Goal: Information Seeking & Learning: Learn about a topic

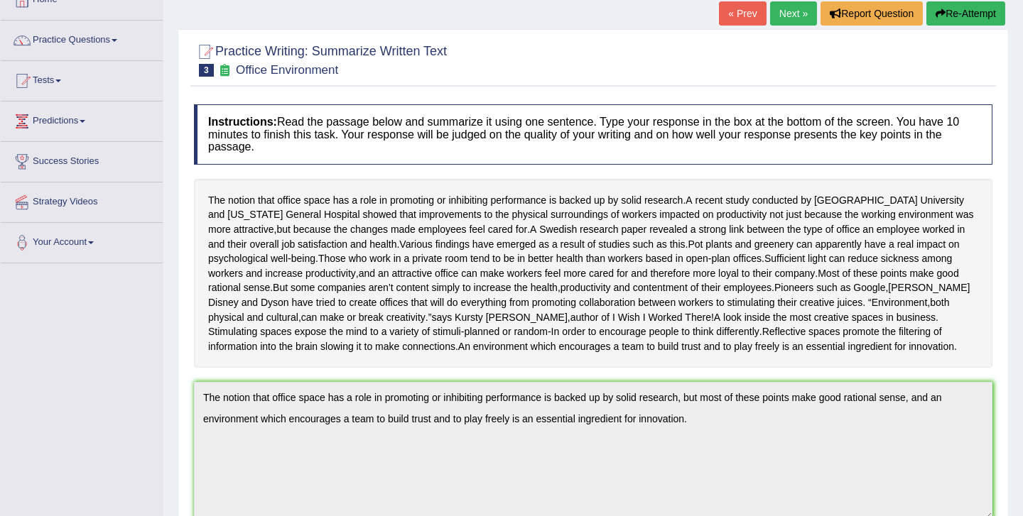
scroll to position [95, 0]
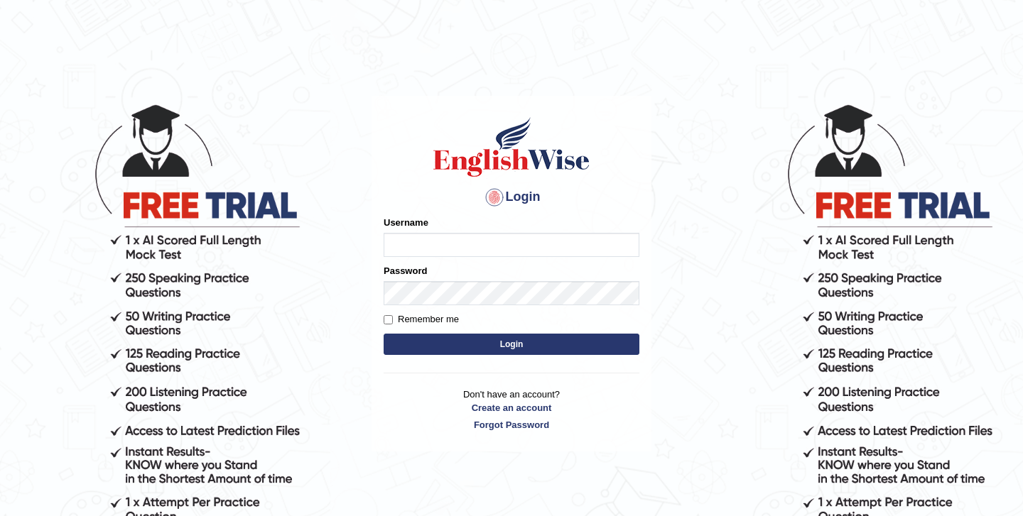
type input "SandhyaG"
click at [627, 337] on button "Login" at bounding box center [512, 344] width 256 height 21
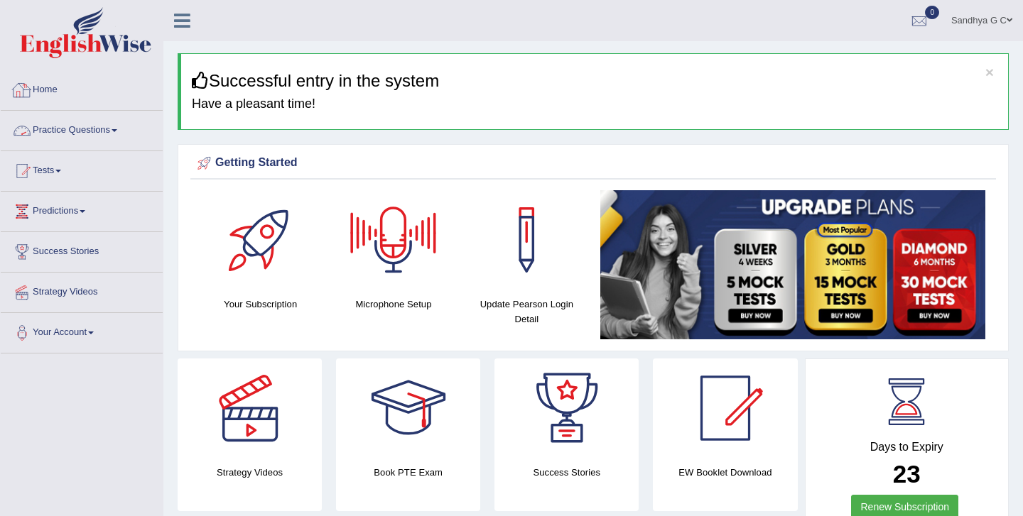
click at [92, 136] on link "Practice Questions" at bounding box center [82, 129] width 162 height 36
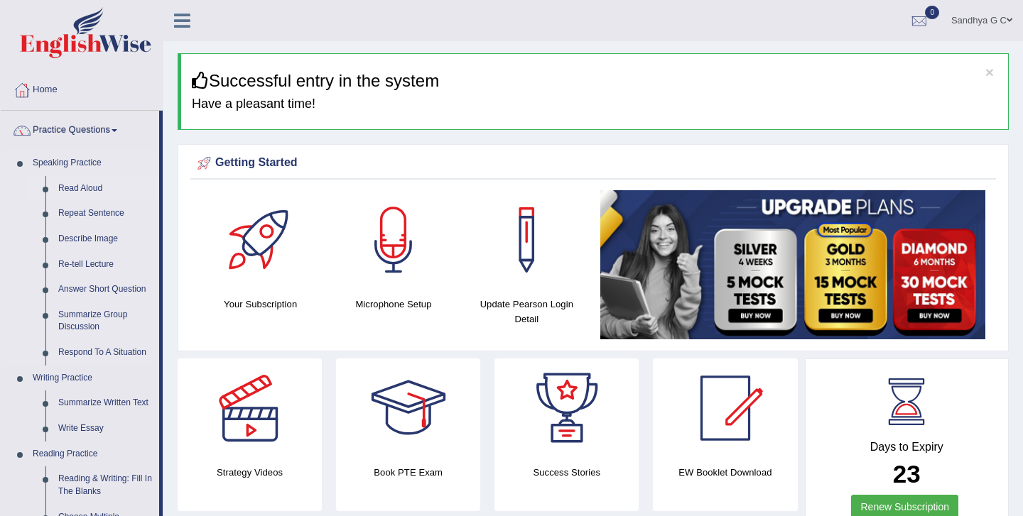
click at [69, 193] on link "Read Aloud" at bounding box center [105, 189] width 107 height 26
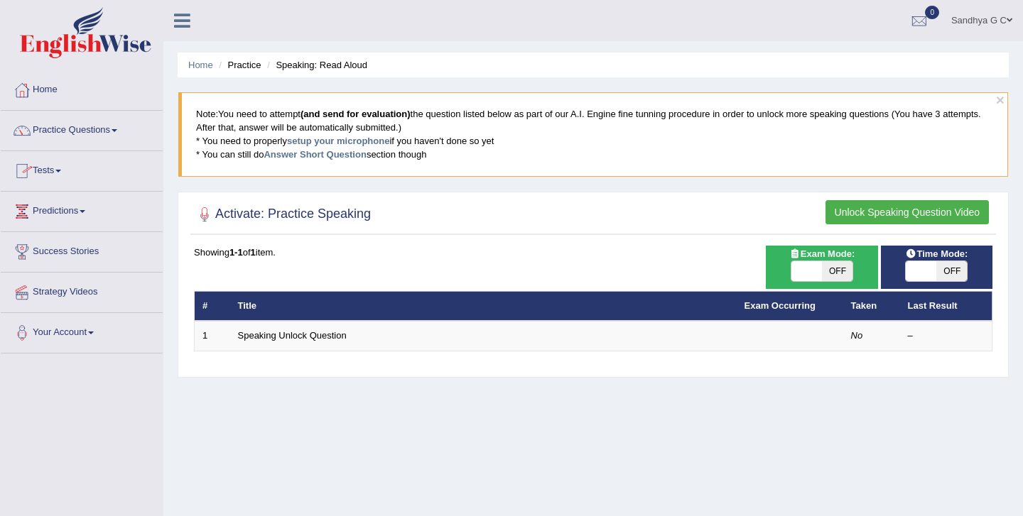
click at [809, 274] on span at bounding box center [806, 271] width 31 height 20
checkbox input "true"
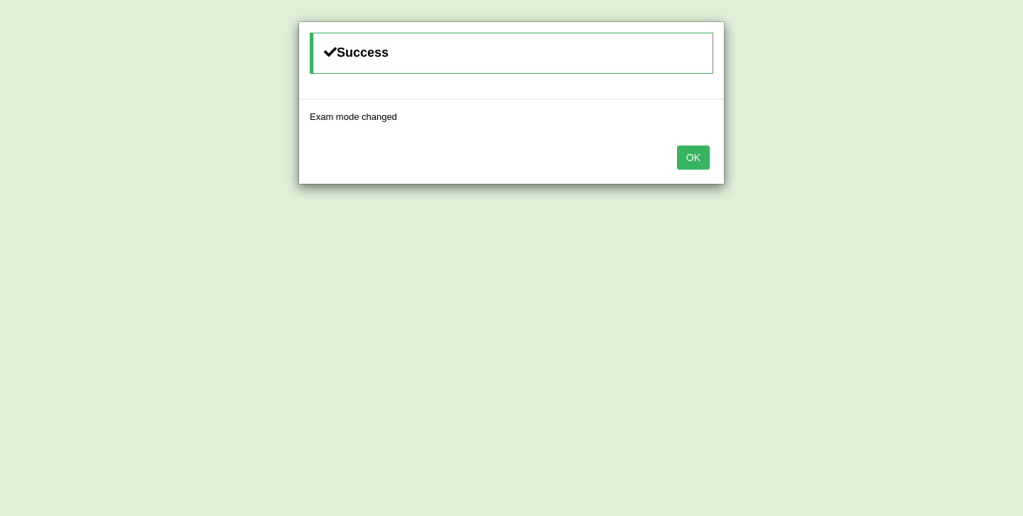
click at [695, 143] on div "OK" at bounding box center [511, 159] width 425 height 50
click at [695, 151] on button "OK" at bounding box center [693, 158] width 33 height 24
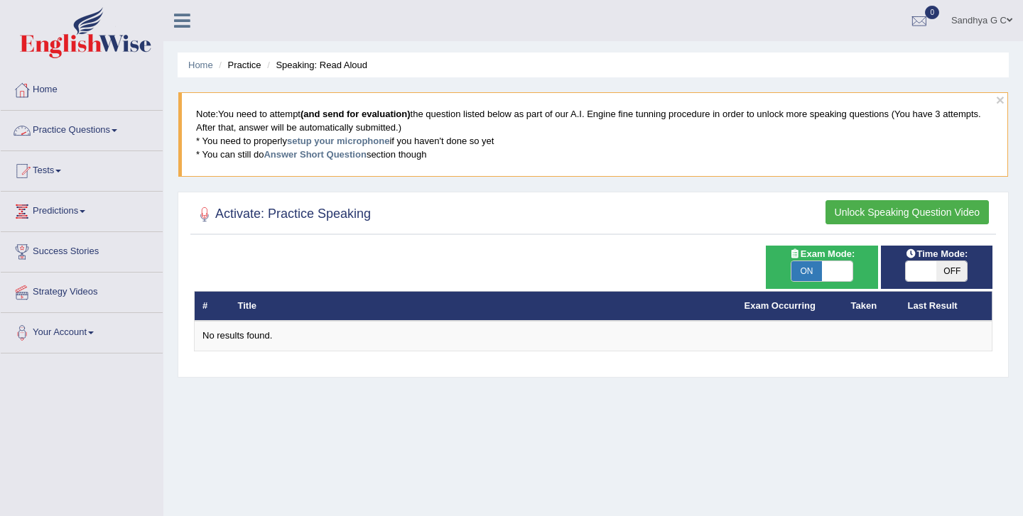
click at [124, 139] on link "Practice Questions" at bounding box center [82, 129] width 162 height 36
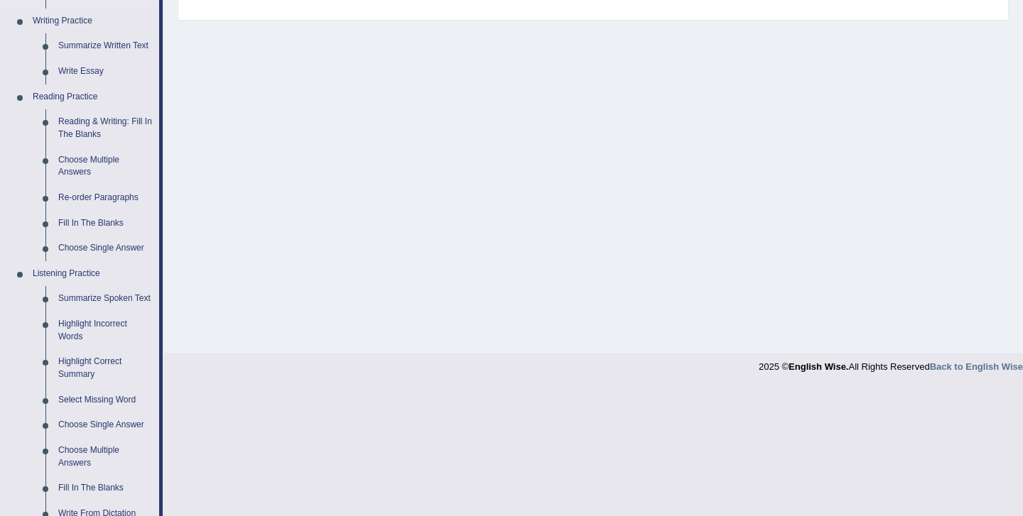
scroll to position [359, 0]
click at [77, 217] on link "Fill In The Blanks" at bounding box center [105, 223] width 107 height 26
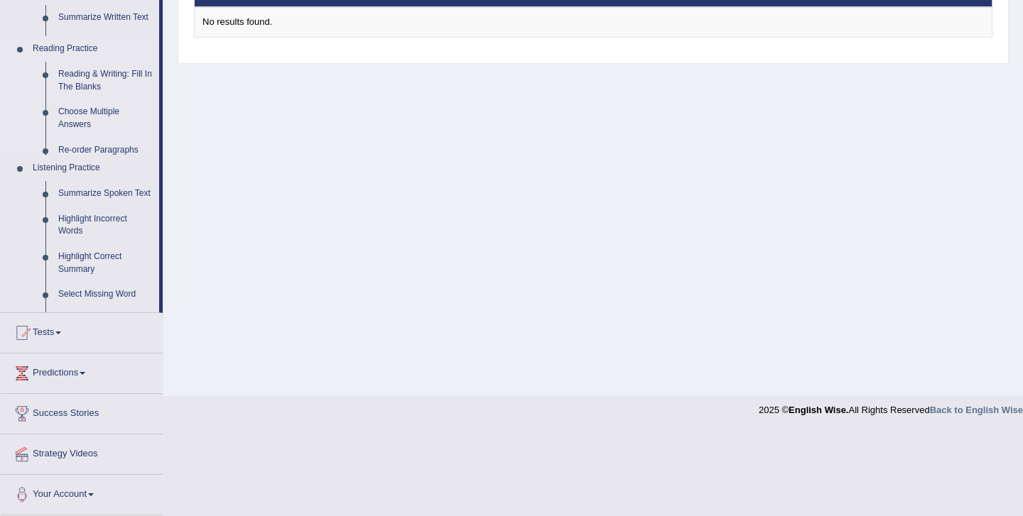
scroll to position [229, 0]
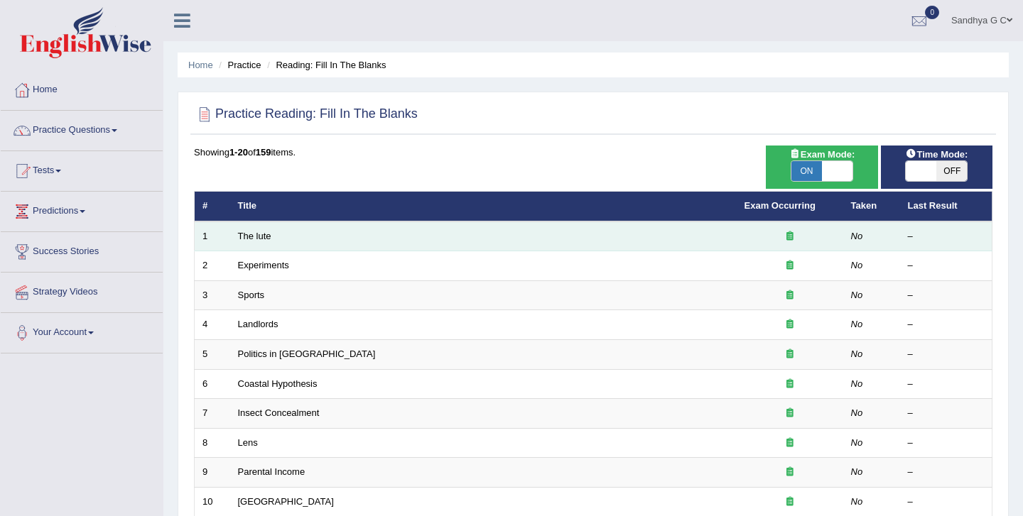
click at [300, 235] on td "The lute" at bounding box center [483, 237] width 506 height 30
click at [245, 231] on link "The lute" at bounding box center [254, 236] width 33 height 11
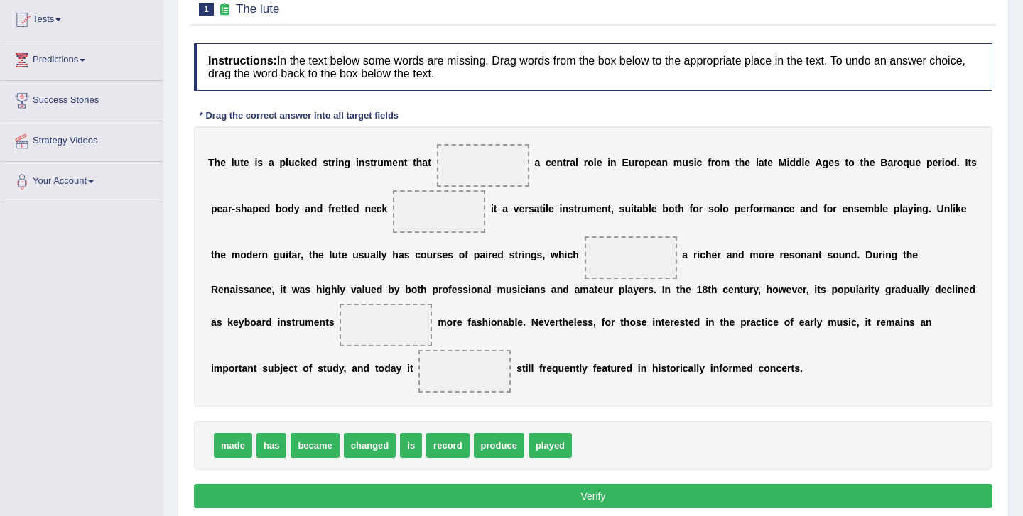
scroll to position [158, 0]
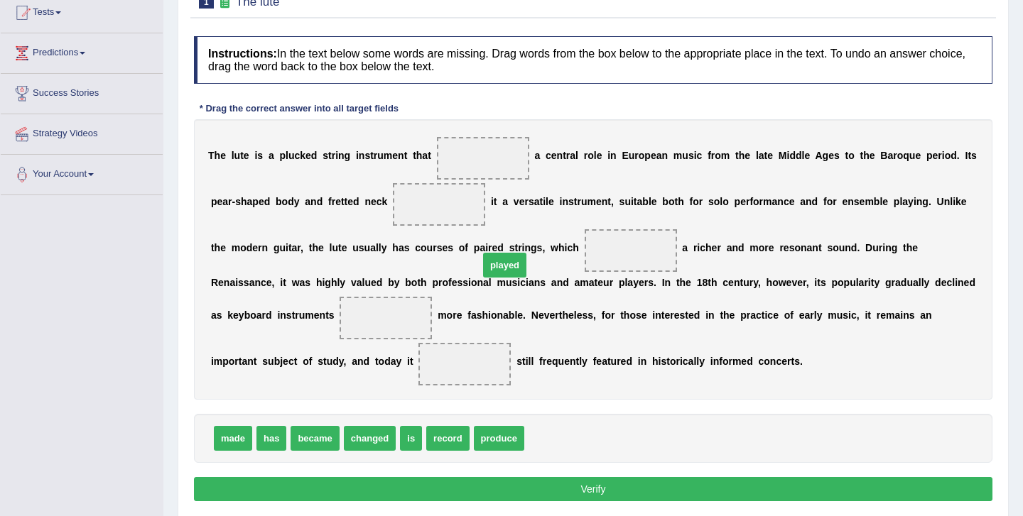
drag, startPoint x: 558, startPoint y: 439, endPoint x: 513, endPoint y: 266, distance: 179.2
click at [513, 266] on span "played" at bounding box center [504, 265] width 43 height 25
drag, startPoint x: 553, startPoint y: 441, endPoint x: 494, endPoint y: 197, distance: 251.2
drag, startPoint x: 439, startPoint y: 205, endPoint x: 473, endPoint y: 157, distance: 59.1
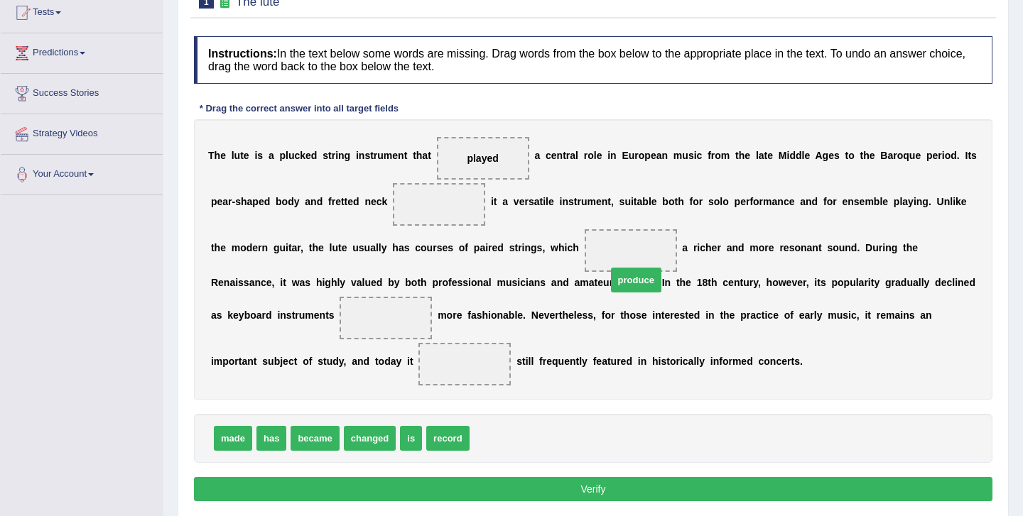
drag, startPoint x: 494, startPoint y: 442, endPoint x: 624, endPoint y: 279, distance: 208.7
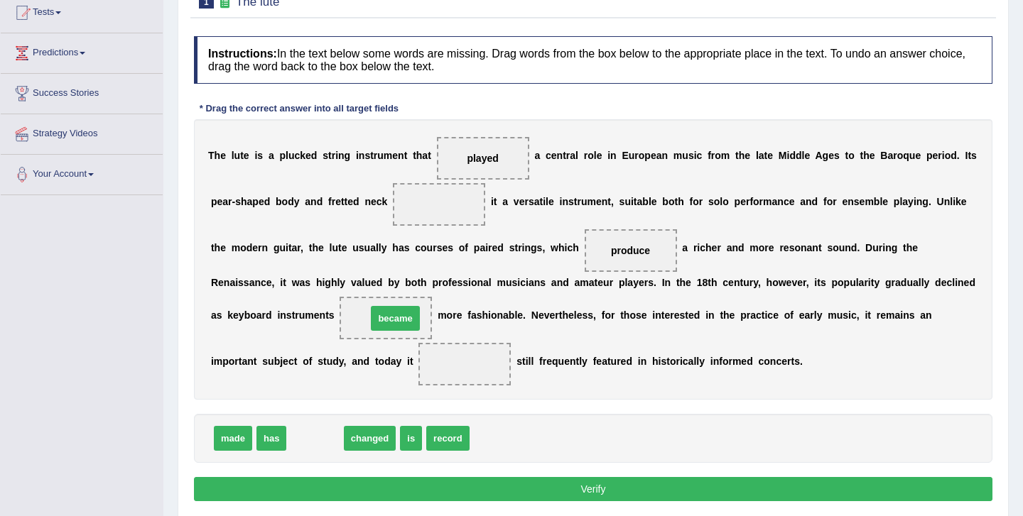
drag, startPoint x: 308, startPoint y: 438, endPoint x: 385, endPoint y: 319, distance: 141.3
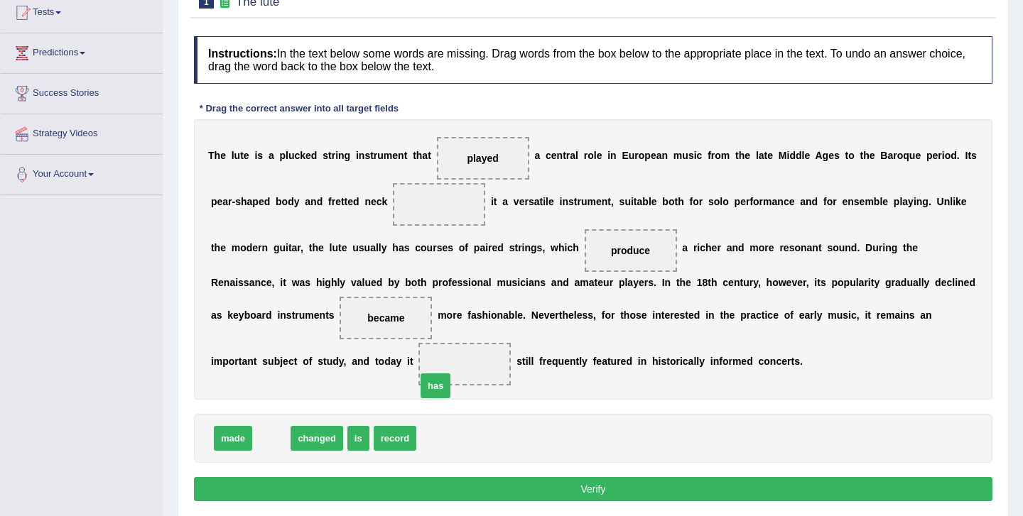
drag, startPoint x: 273, startPoint y: 438, endPoint x: 437, endPoint y: 386, distance: 172.3
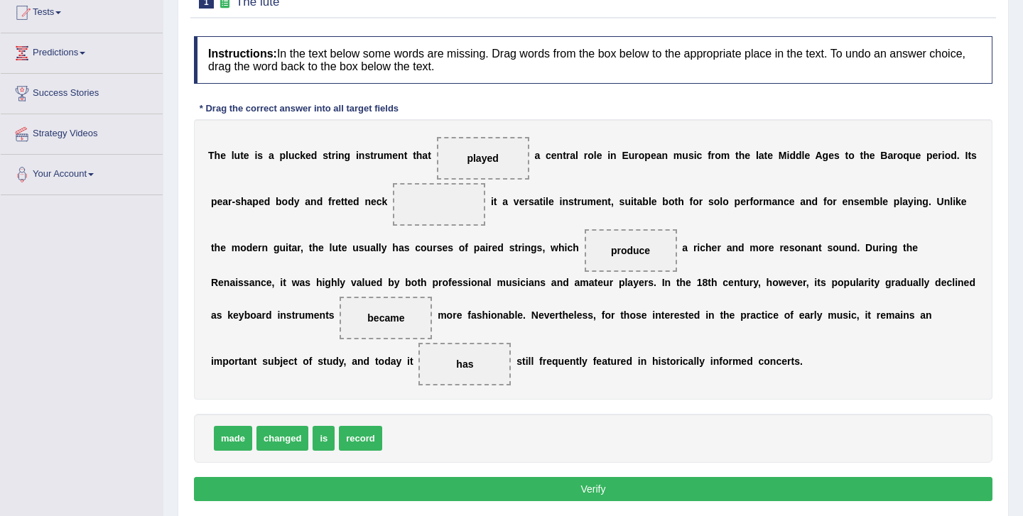
drag, startPoint x: 291, startPoint y: 422, endPoint x: 232, endPoint y: 445, distance: 63.2
click at [232, 445] on div "made changed is record" at bounding box center [593, 438] width 798 height 49
drag, startPoint x: 227, startPoint y: 439, endPoint x: 445, endPoint y: 212, distance: 314.5
click at [489, 489] on button "Verify" at bounding box center [593, 489] width 798 height 24
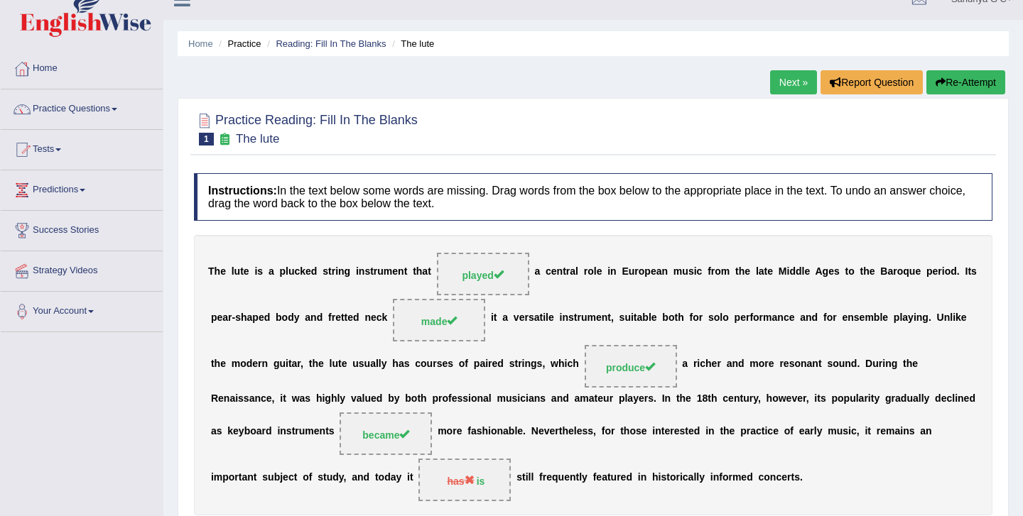
scroll to position [0, 0]
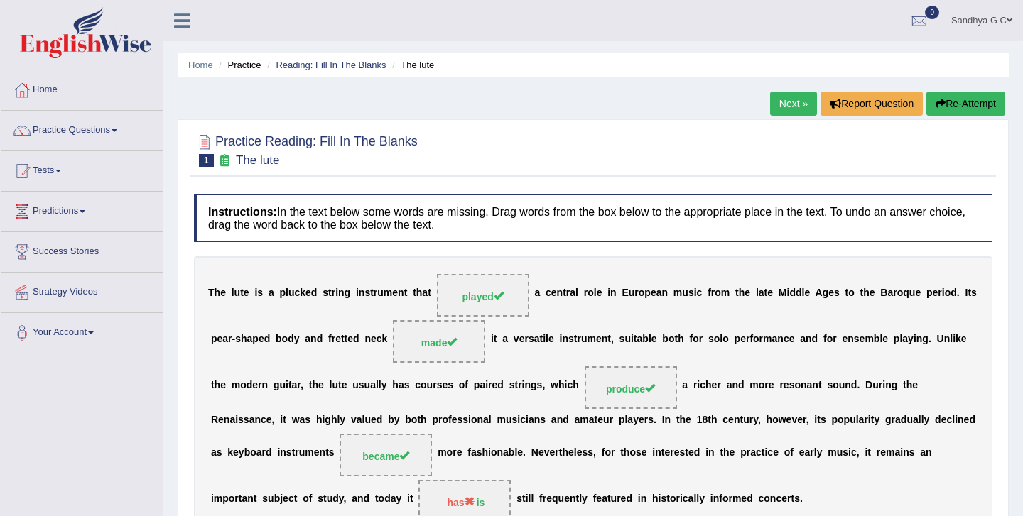
click at [798, 100] on link "Next »" at bounding box center [793, 104] width 47 height 24
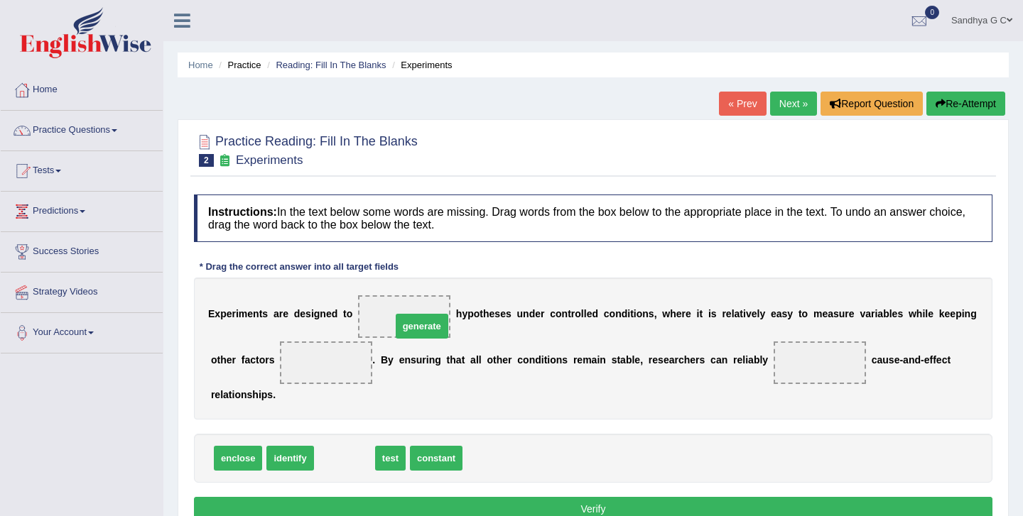
drag, startPoint x: 343, startPoint y: 455, endPoint x: 420, endPoint y: 321, distance: 155.0
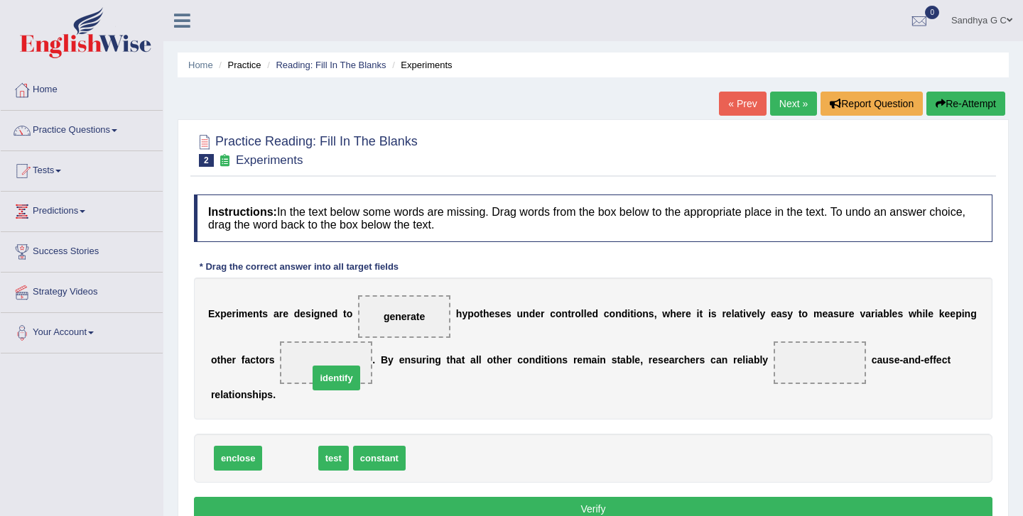
drag, startPoint x: 286, startPoint y: 455, endPoint x: 332, endPoint y: 374, distance: 93.2
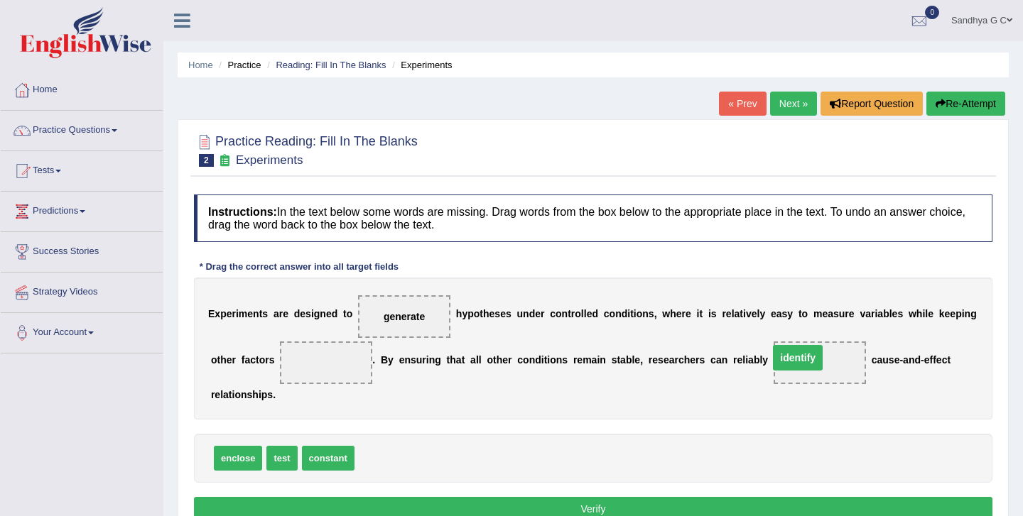
drag, startPoint x: 335, startPoint y: 366, endPoint x: 806, endPoint y: 358, distance: 471.7
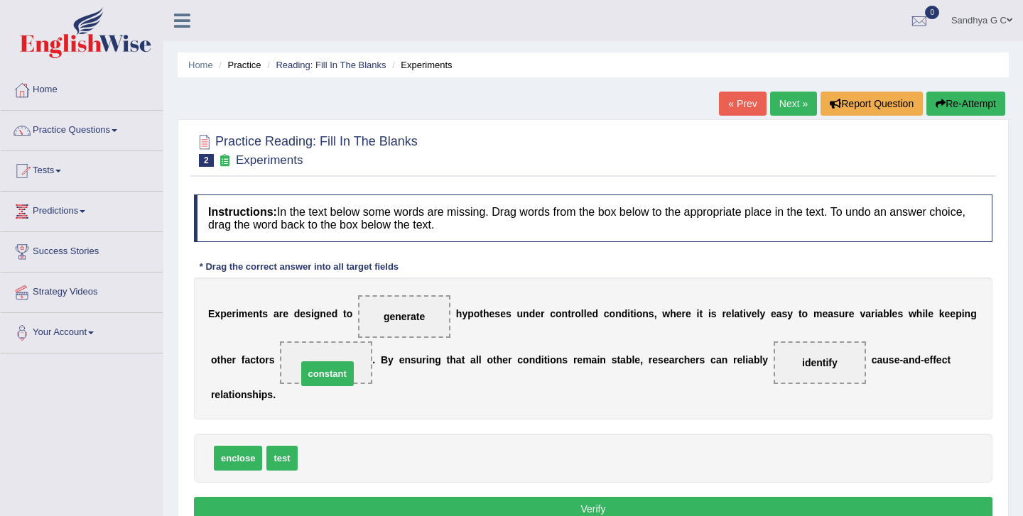
drag, startPoint x: 337, startPoint y: 457, endPoint x: 337, endPoint y: 371, distance: 85.2
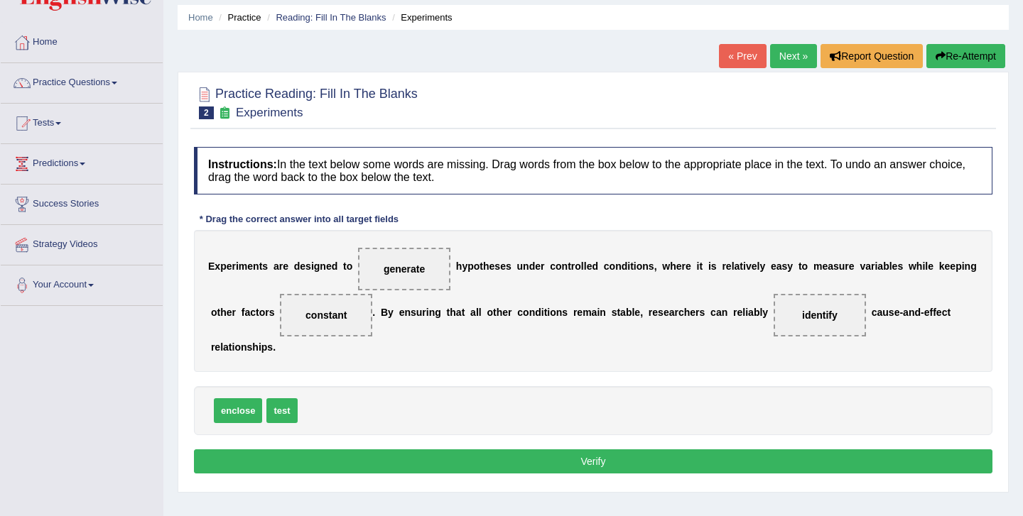
scroll to position [50, 0]
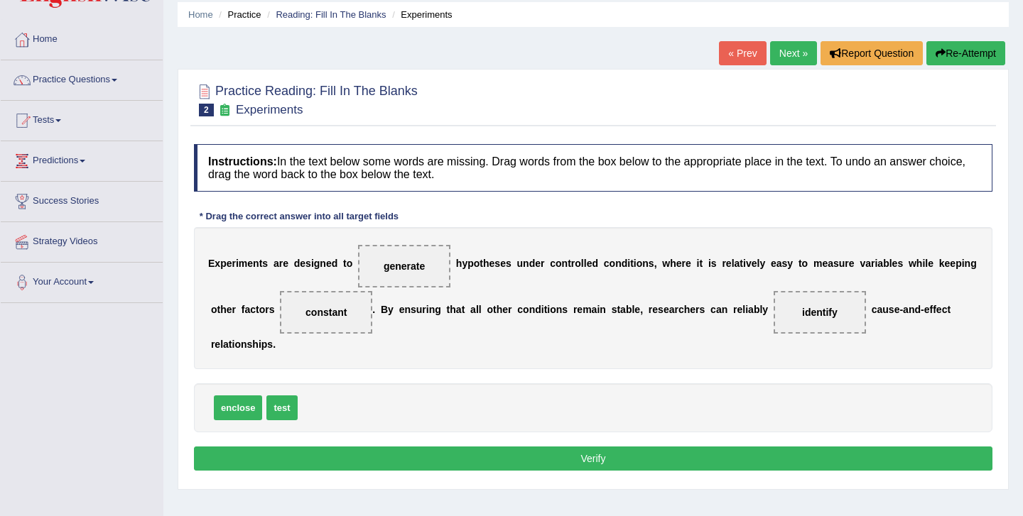
click at [477, 455] on button "Verify" at bounding box center [593, 459] width 798 height 24
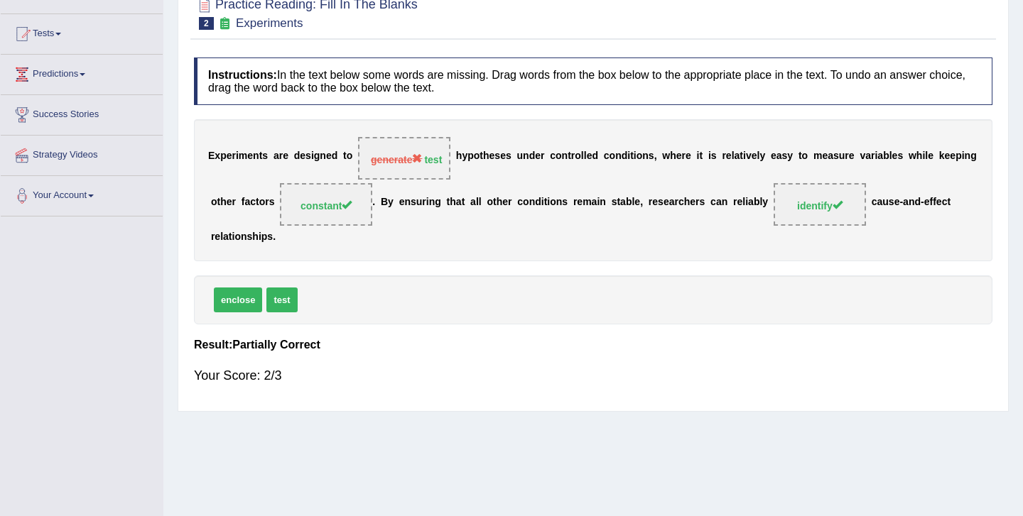
scroll to position [0, 0]
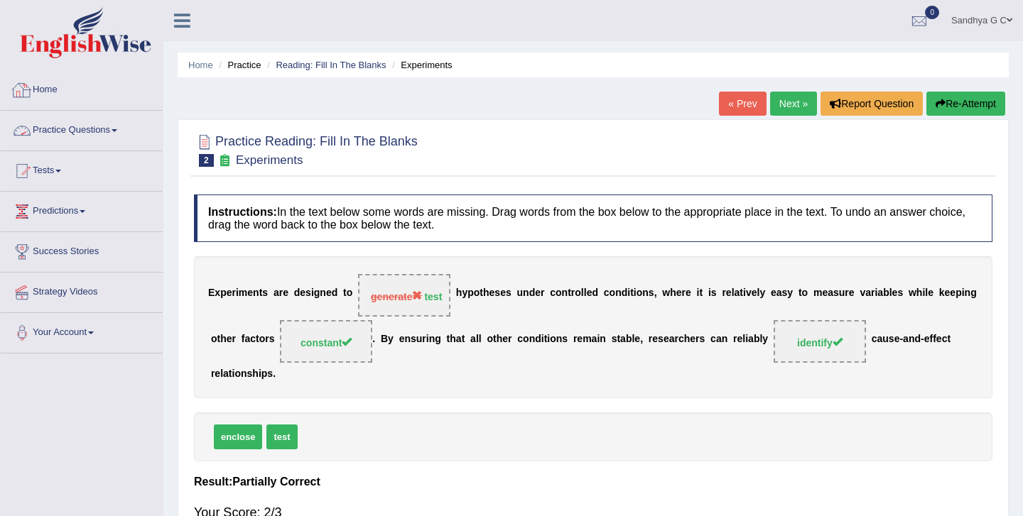
click at [116, 129] on link "Practice Questions" at bounding box center [82, 129] width 162 height 36
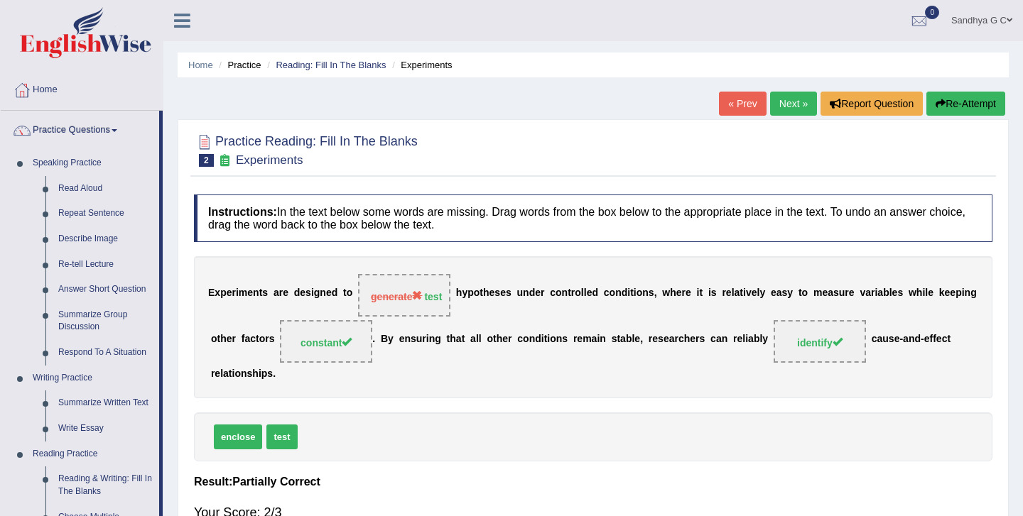
click at [789, 99] on link "Next »" at bounding box center [793, 104] width 47 height 24
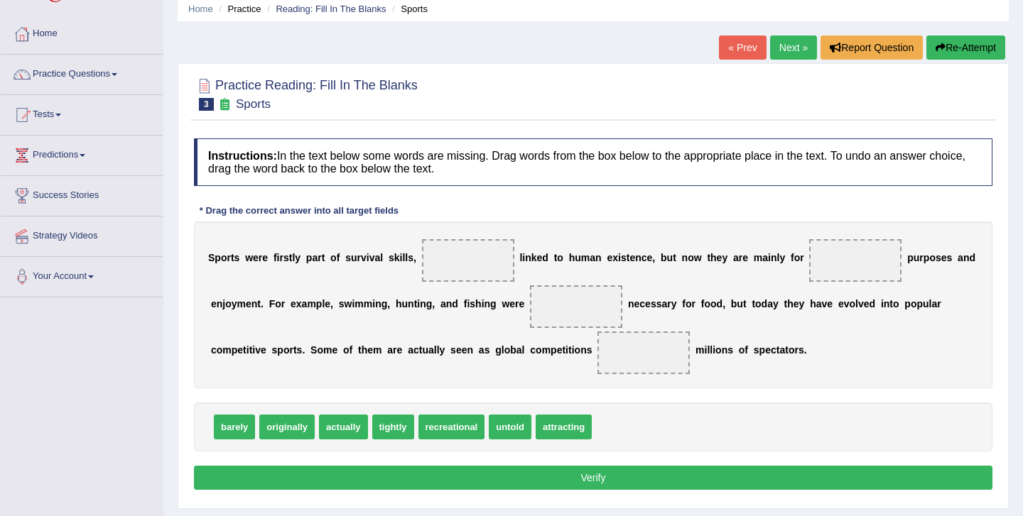
scroll to position [58, 0]
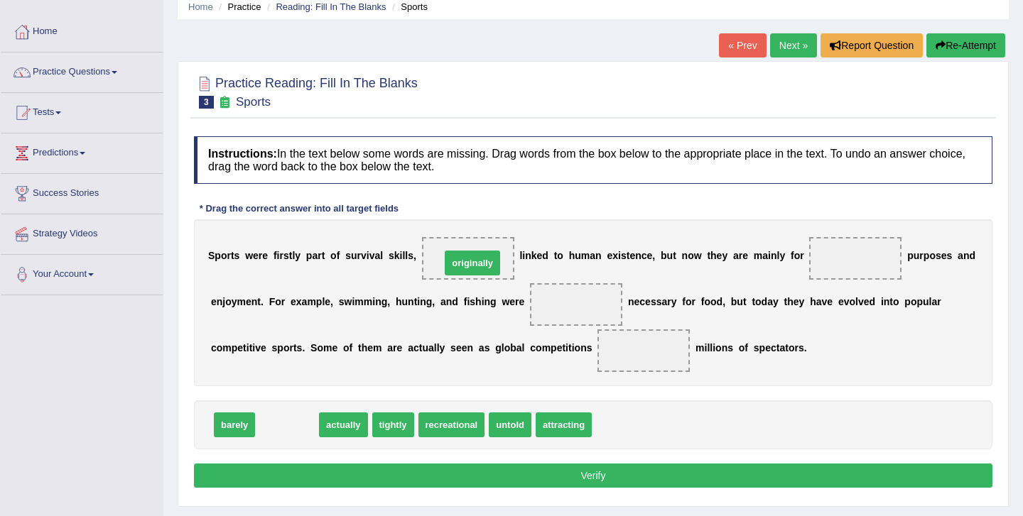
drag, startPoint x: 291, startPoint y: 418, endPoint x: 476, endPoint y: 256, distance: 246.2
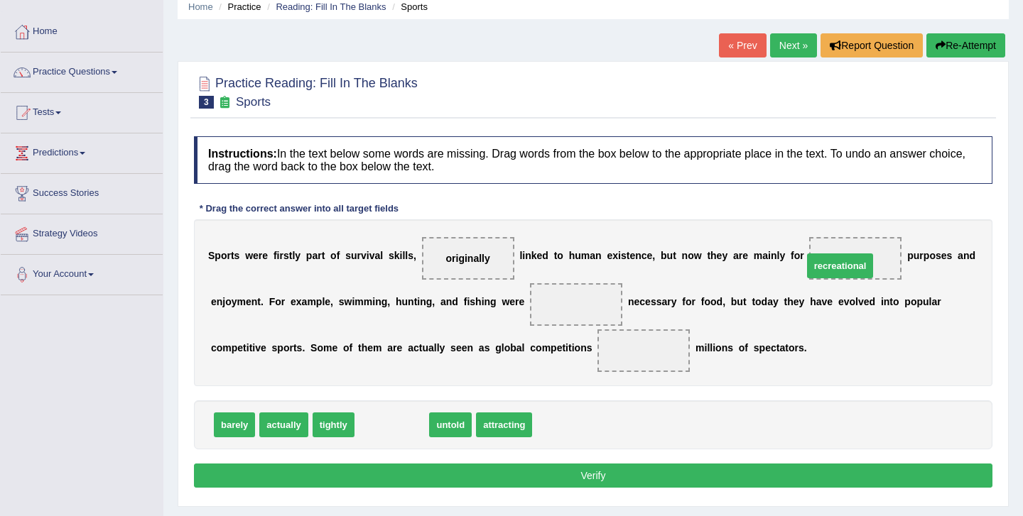
drag, startPoint x: 382, startPoint y: 425, endPoint x: 825, endPoint y: 261, distance: 471.7
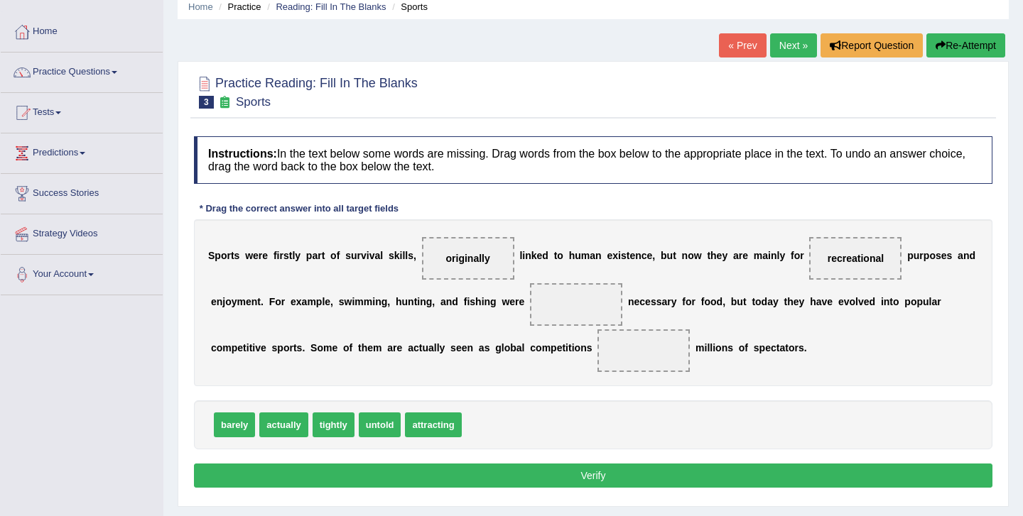
drag, startPoint x: 289, startPoint y: 396, endPoint x: 244, endPoint y: 418, distance: 50.2
click at [244, 418] on div "Instructions: In the text below some words are missing. Drag words from the box…" at bounding box center [592, 314] width 805 height 370
drag, startPoint x: 278, startPoint y: 423, endPoint x: 528, endPoint y: 315, distance: 273.0
click at [530, 315] on span "actually" at bounding box center [576, 304] width 92 height 43
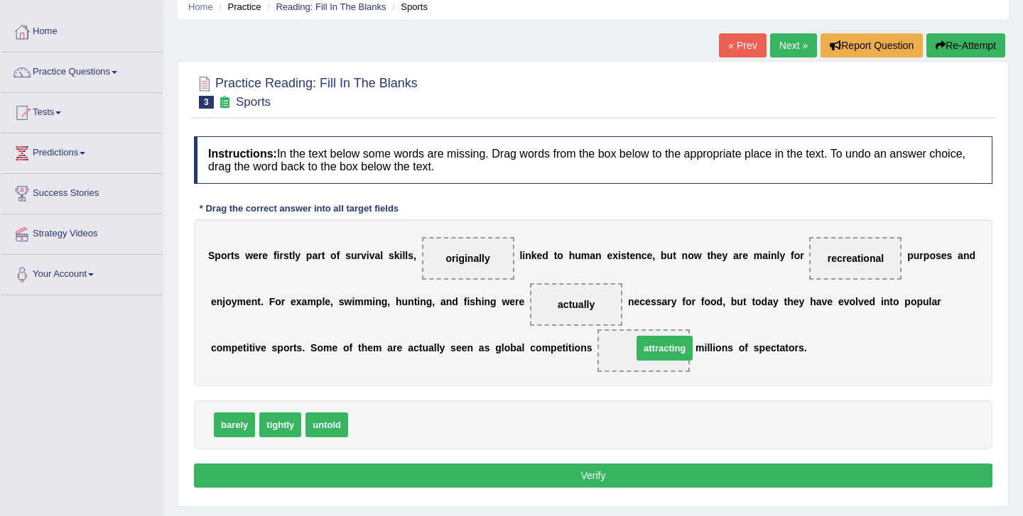
drag, startPoint x: 382, startPoint y: 428, endPoint x: 666, endPoint y: 347, distance: 295.4
click at [560, 468] on button "Verify" at bounding box center [593, 476] width 798 height 24
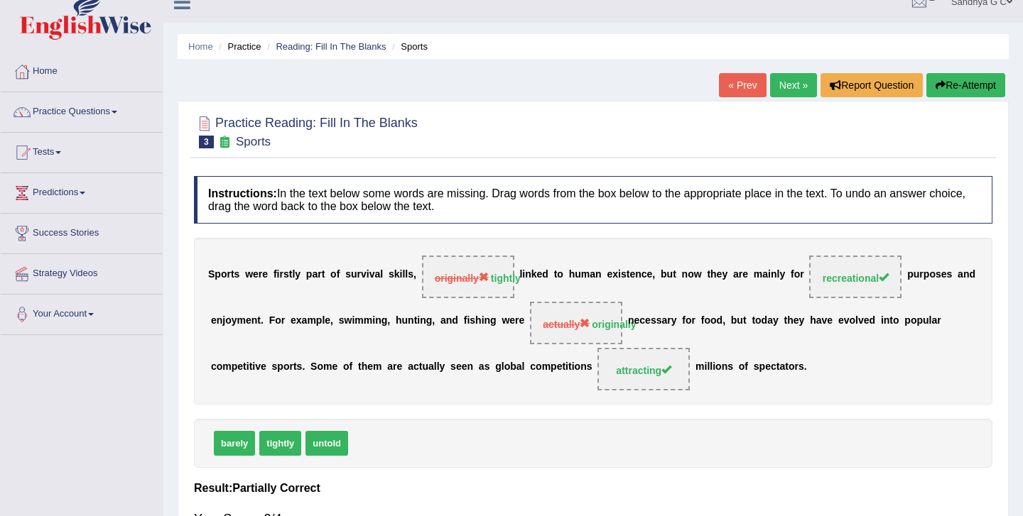
scroll to position [0, 0]
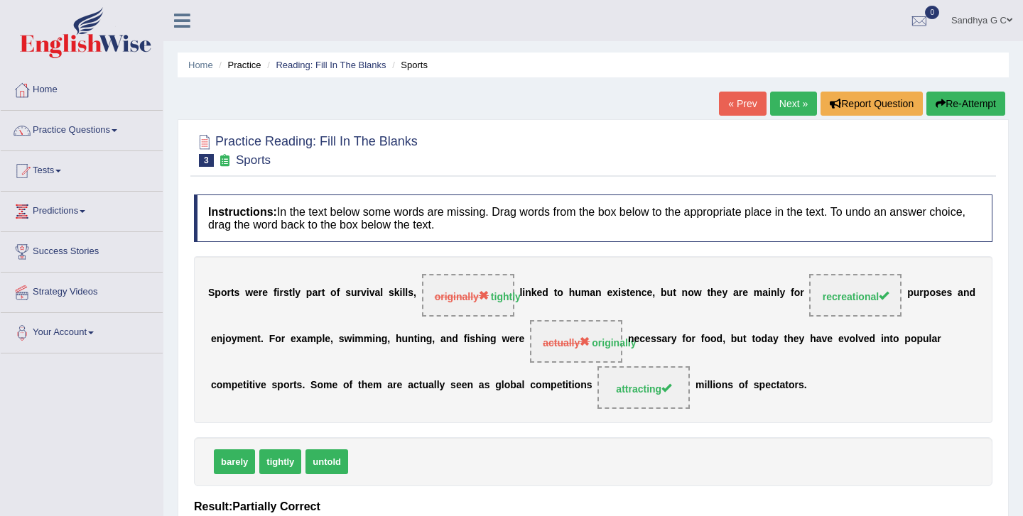
click at [798, 104] on link "Next »" at bounding box center [793, 104] width 47 height 24
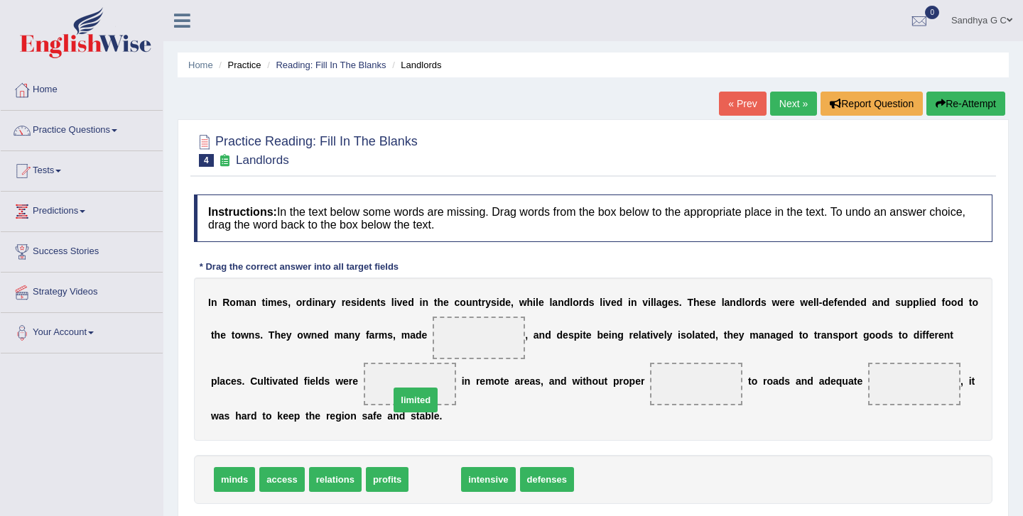
drag, startPoint x: 431, startPoint y: 486, endPoint x: 411, endPoint y: 393, distance: 95.3
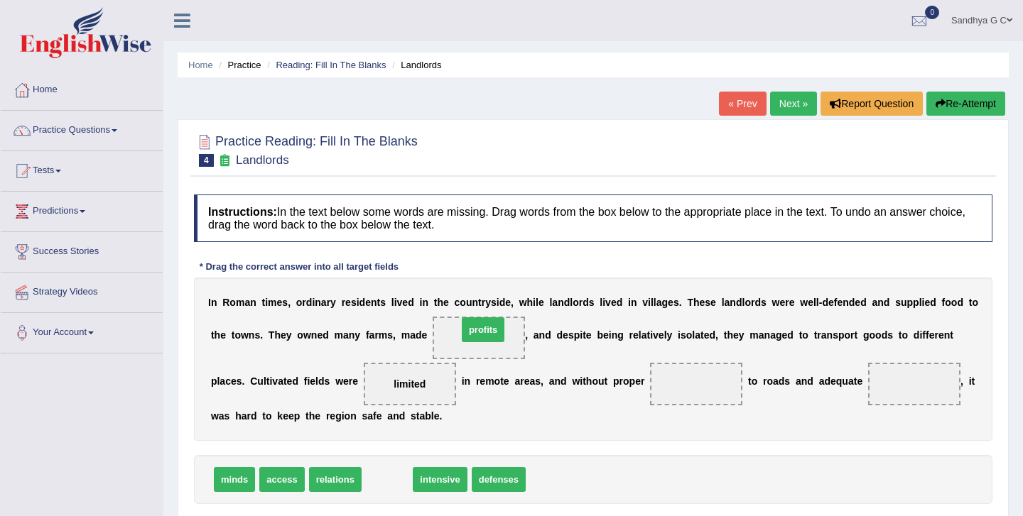
drag, startPoint x: 391, startPoint y: 484, endPoint x: 484, endPoint y: 336, distance: 174.8
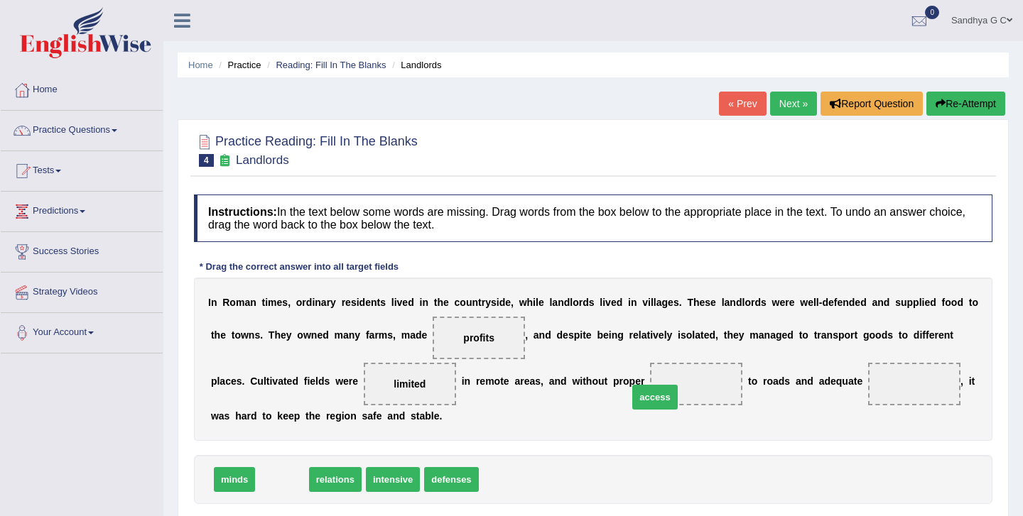
drag, startPoint x: 282, startPoint y: 477, endPoint x: 655, endPoint y: 394, distance: 381.9
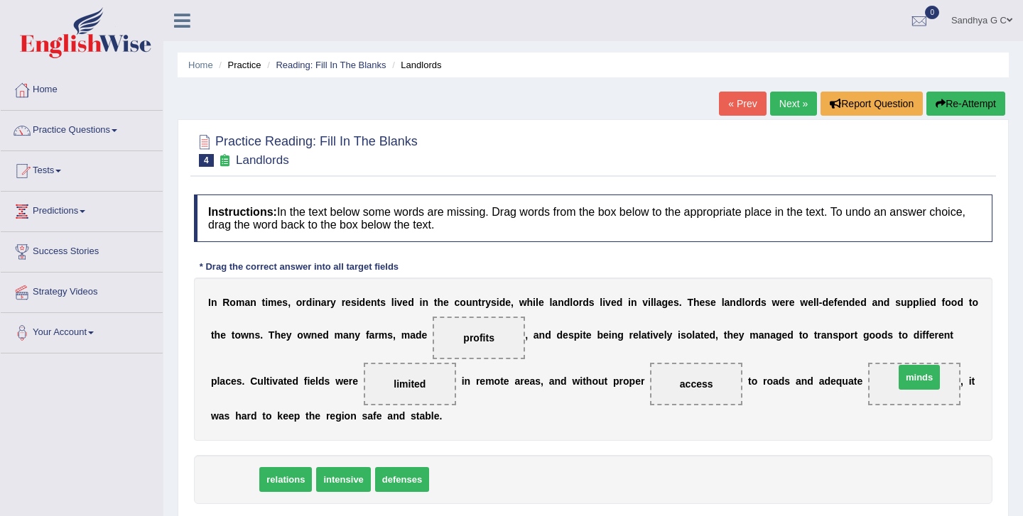
drag, startPoint x: 236, startPoint y: 482, endPoint x: 921, endPoint y: 379, distance: 692.3
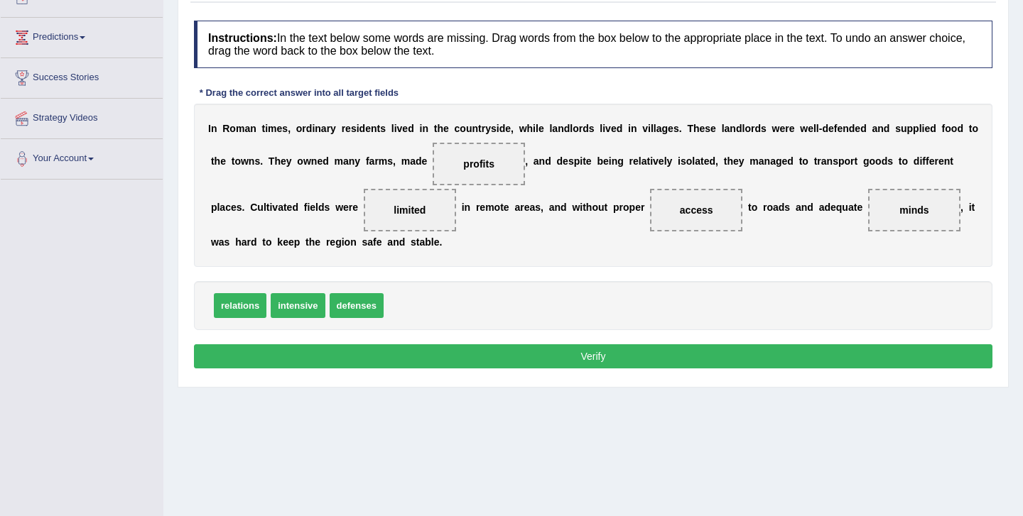
scroll to position [182, 0]
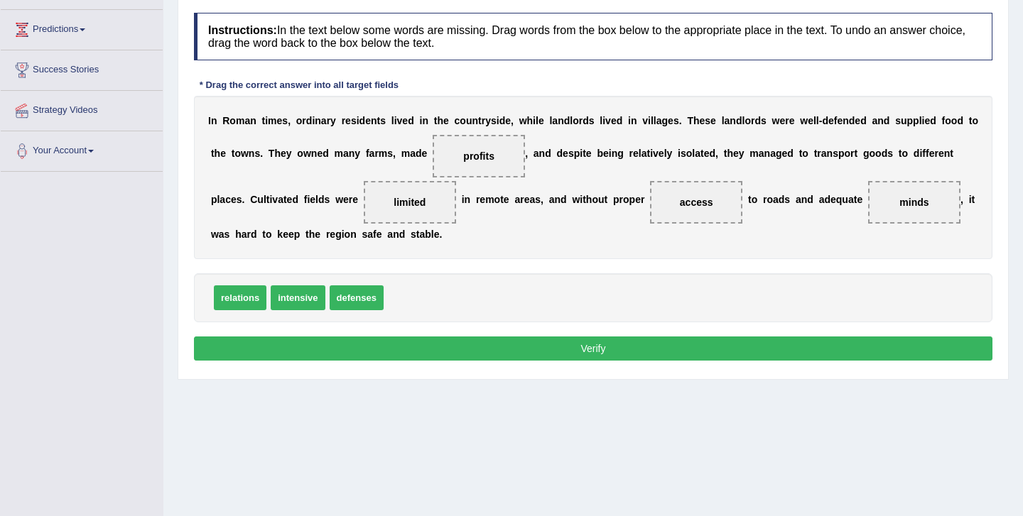
click at [621, 350] on button "Verify" at bounding box center [593, 349] width 798 height 24
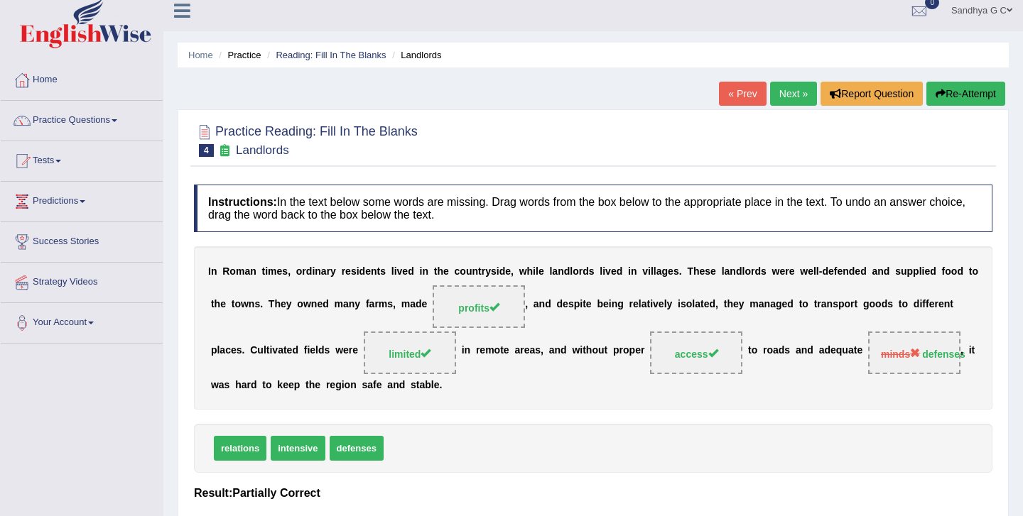
scroll to position [8, 0]
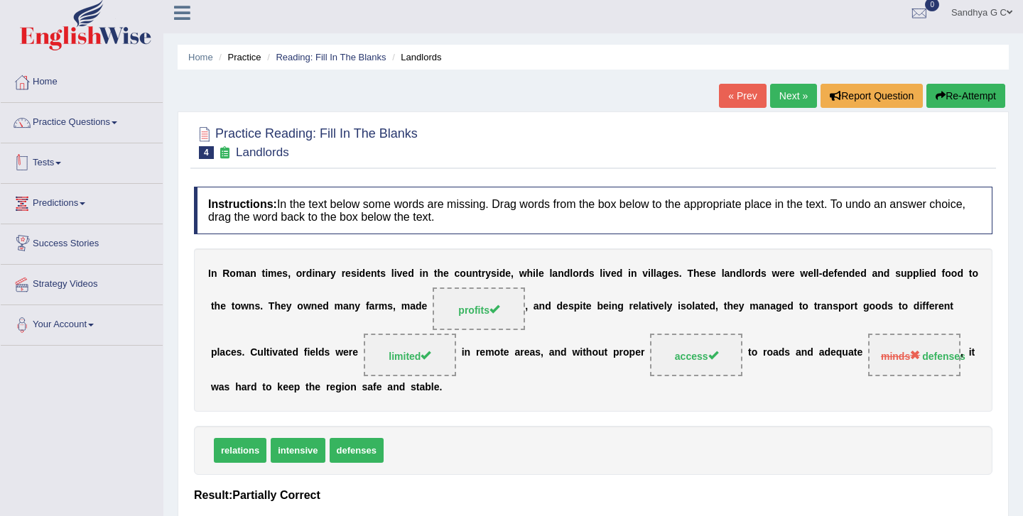
click at [145, 161] on link "Tests" at bounding box center [82, 161] width 162 height 36
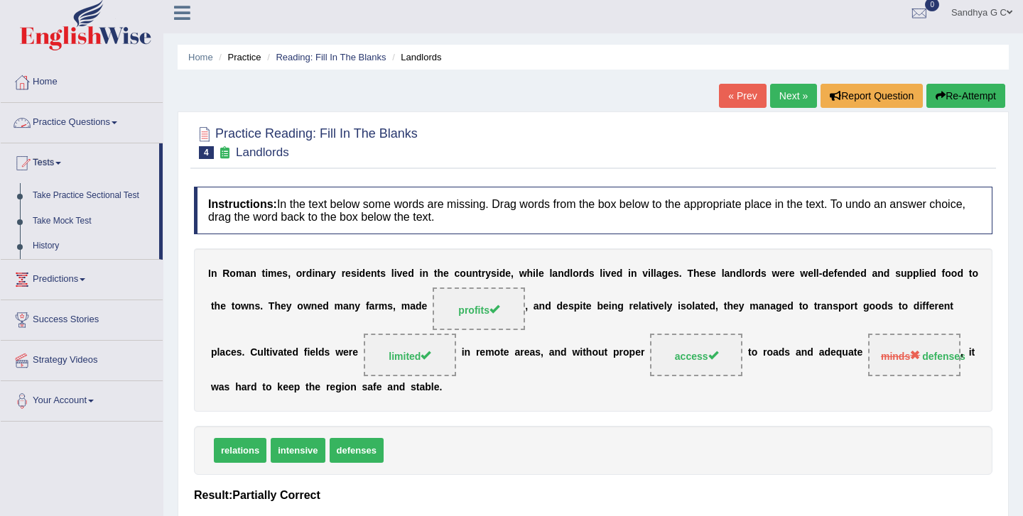
click at [141, 126] on link "Practice Questions" at bounding box center [82, 121] width 162 height 36
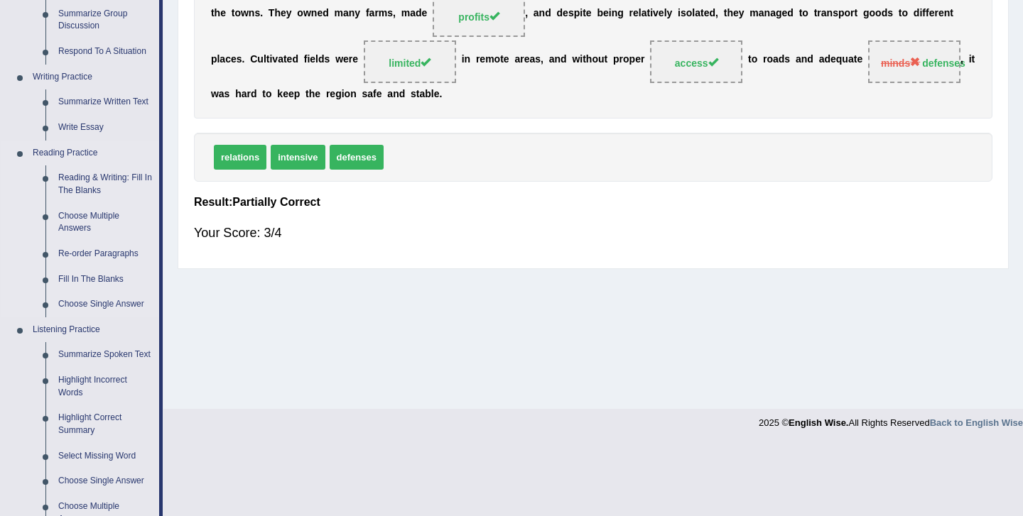
scroll to position [303, 0]
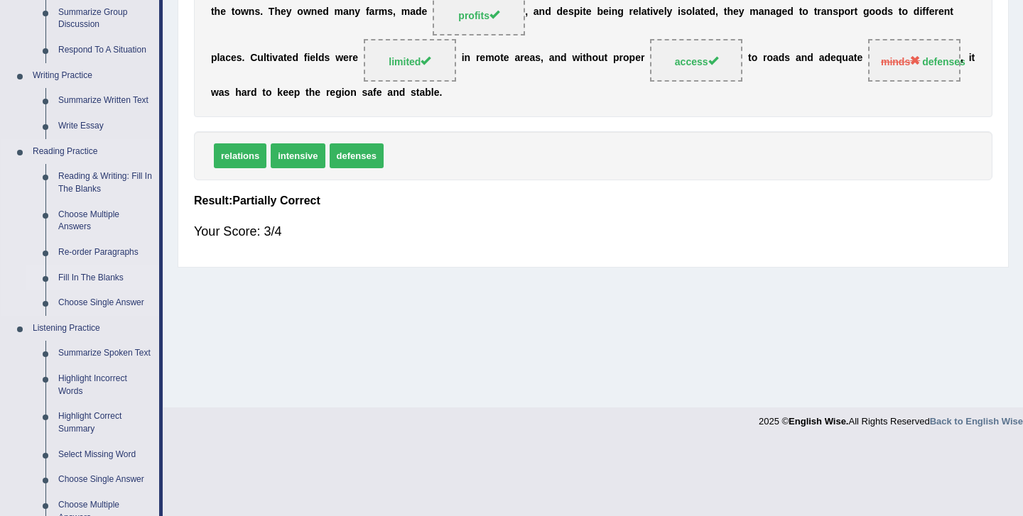
click at [99, 280] on link "Fill In The Blanks" at bounding box center [105, 279] width 107 height 26
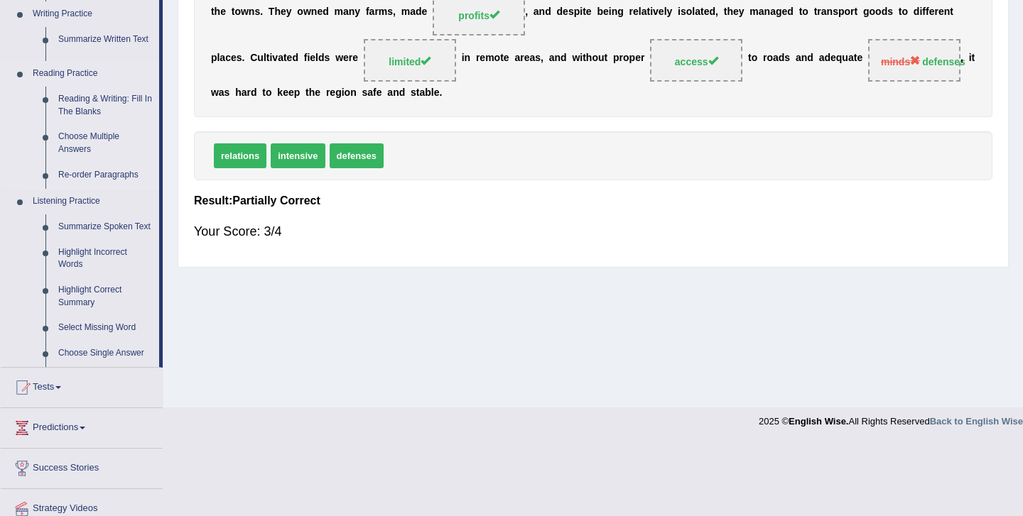
scroll to position [229, 0]
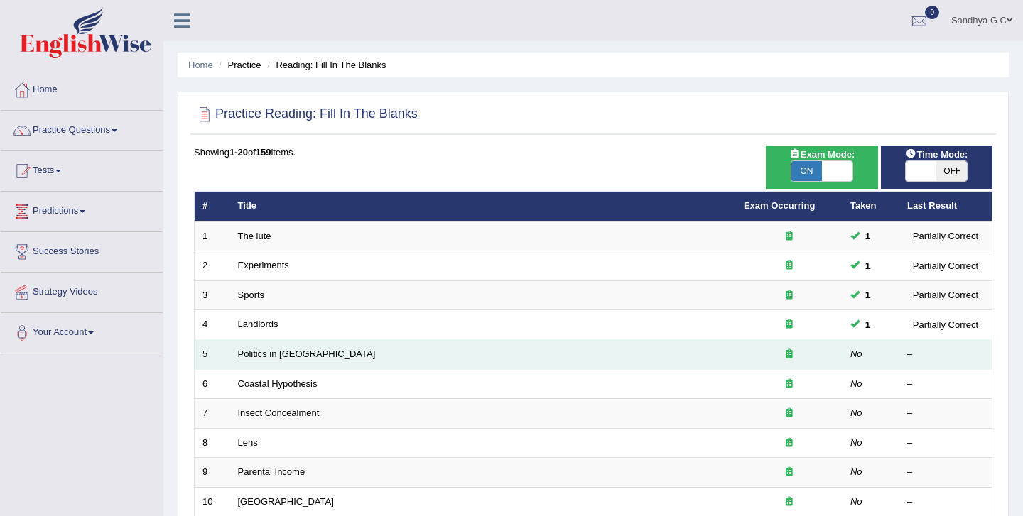
click at [295, 352] on link "Politics in University" at bounding box center [307, 354] width 138 height 11
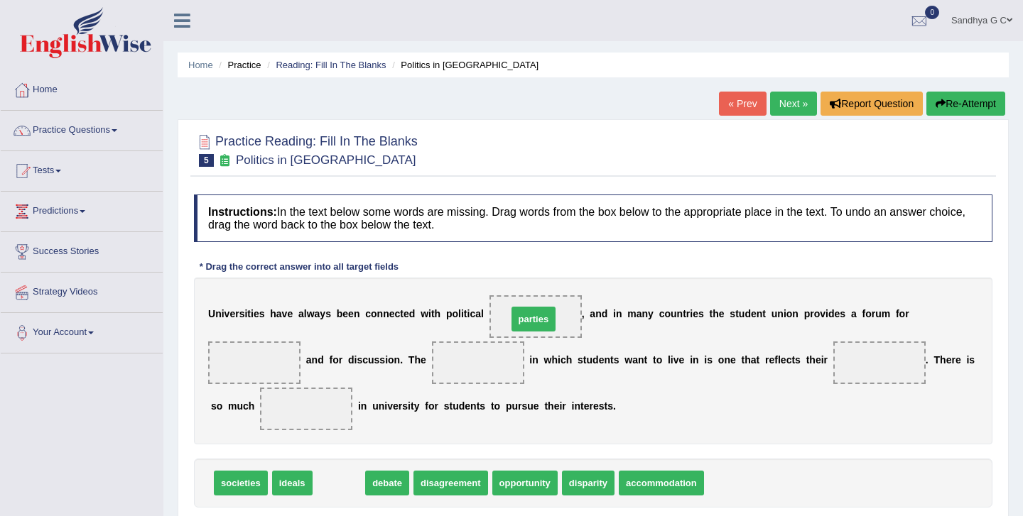
drag, startPoint x: 345, startPoint y: 477, endPoint x: 540, endPoint y: 313, distance: 254.5
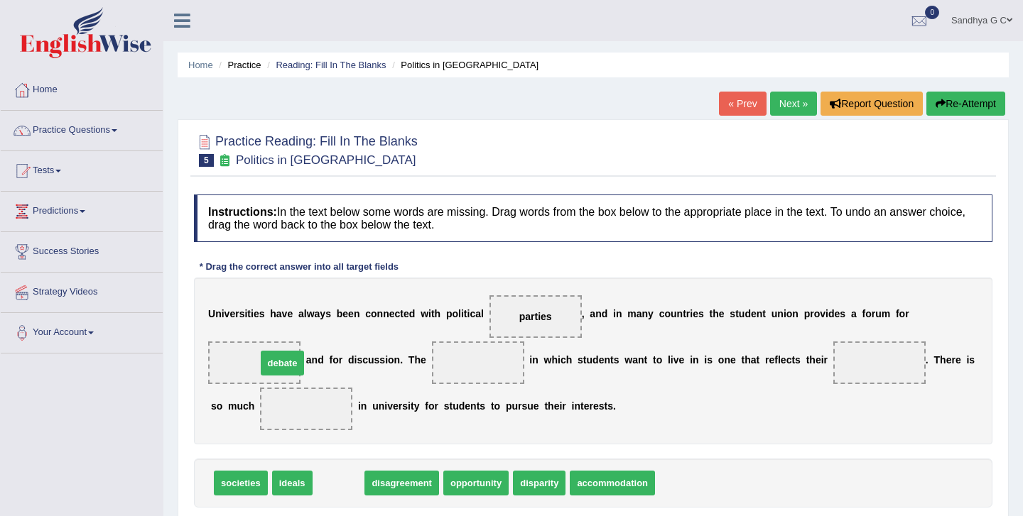
drag, startPoint x: 351, startPoint y: 486, endPoint x: 295, endPoint y: 366, distance: 132.5
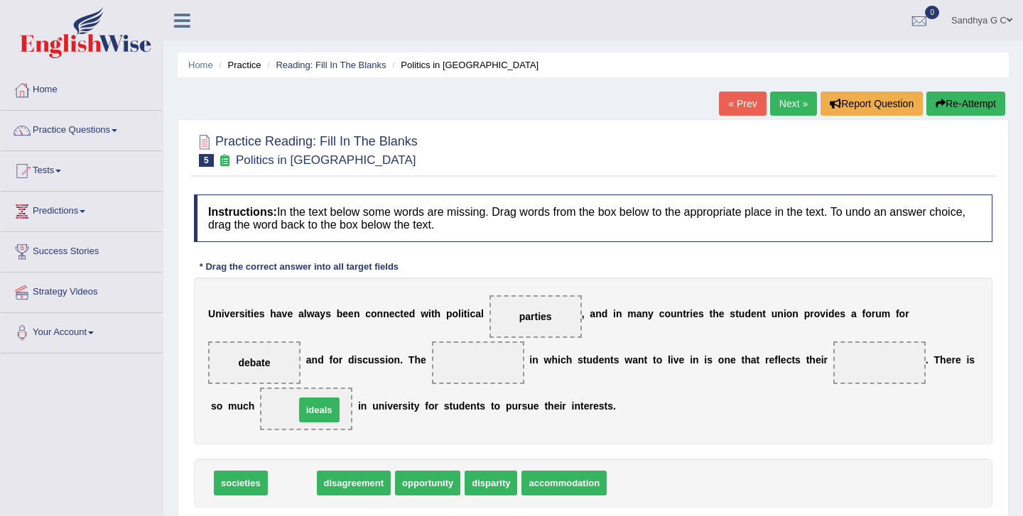
drag, startPoint x: 289, startPoint y: 484, endPoint x: 316, endPoint y: 411, distance: 78.0
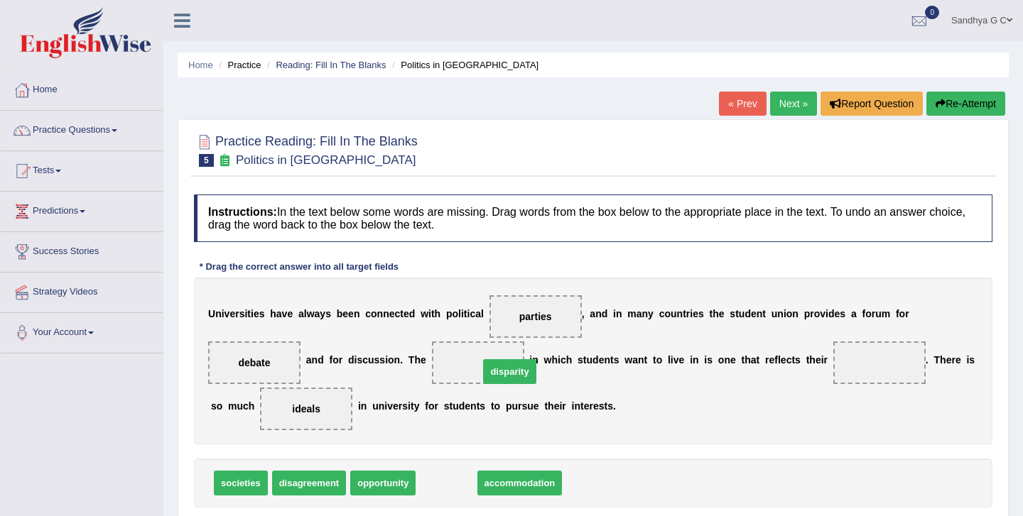
drag, startPoint x: 440, startPoint y: 477, endPoint x: 492, endPoint y: 366, distance: 123.0
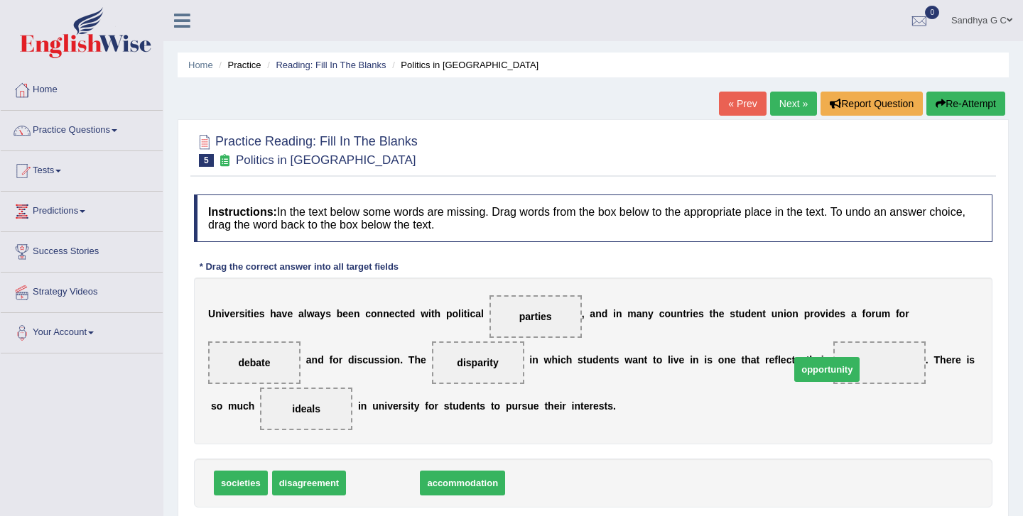
drag, startPoint x: 364, startPoint y: 485, endPoint x: 827, endPoint y: 369, distance: 477.3
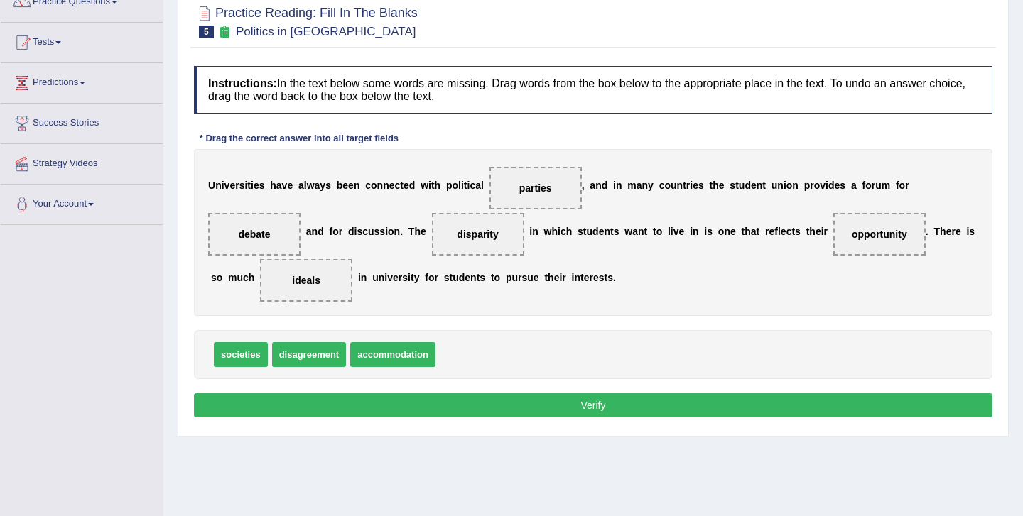
scroll to position [130, 0]
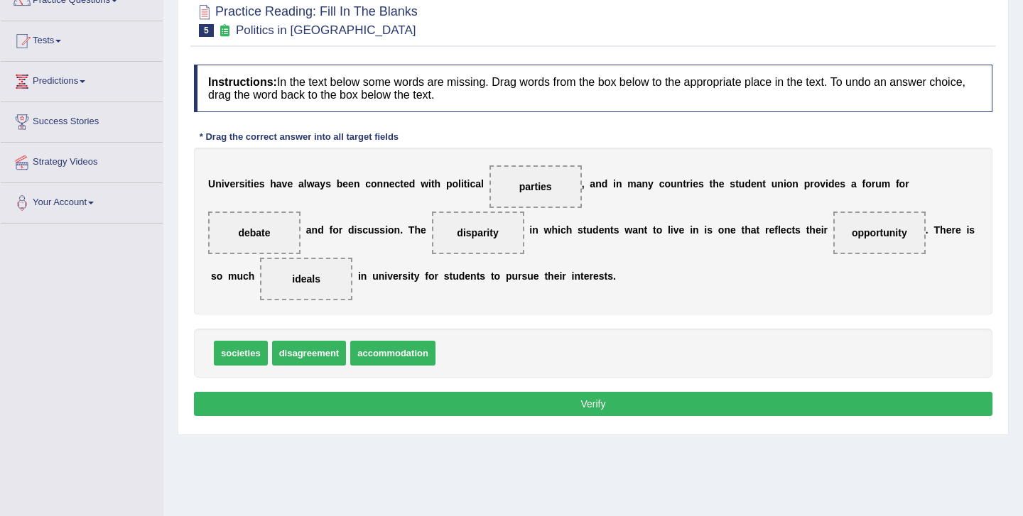
click at [698, 403] on button "Verify" at bounding box center [593, 404] width 798 height 24
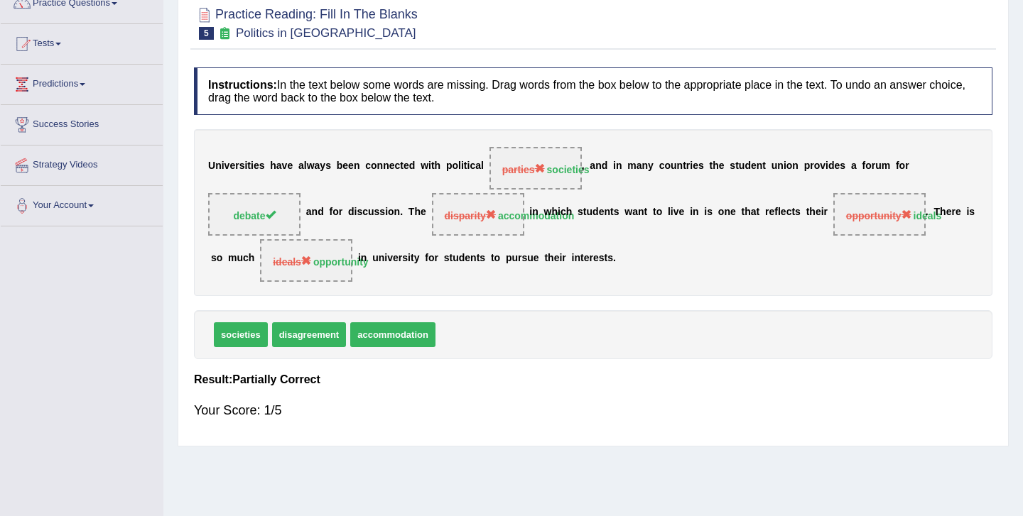
scroll to position [0, 0]
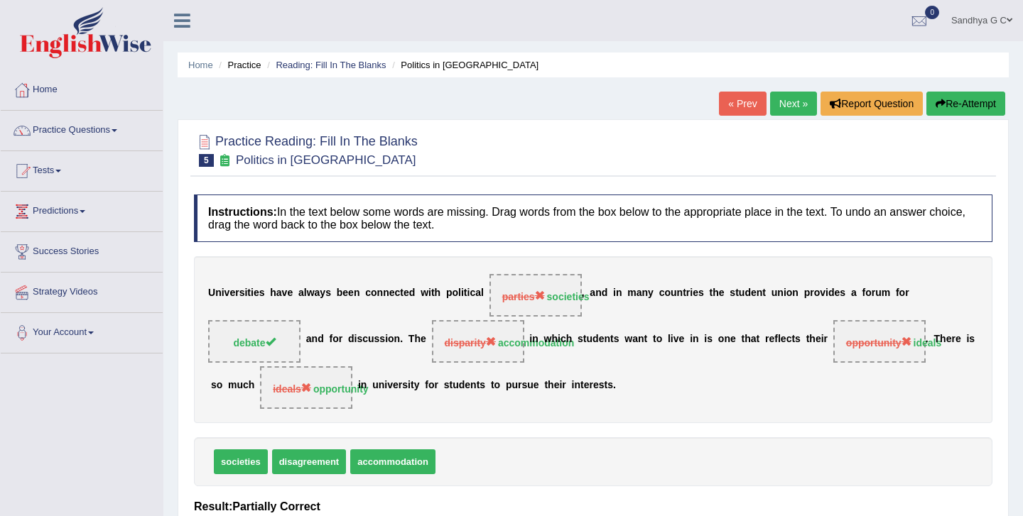
click at [794, 97] on link "Next »" at bounding box center [793, 104] width 47 height 24
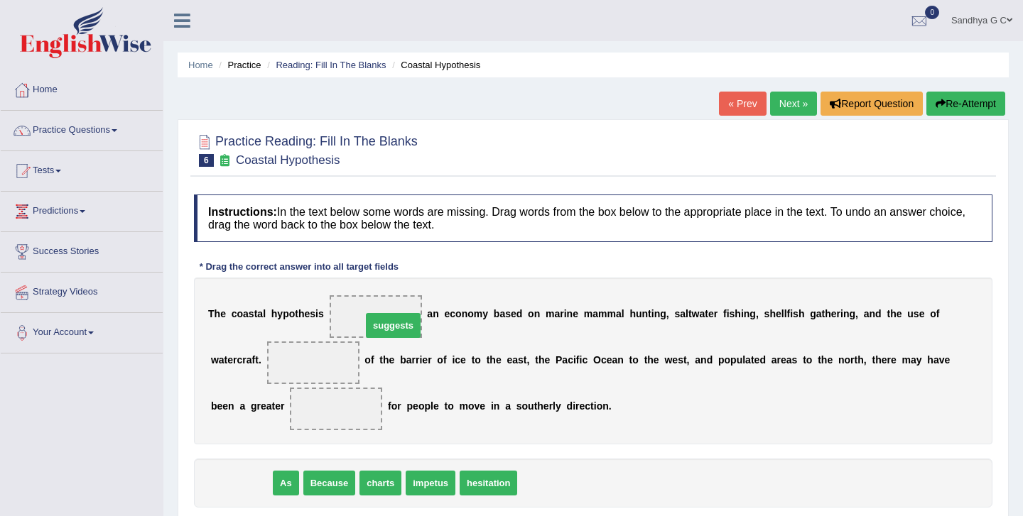
drag, startPoint x: 224, startPoint y: 485, endPoint x: 374, endPoint y: 327, distance: 218.1
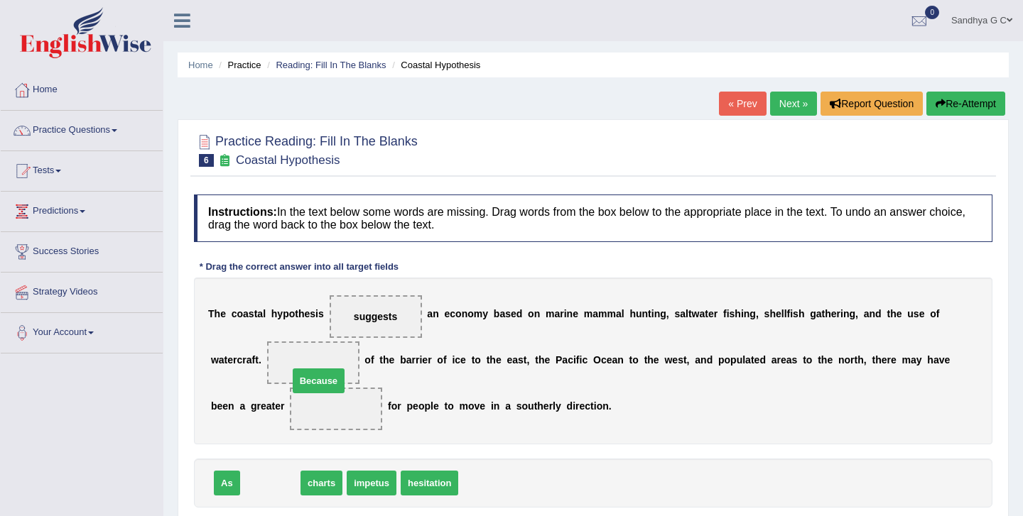
drag, startPoint x: 276, startPoint y: 489, endPoint x: 324, endPoint y: 387, distance: 113.1
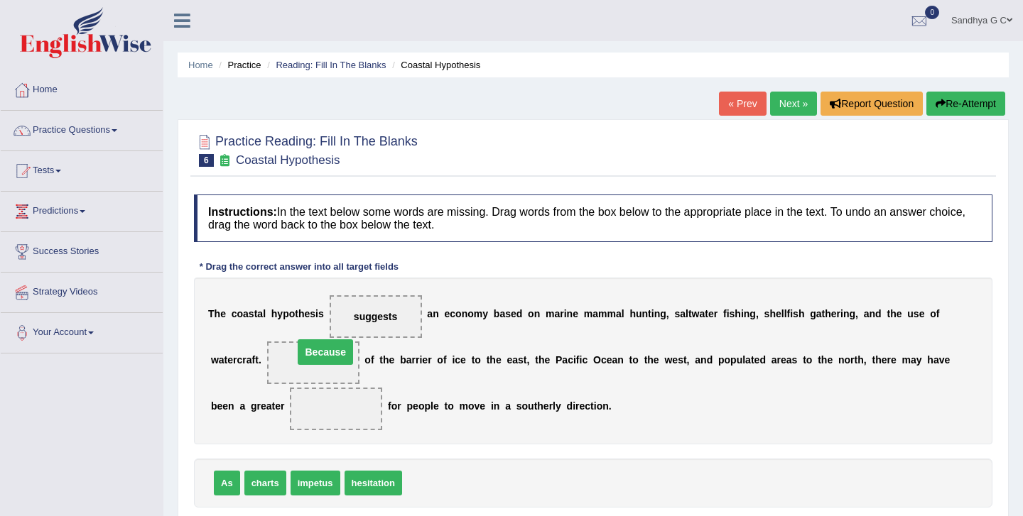
drag, startPoint x: 326, startPoint y: 413, endPoint x: 315, endPoint y: 356, distance: 57.9
click at [317, 461] on div "As charts impetus hesitation" at bounding box center [593, 483] width 798 height 49
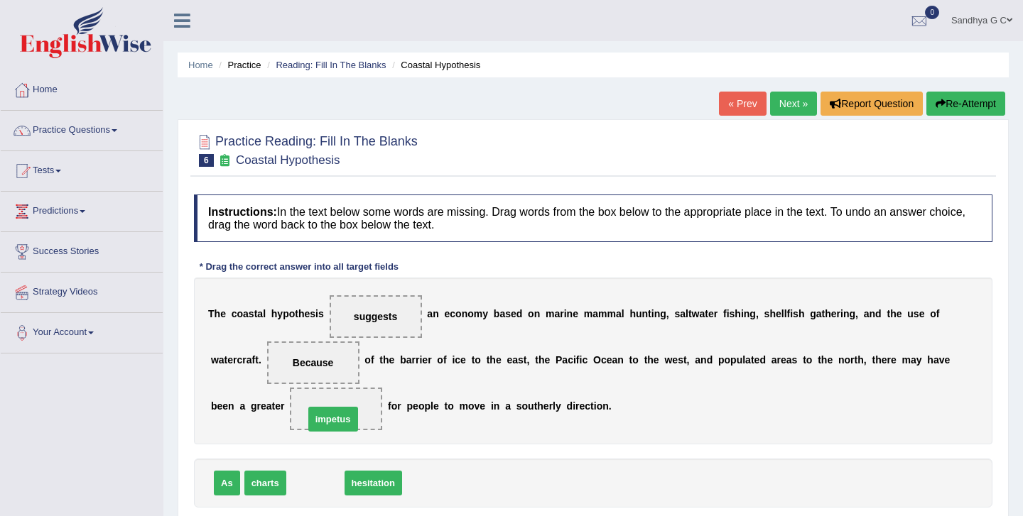
drag, startPoint x: 315, startPoint y: 489, endPoint x: 332, endPoint y: 422, distance: 68.9
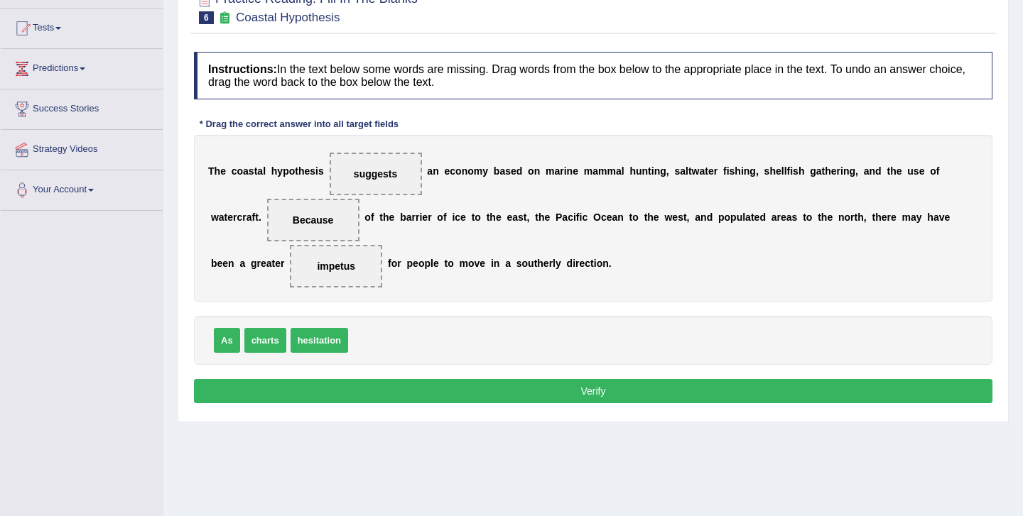
scroll to position [156, 0]
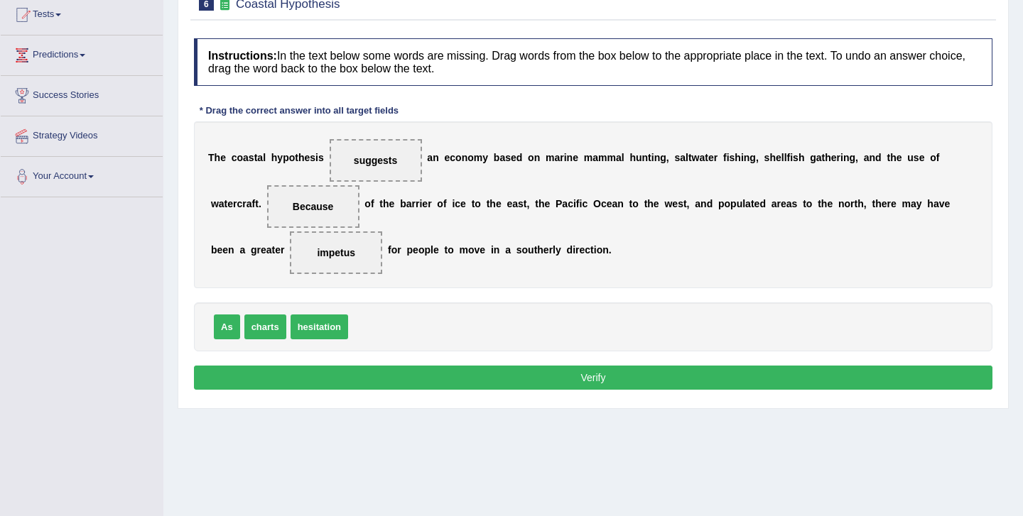
click at [504, 384] on button "Verify" at bounding box center [593, 378] width 798 height 24
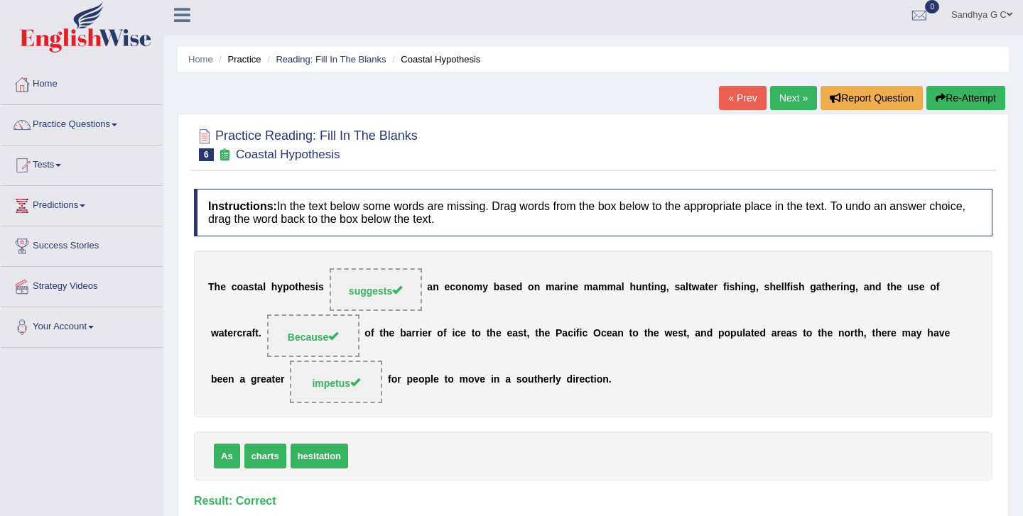
scroll to position [0, 0]
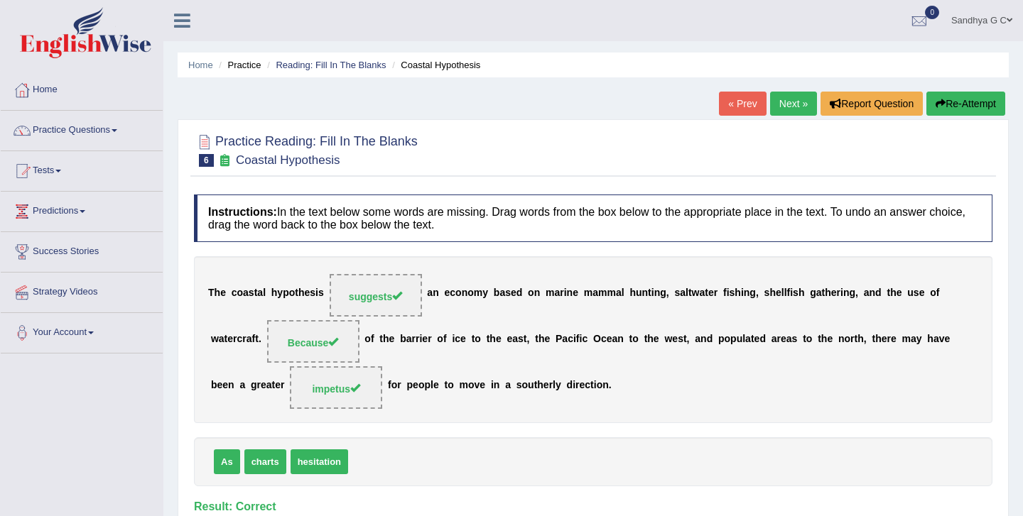
click at [794, 102] on link "Next »" at bounding box center [793, 104] width 47 height 24
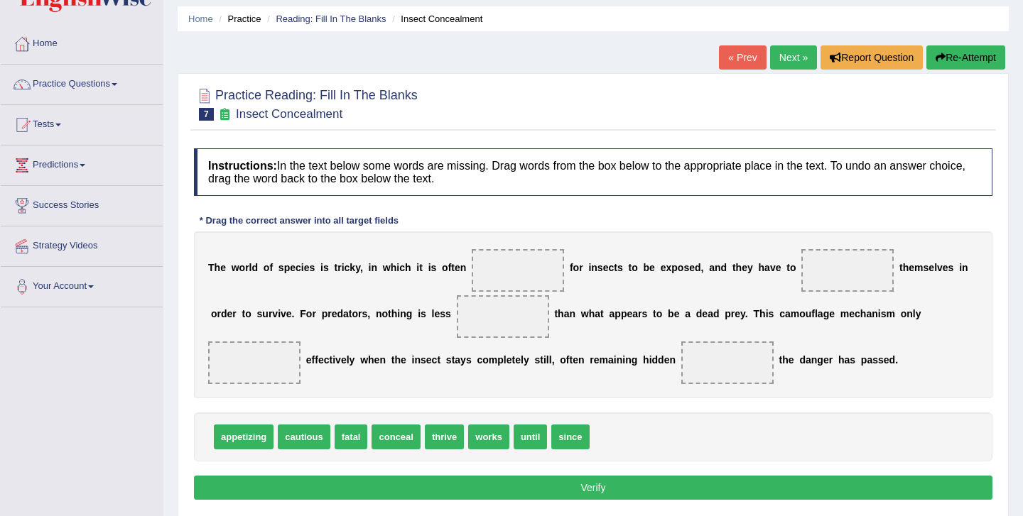
scroll to position [48, 0]
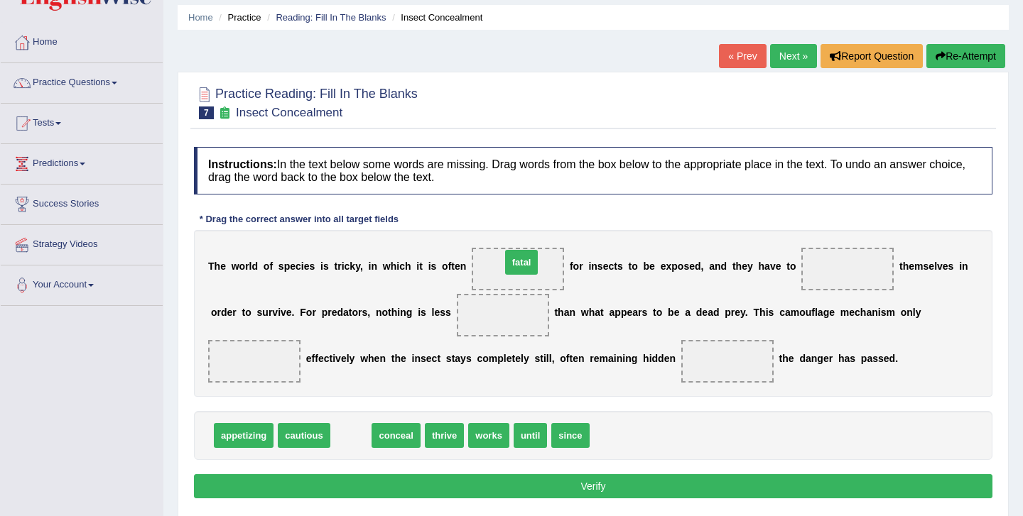
drag, startPoint x: 344, startPoint y: 438, endPoint x: 508, endPoint y: 275, distance: 231.0
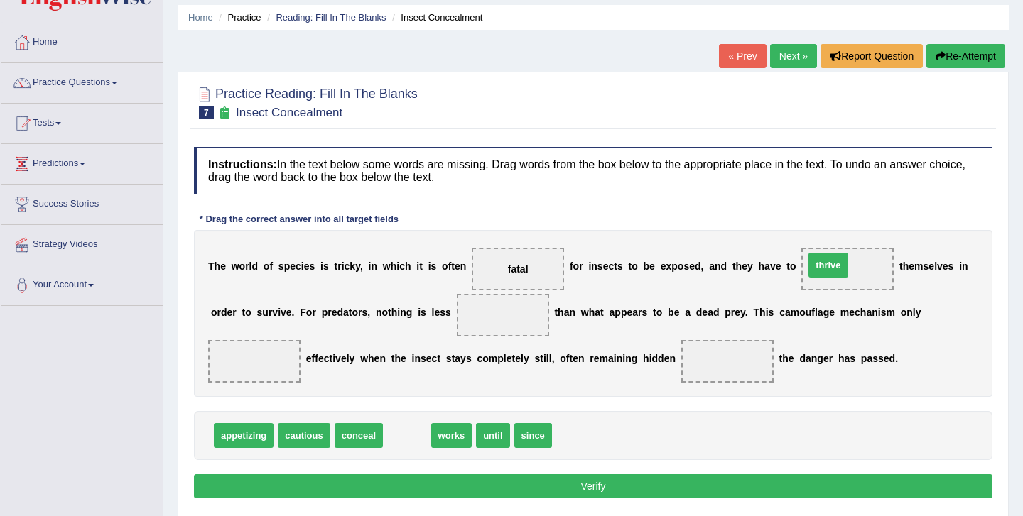
drag, startPoint x: 406, startPoint y: 432, endPoint x: 827, endPoint y: 263, distance: 453.8
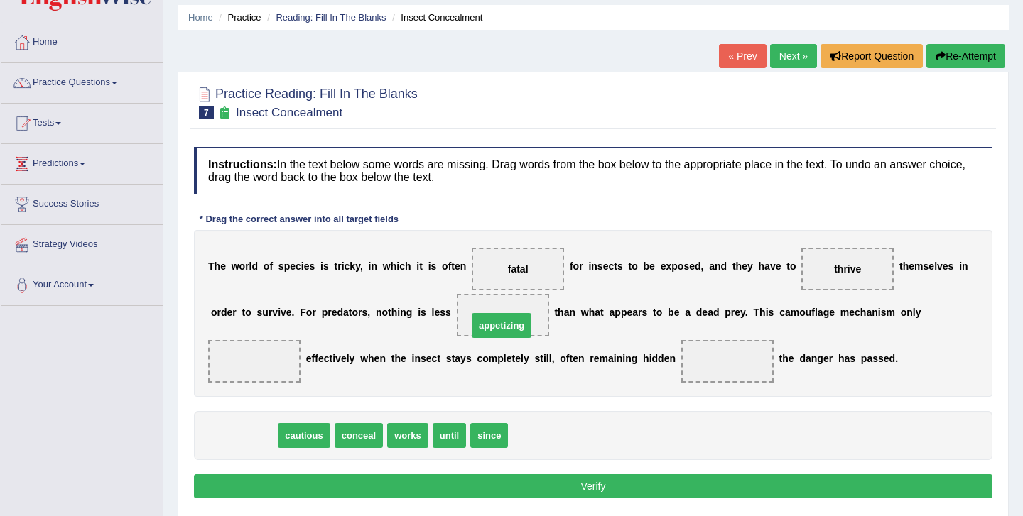
drag, startPoint x: 245, startPoint y: 430, endPoint x: 503, endPoint y: 317, distance: 281.5
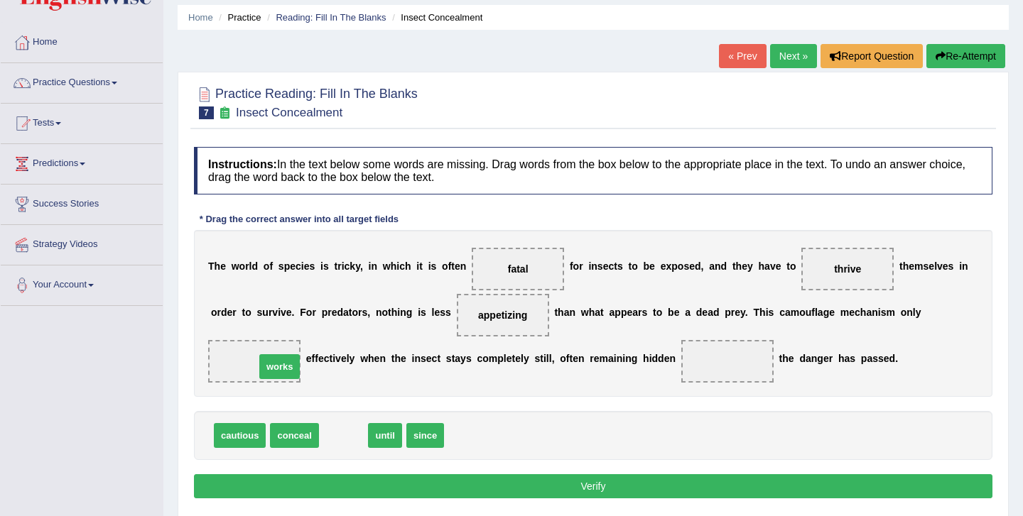
drag, startPoint x: 335, startPoint y: 445, endPoint x: 249, endPoint y: 374, distance: 111.9
drag, startPoint x: 335, startPoint y: 438, endPoint x: 729, endPoint y: 365, distance: 400.8
click at [587, 479] on button "Verify" at bounding box center [593, 486] width 798 height 24
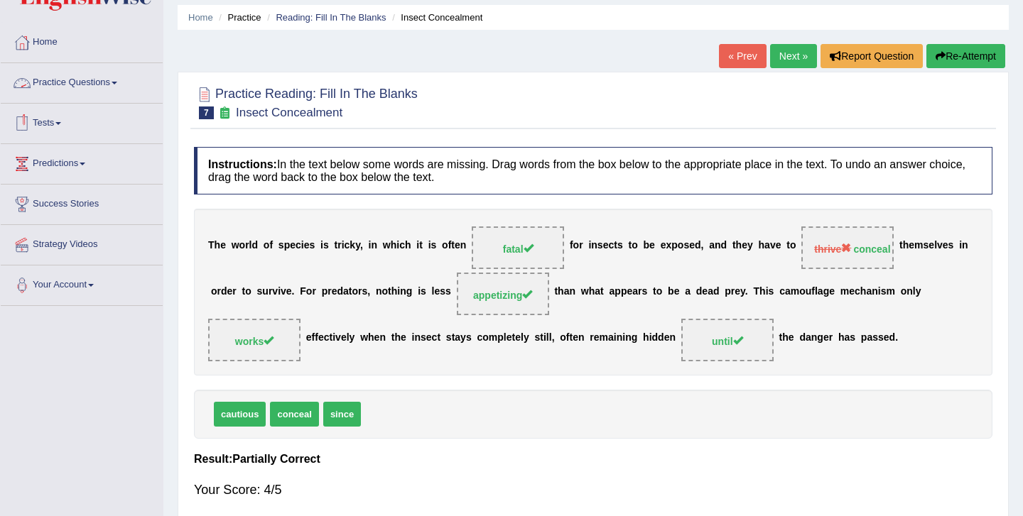
click at [117, 80] on link "Practice Questions" at bounding box center [82, 81] width 162 height 36
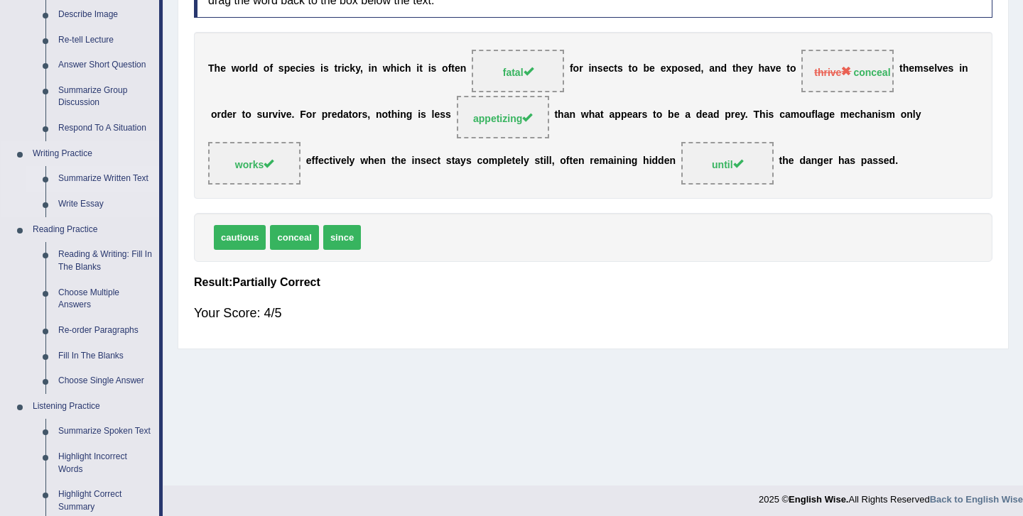
scroll to position [226, 0]
click at [87, 261] on link "Reading & Writing: Fill In The Blanks" at bounding box center [105, 260] width 107 height 38
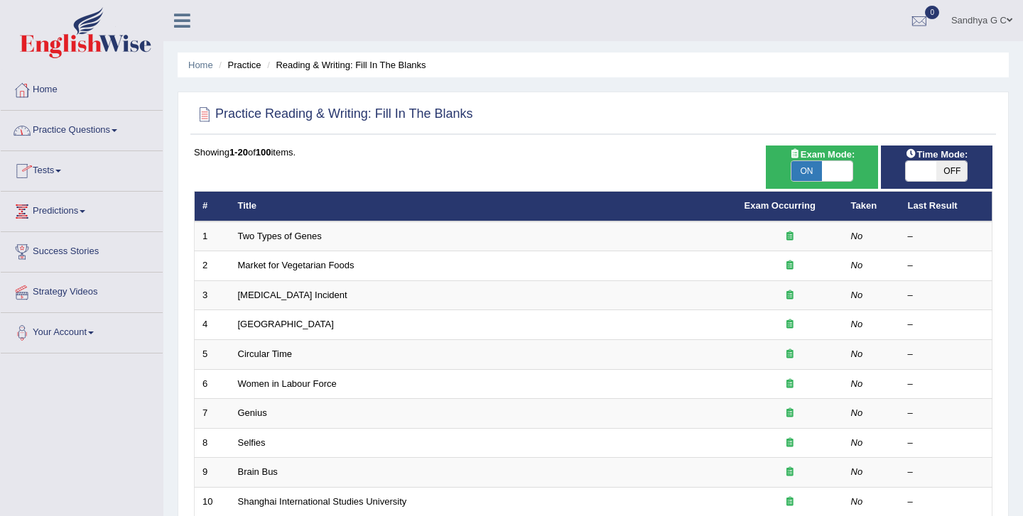
click at [70, 134] on link "Practice Questions" at bounding box center [82, 129] width 162 height 36
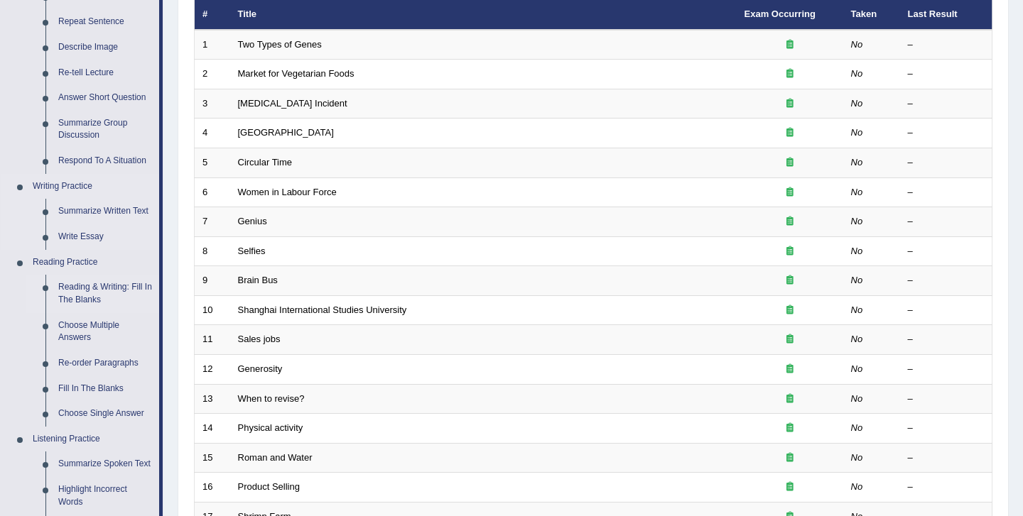
scroll to position [194, 0]
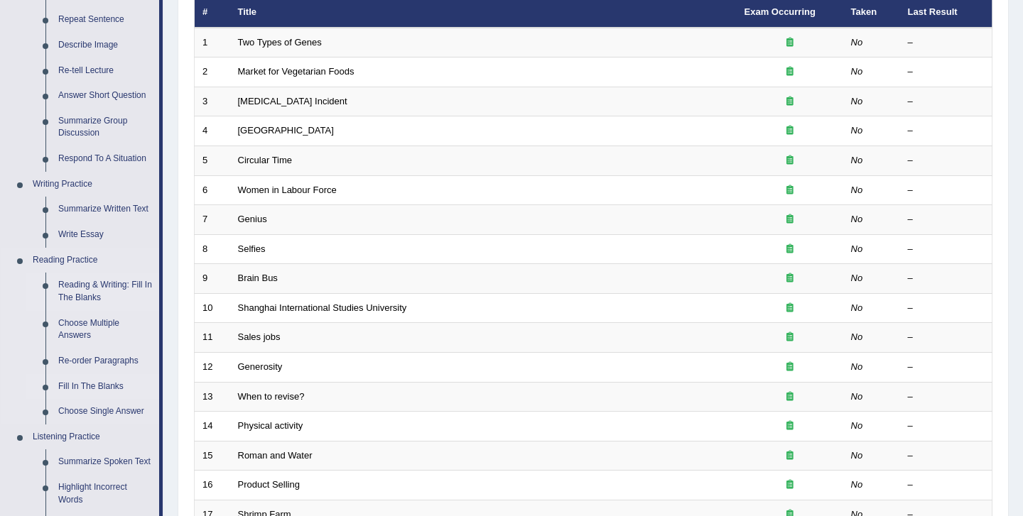
click at [78, 385] on link "Fill In The Blanks" at bounding box center [105, 387] width 107 height 26
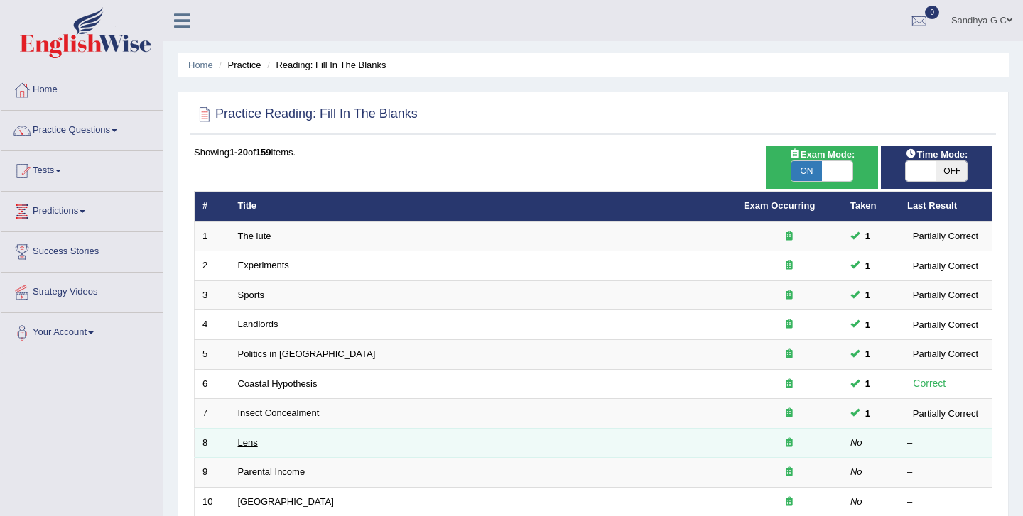
click at [240, 440] on link "Lens" at bounding box center [248, 443] width 20 height 11
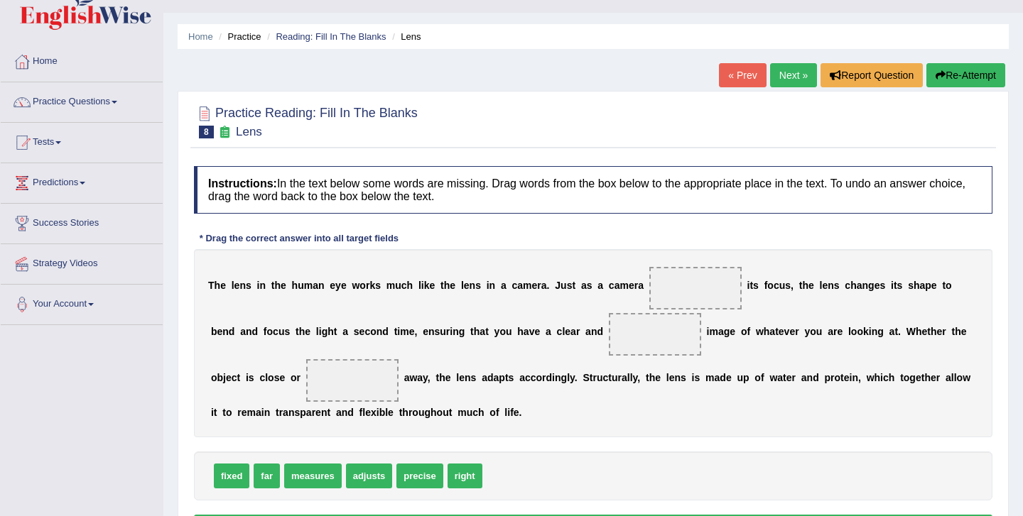
scroll to position [33, 0]
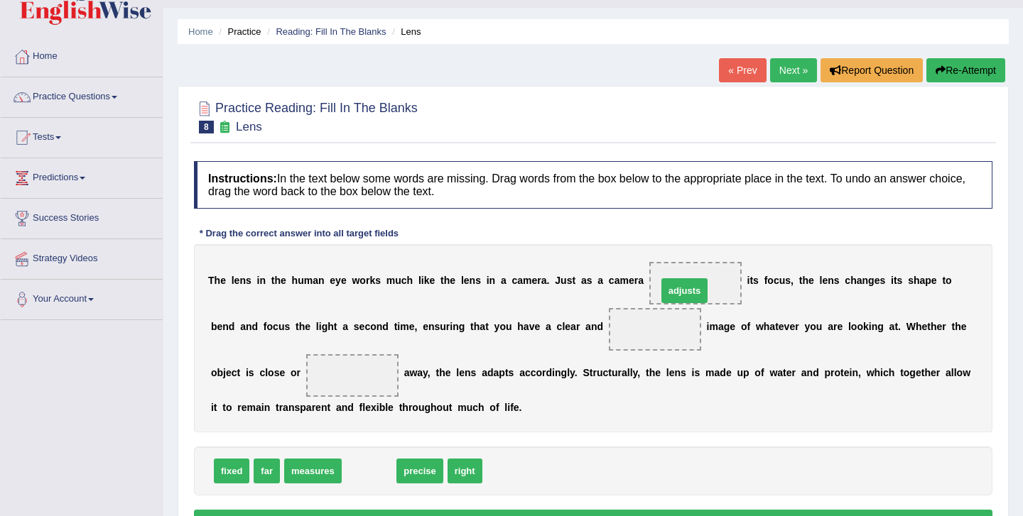
drag, startPoint x: 367, startPoint y: 469, endPoint x: 686, endPoint y: 287, distance: 367.1
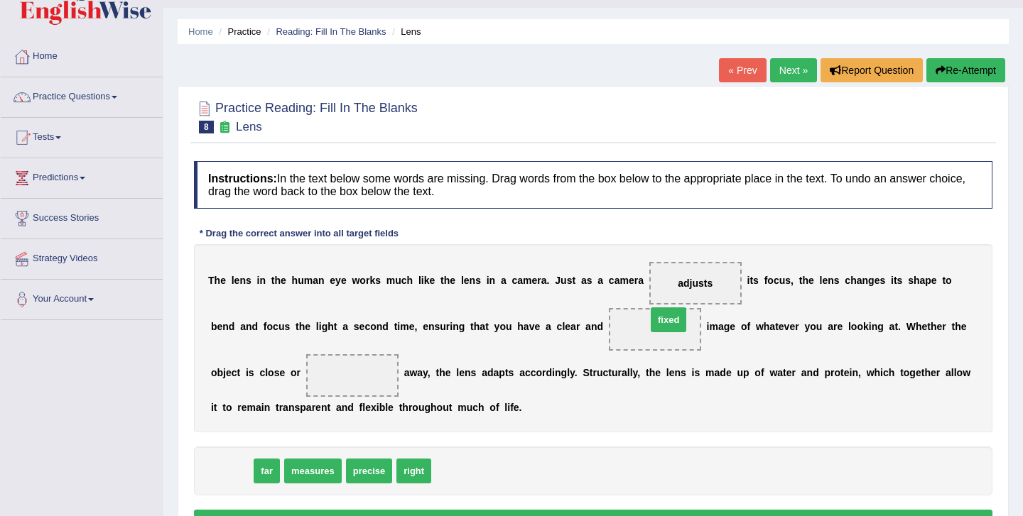
drag, startPoint x: 227, startPoint y: 467, endPoint x: 658, endPoint y: 322, distance: 455.1
drag, startPoint x: 221, startPoint y: 471, endPoint x: 327, endPoint y: 374, distance: 143.8
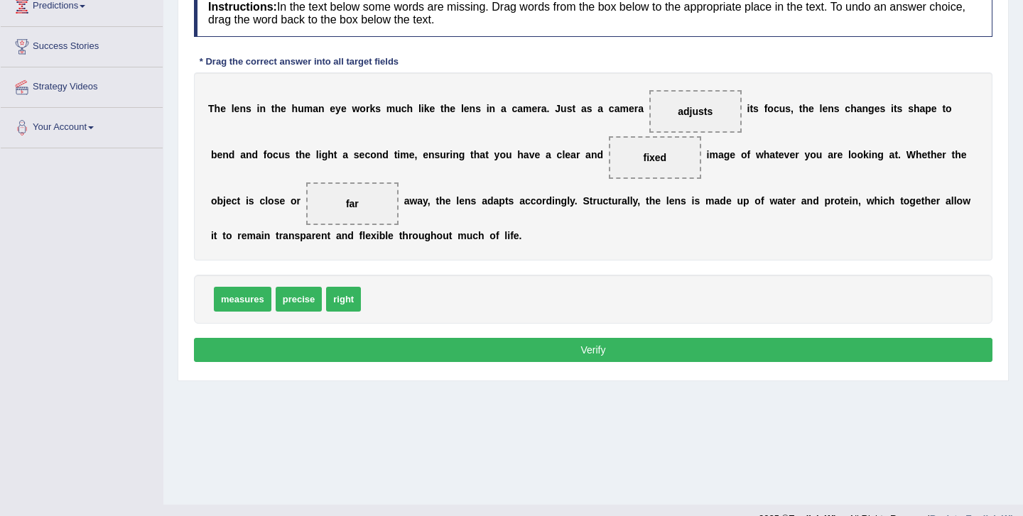
scroll to position [229, 0]
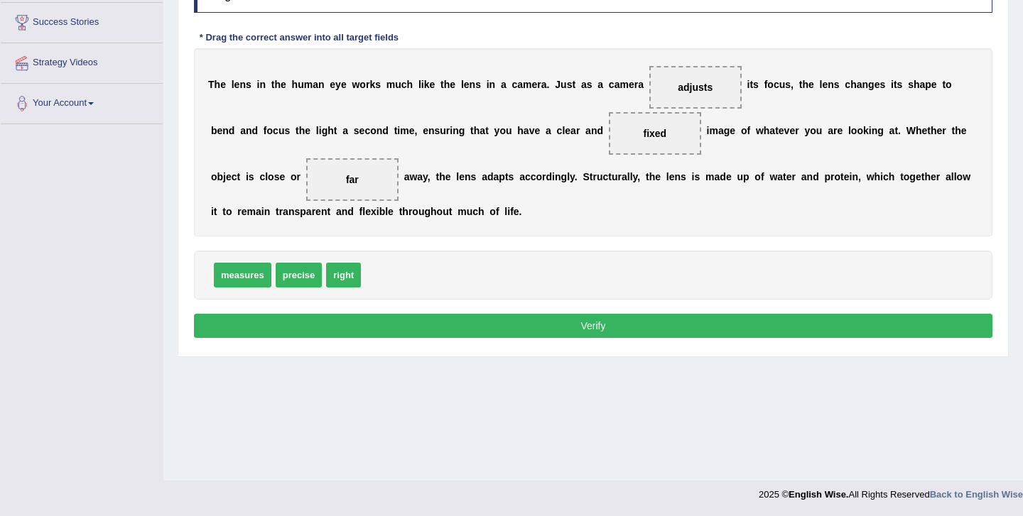
click at [491, 332] on button "Verify" at bounding box center [593, 326] width 798 height 24
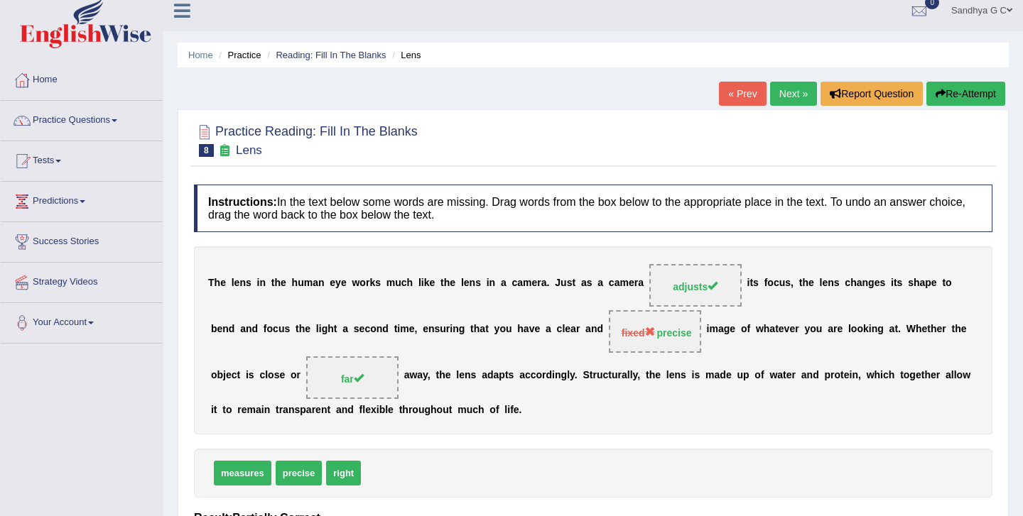
scroll to position [0, 0]
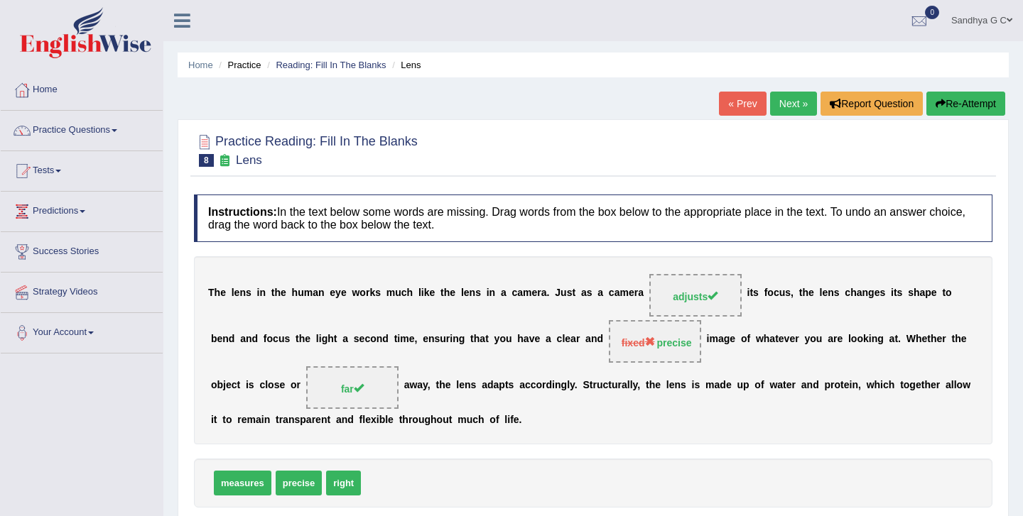
click at [786, 109] on link "Next »" at bounding box center [793, 104] width 47 height 24
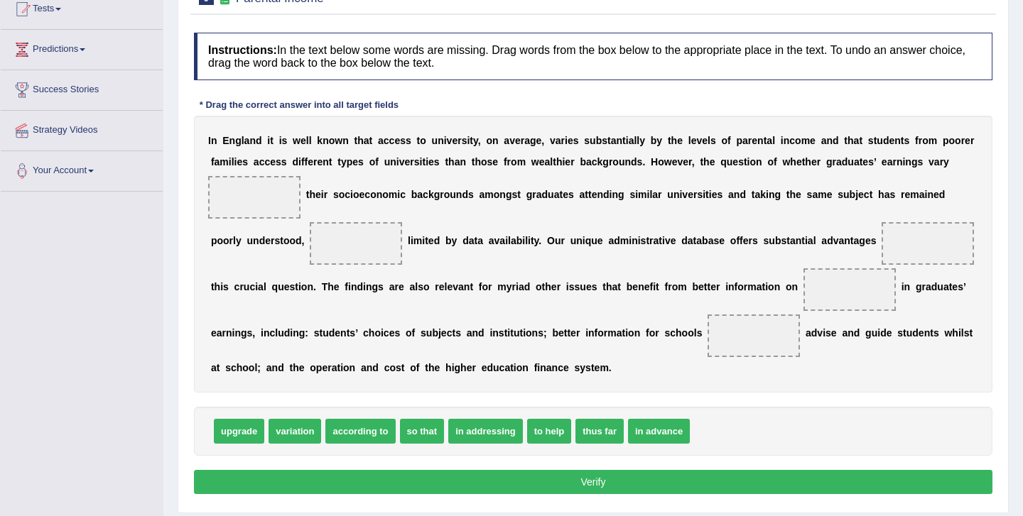
scroll to position [161, 0]
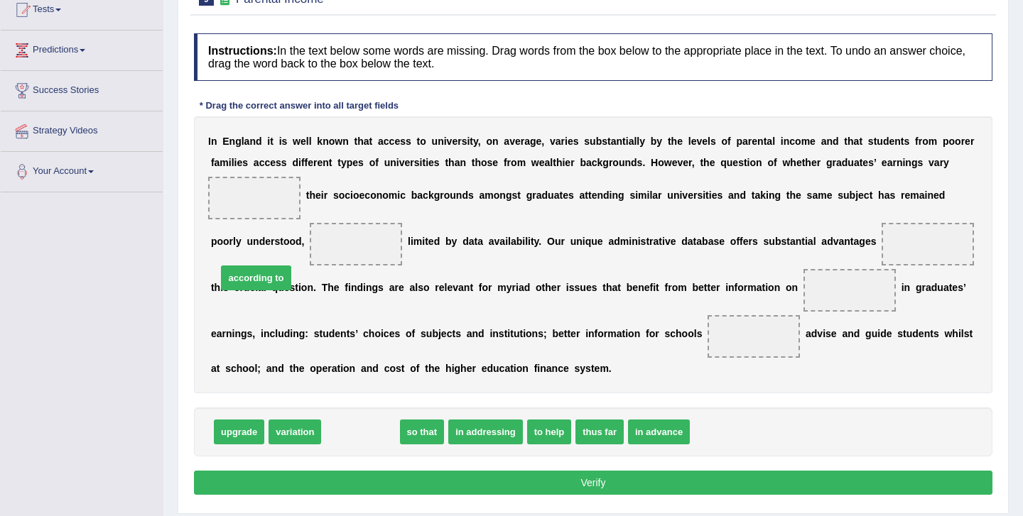
drag, startPoint x: 357, startPoint y: 431, endPoint x: 254, endPoint y: 276, distance: 186.0
click at [254, 276] on span "according to" at bounding box center [256, 278] width 70 height 25
drag, startPoint x: 351, startPoint y: 433, endPoint x: 240, endPoint y: 208, distance: 250.9
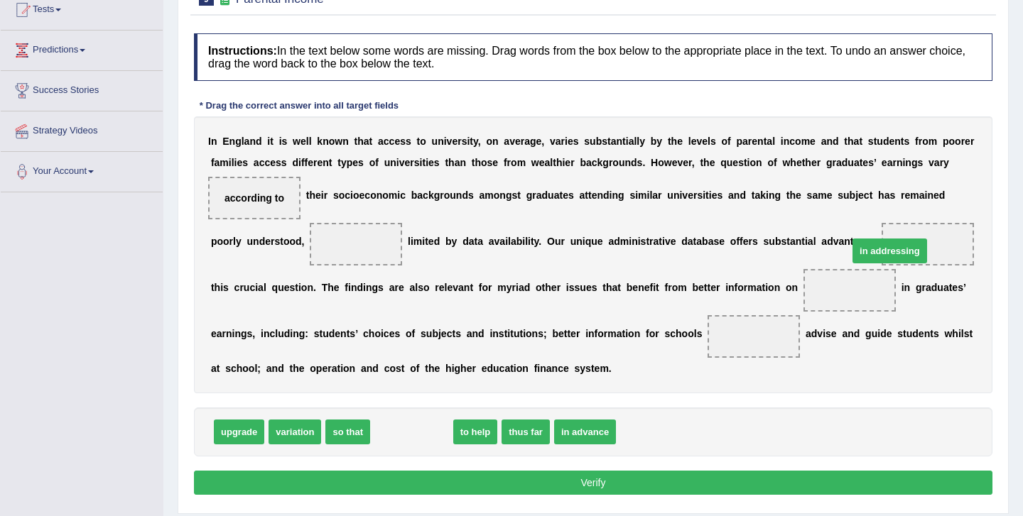
drag, startPoint x: 408, startPoint y: 431, endPoint x: 893, endPoint y: 248, distance: 518.6
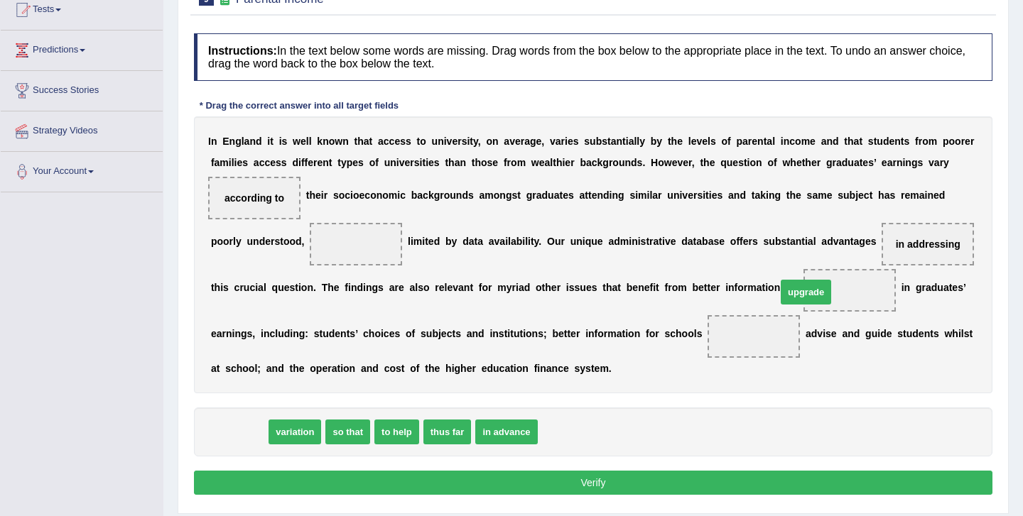
drag, startPoint x: 245, startPoint y: 431, endPoint x: 814, endPoint y: 288, distance: 586.6
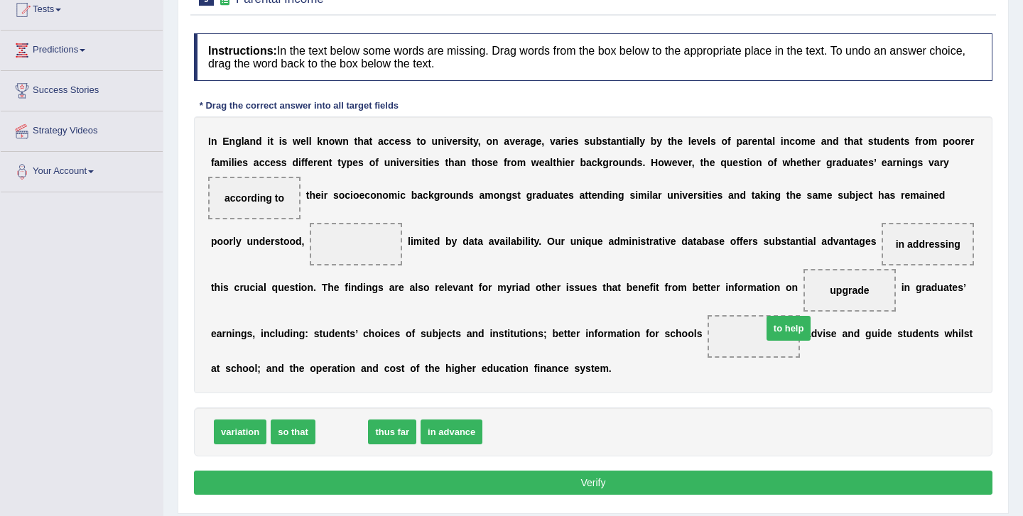
drag, startPoint x: 334, startPoint y: 434, endPoint x: 717, endPoint y: 352, distance: 391.6
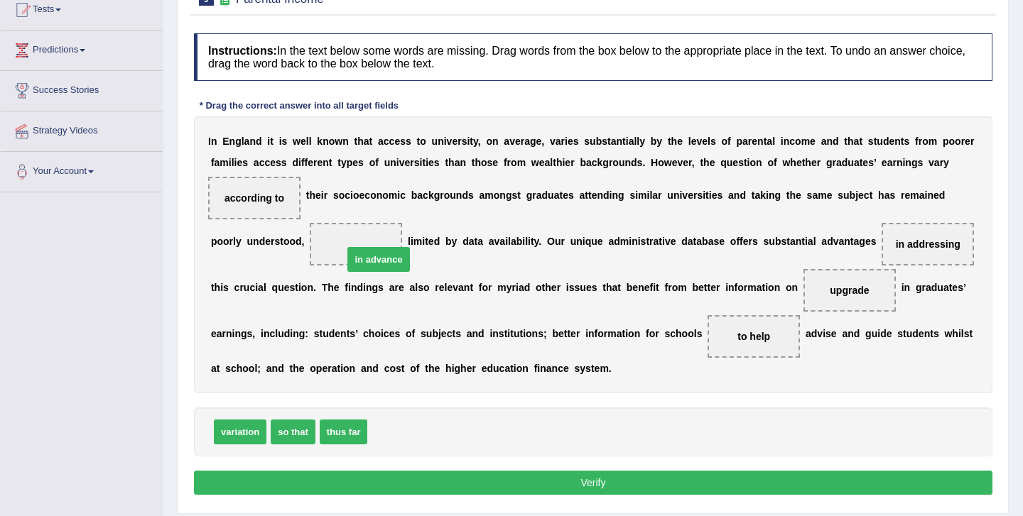
drag, startPoint x: 389, startPoint y: 430, endPoint x: 359, endPoint y: 254, distance: 178.5
click at [572, 478] on button "Verify" at bounding box center [593, 483] width 798 height 24
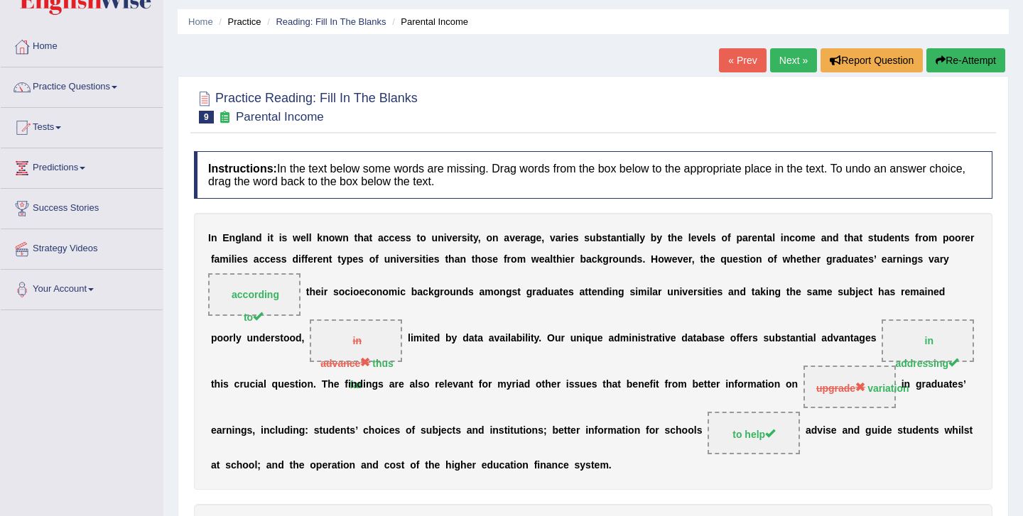
scroll to position [40, 0]
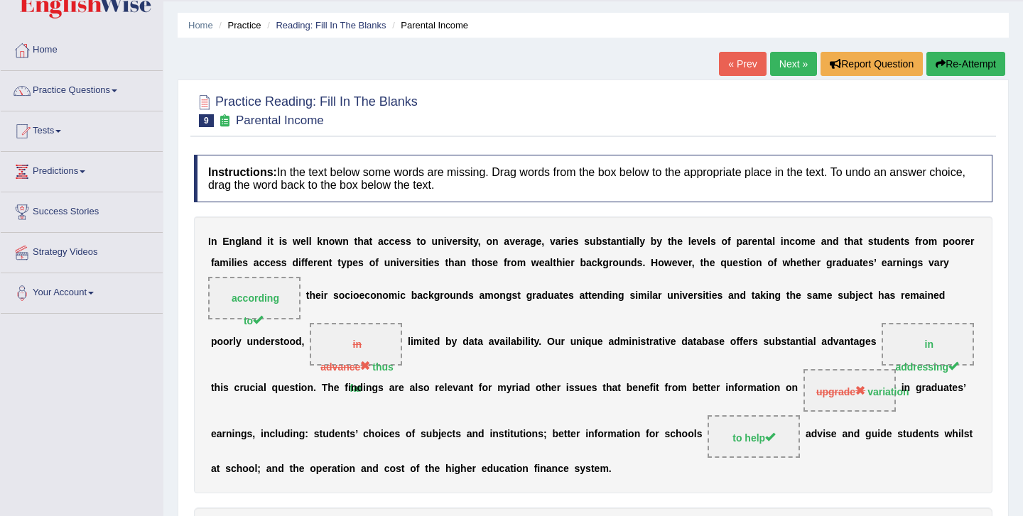
click at [790, 57] on link "Next »" at bounding box center [793, 64] width 47 height 24
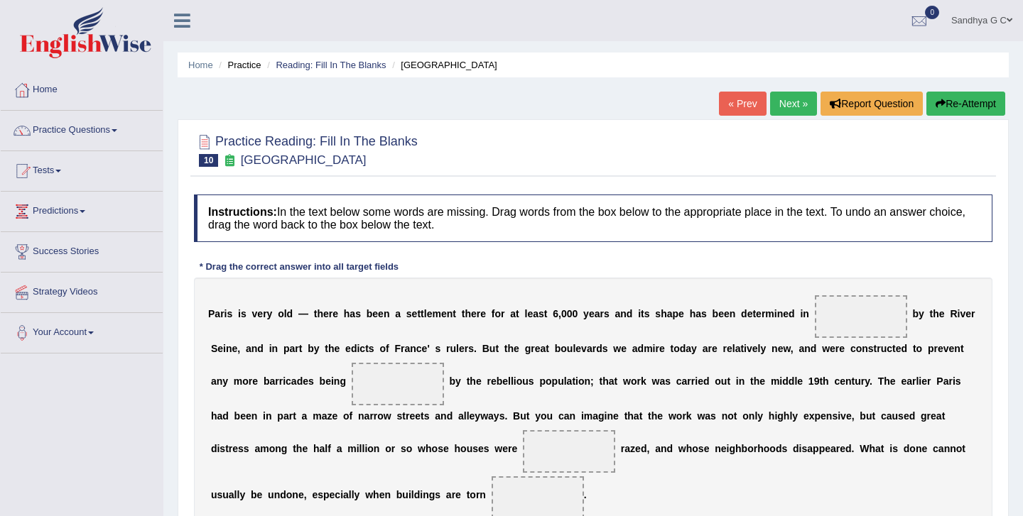
click at [144, 127] on link "Practice Questions" at bounding box center [82, 129] width 162 height 36
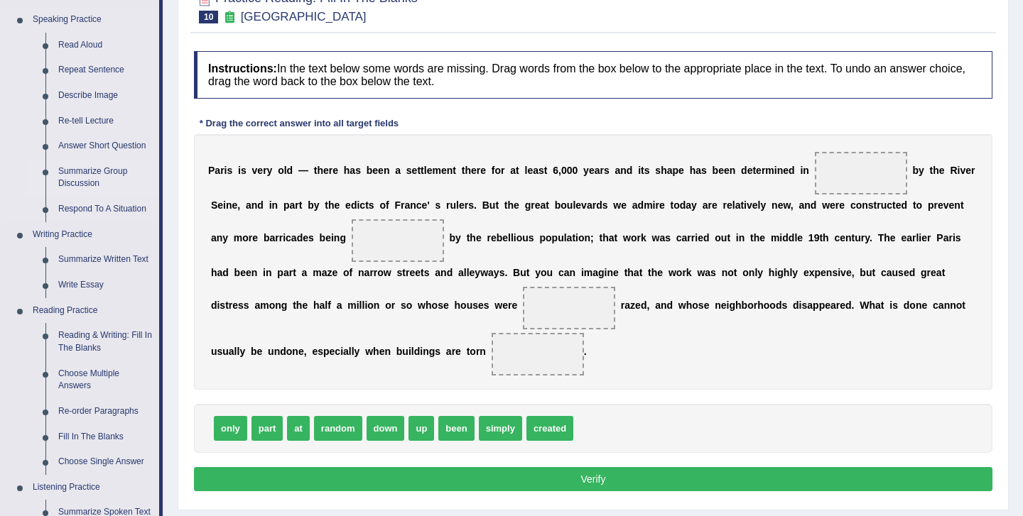
scroll to position [151, 0]
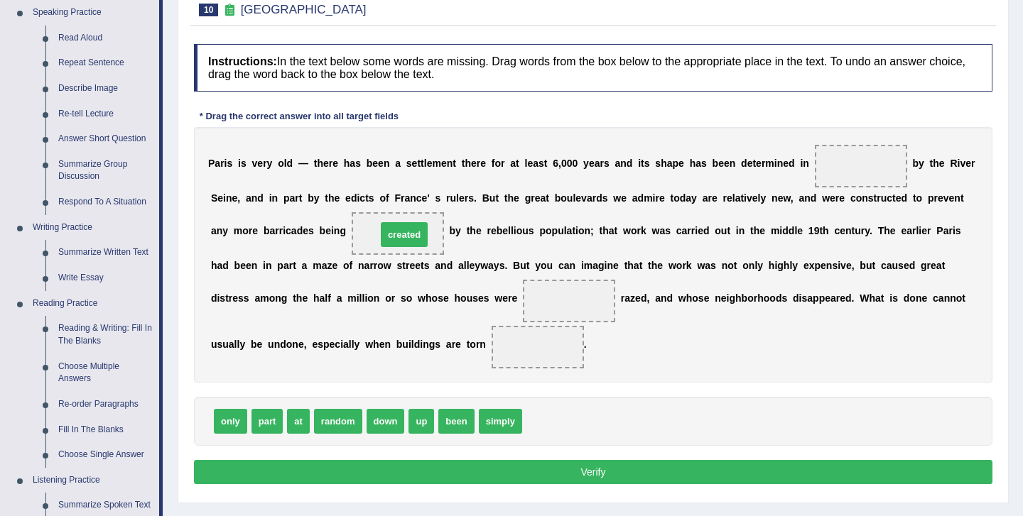
drag, startPoint x: 544, startPoint y: 422, endPoint x: 398, endPoint y: 235, distance: 236.8
drag, startPoint x: 459, startPoint y: 420, endPoint x: 562, endPoint y: 306, distance: 153.4
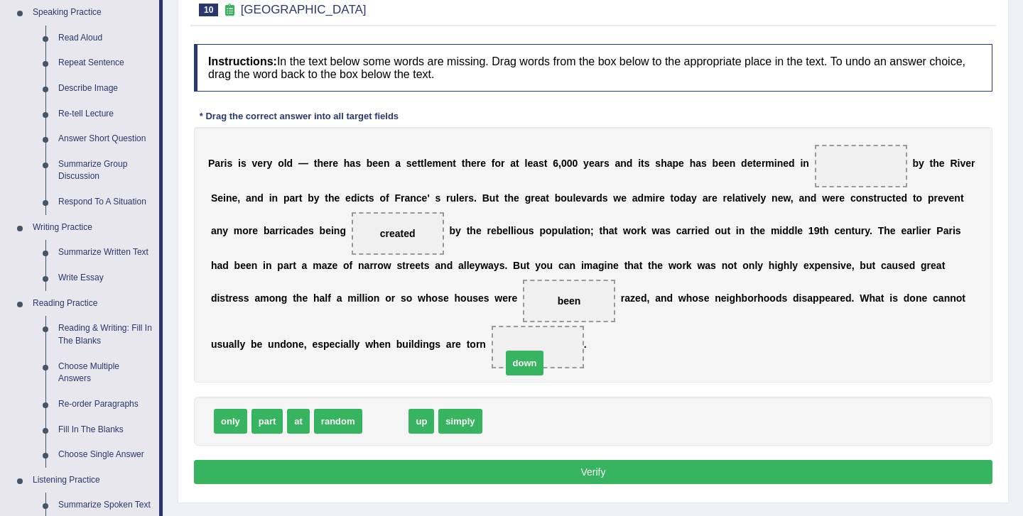
drag, startPoint x: 387, startPoint y: 423, endPoint x: 528, endPoint y: 355, distance: 156.6
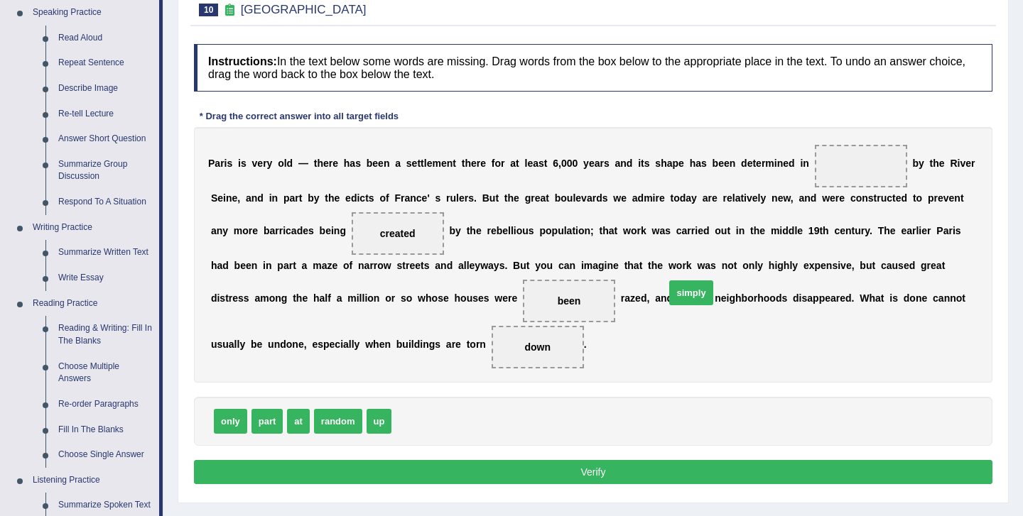
drag, startPoint x: 421, startPoint y: 418, endPoint x: 759, endPoint y: 239, distance: 381.9
click at [712, 281] on span "simply" at bounding box center [690, 293] width 43 height 25
drag, startPoint x: 409, startPoint y: 423, endPoint x: 852, endPoint y: 162, distance: 513.6
click at [594, 475] on button "Verify" at bounding box center [593, 472] width 798 height 24
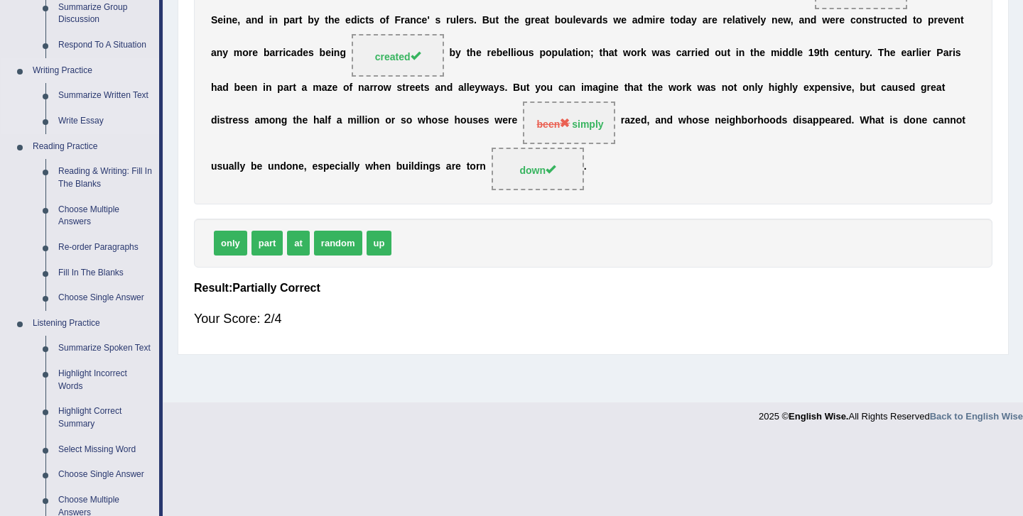
scroll to position [310, 0]
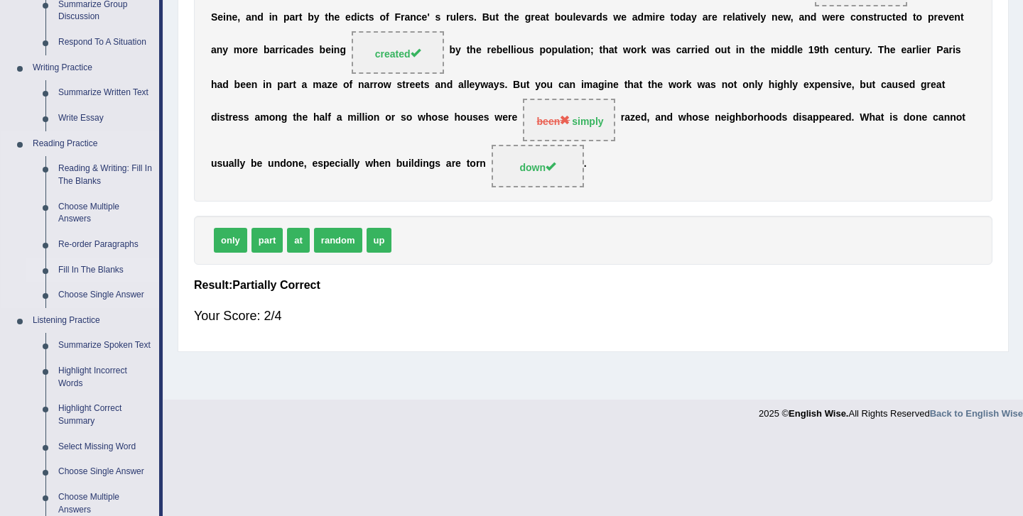
click at [112, 265] on link "Fill In The Blanks" at bounding box center [105, 271] width 107 height 26
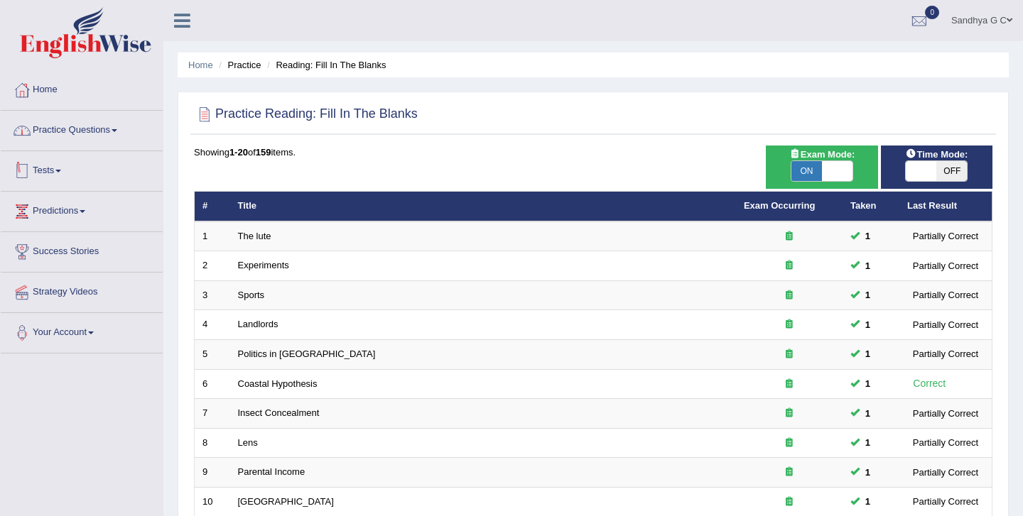
click at [141, 144] on link "Practice Questions" at bounding box center [82, 129] width 162 height 36
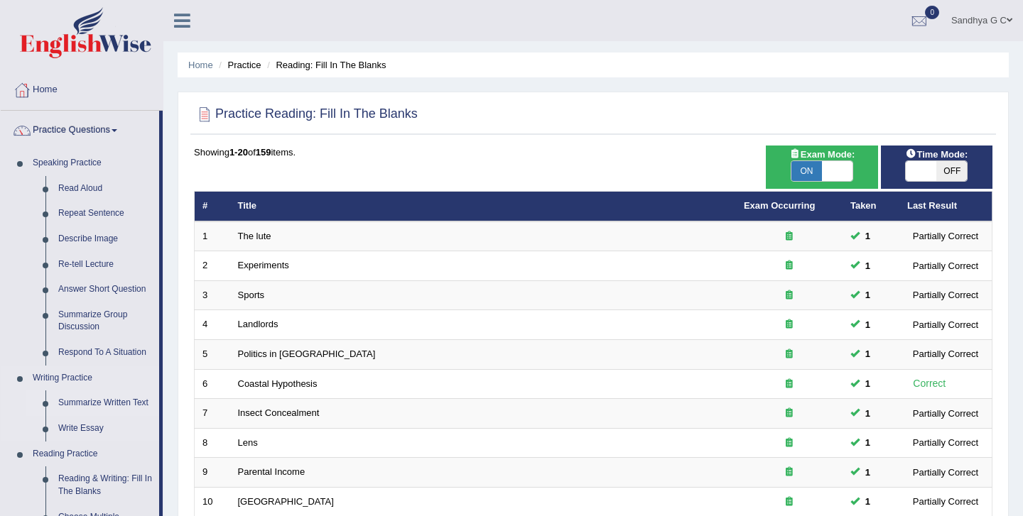
click at [93, 403] on link "Summarize Written Text" at bounding box center [105, 404] width 107 height 26
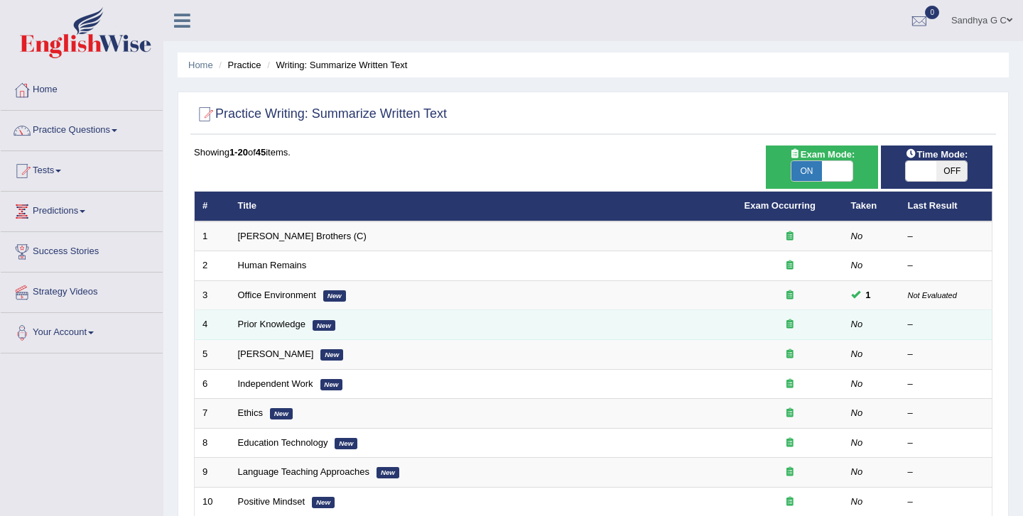
click at [342, 324] on td "Prior Knowledge New" at bounding box center [483, 325] width 506 height 30
click at [240, 330] on td "Prior Knowledge New" at bounding box center [483, 325] width 506 height 30
click at [252, 326] on link "Prior Knowledge" at bounding box center [271, 324] width 67 height 11
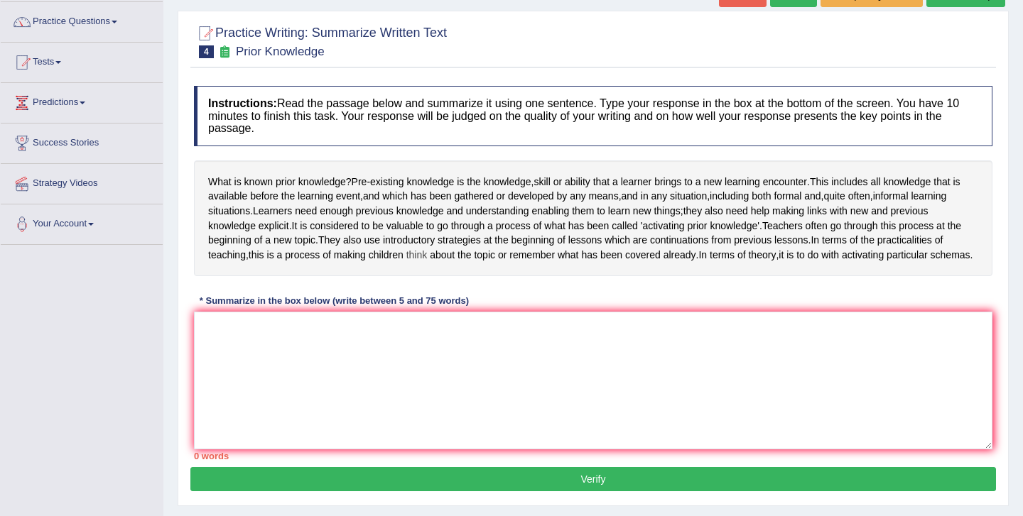
scroll to position [114, 0]
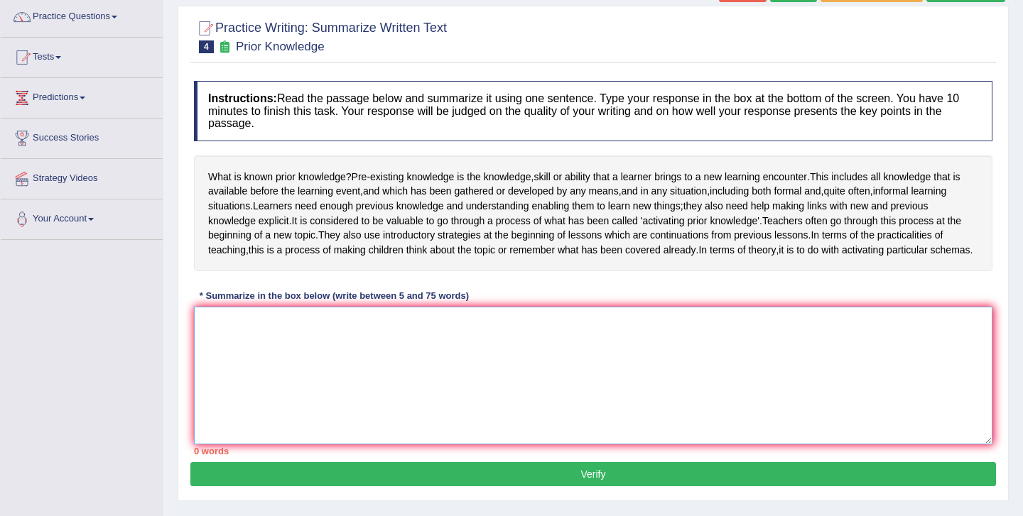
click at [334, 387] on textarea at bounding box center [593, 376] width 798 height 138
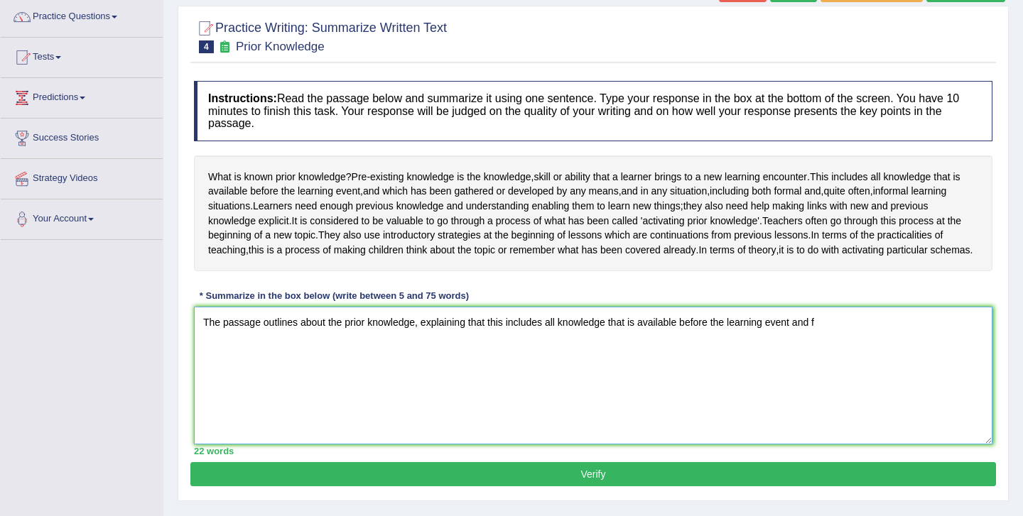
click at [794, 347] on textarea "The passage outlines about the prior knowledge, explaining that this includes a…" at bounding box center [593, 376] width 798 height 138
click at [831, 349] on textarea "The passage outlines about the prior knowledge, explaining that this includes a…" at bounding box center [593, 376] width 798 height 138
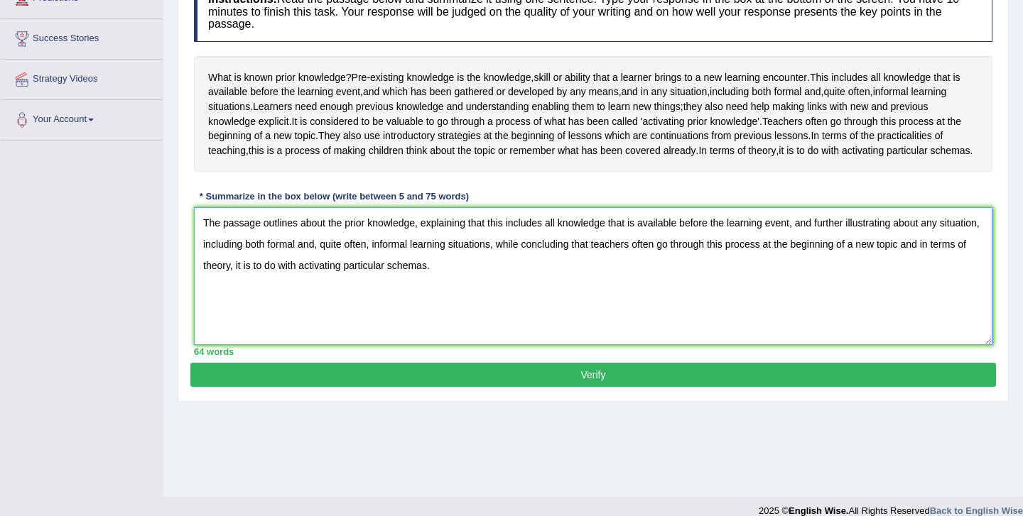
scroll to position [215, 0]
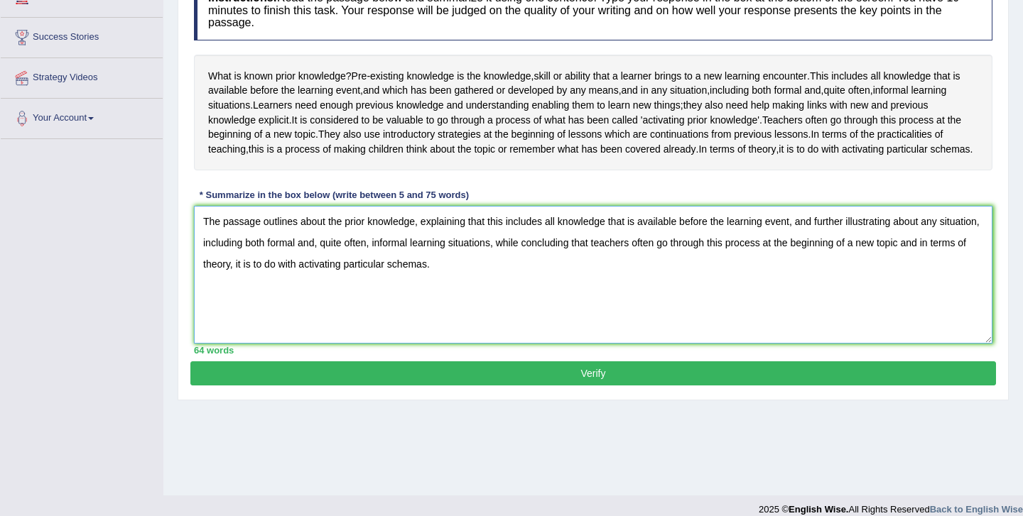
type textarea "The passage outlines about the prior knowledge, explaining that this includes a…"
click at [586, 386] on button "Verify" at bounding box center [592, 374] width 805 height 24
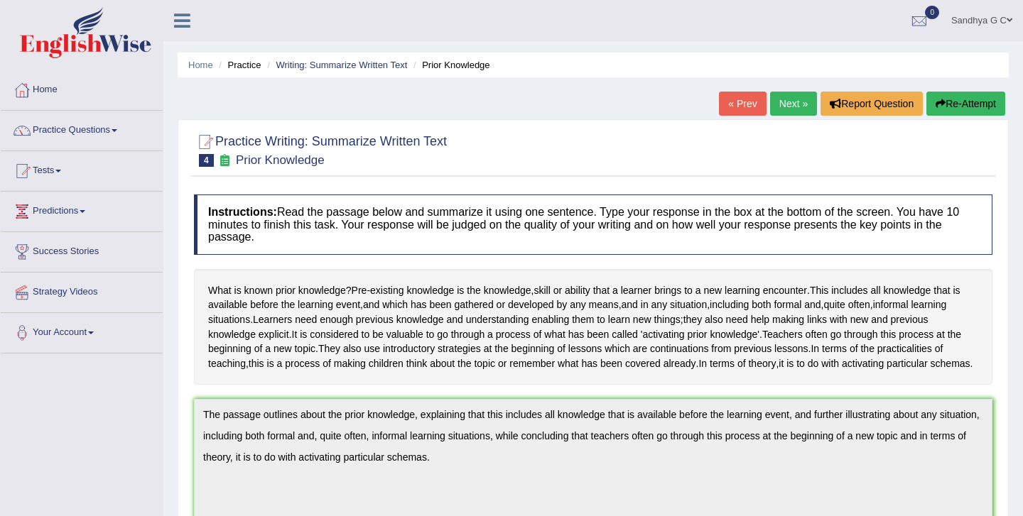
scroll to position [1, 0]
click at [116, 137] on link "Practice Questions" at bounding box center [82, 128] width 162 height 36
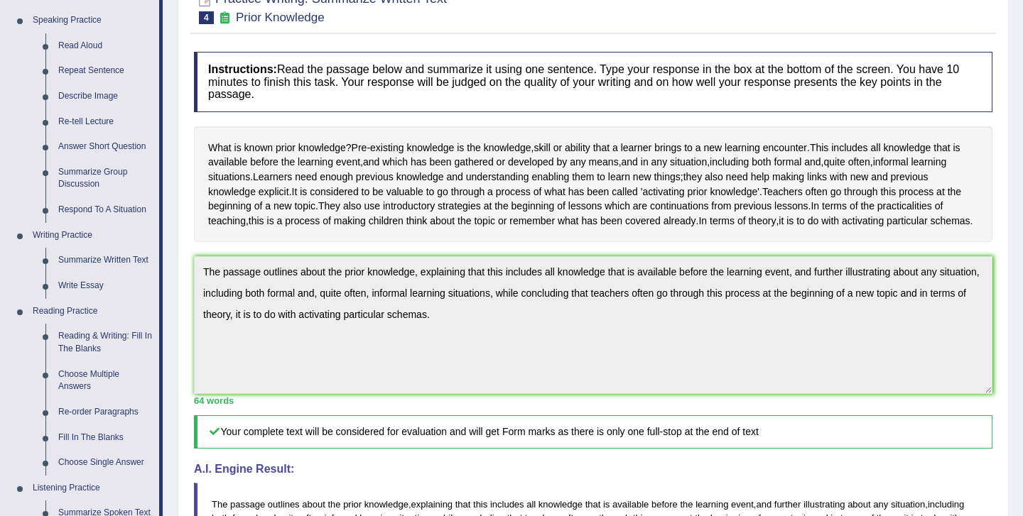
scroll to position [182, 0]
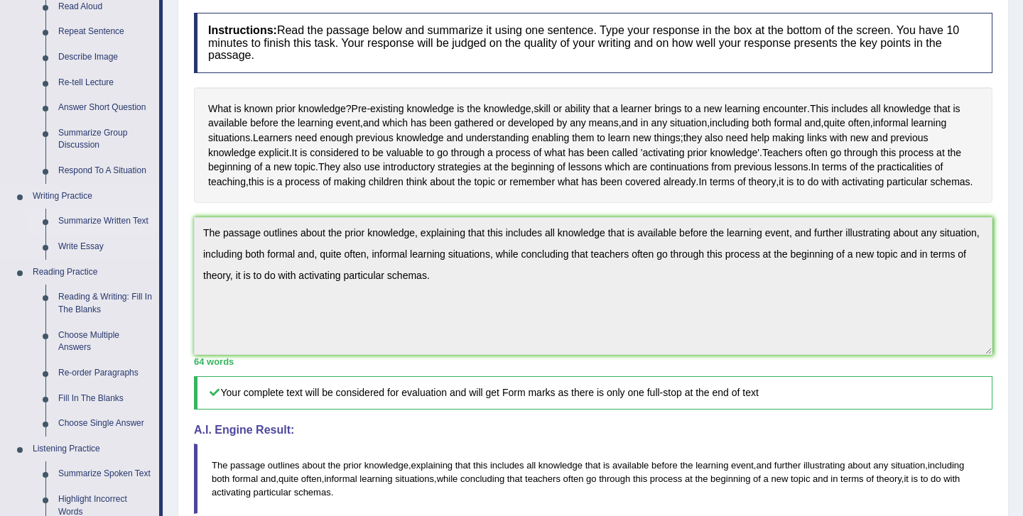
click at [109, 222] on link "Summarize Written Text" at bounding box center [105, 222] width 107 height 26
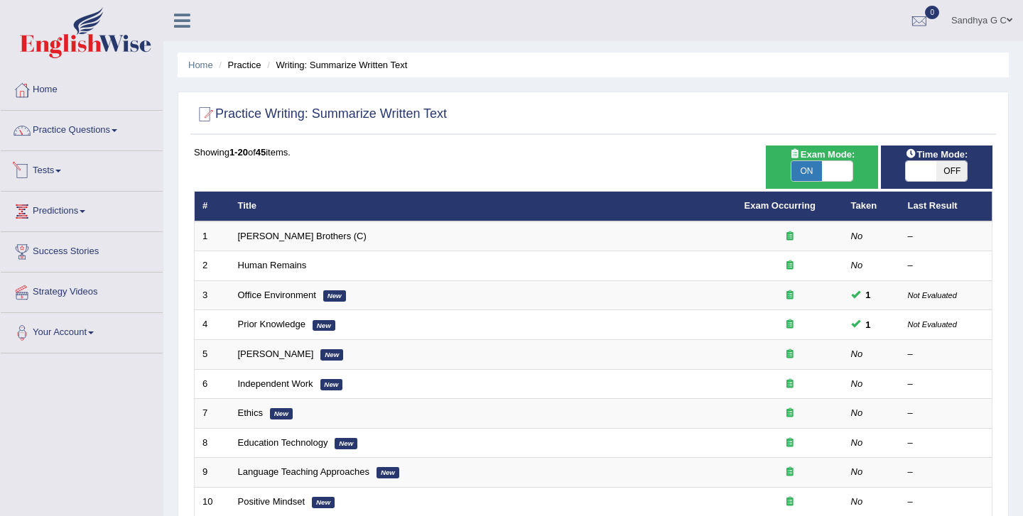
click at [104, 165] on link "Tests" at bounding box center [82, 169] width 162 height 36
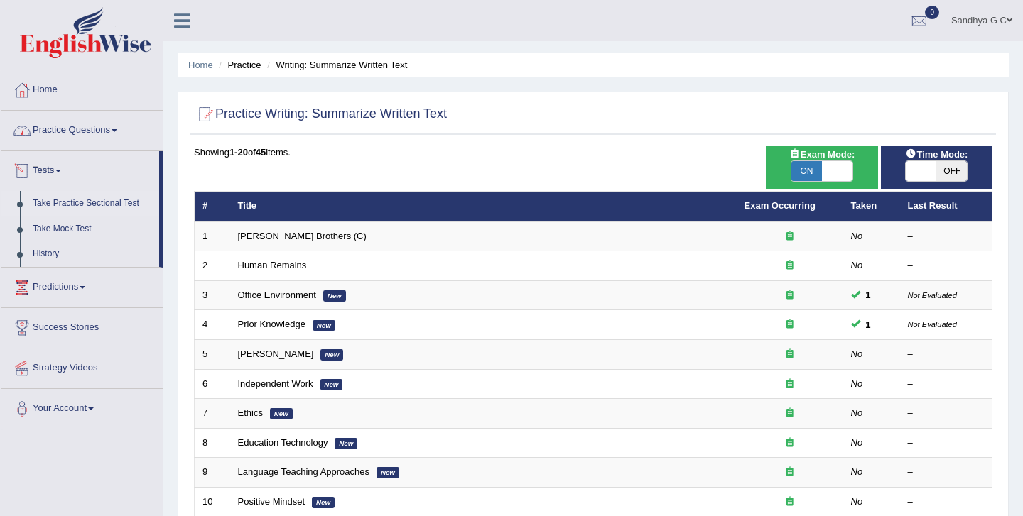
click at [95, 201] on link "Take Practice Sectional Test" at bounding box center [92, 204] width 133 height 26
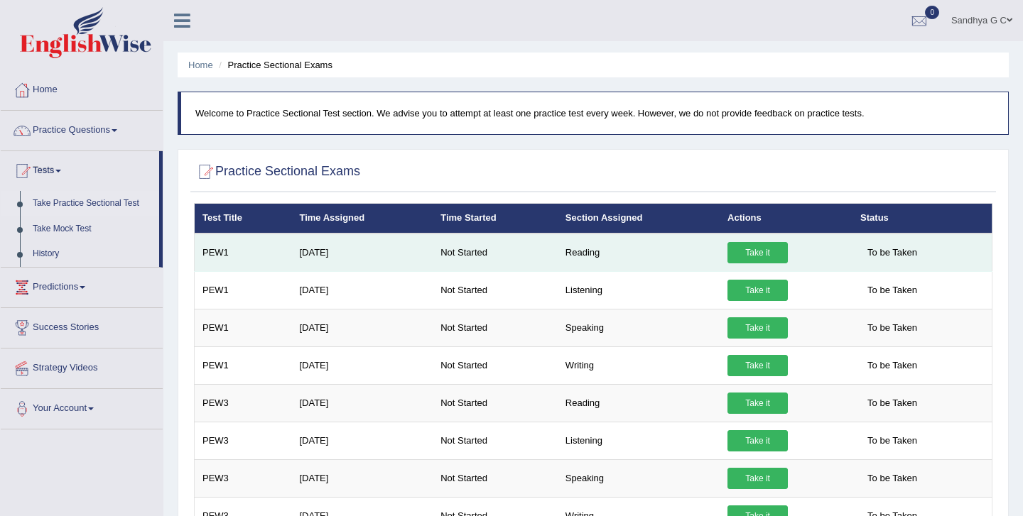
click at [742, 256] on link "Take it" at bounding box center [757, 252] width 60 height 21
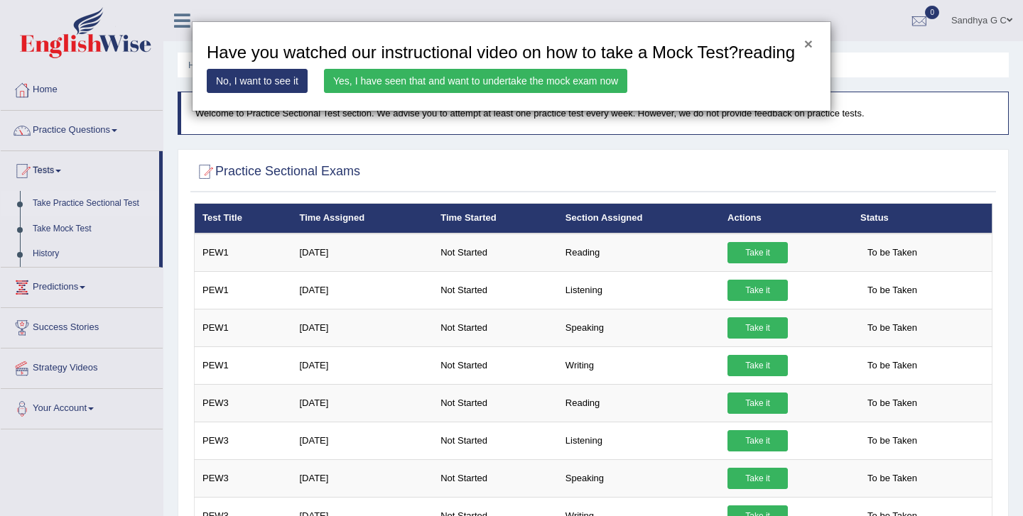
click at [806, 45] on button "×" at bounding box center [808, 43] width 9 height 15
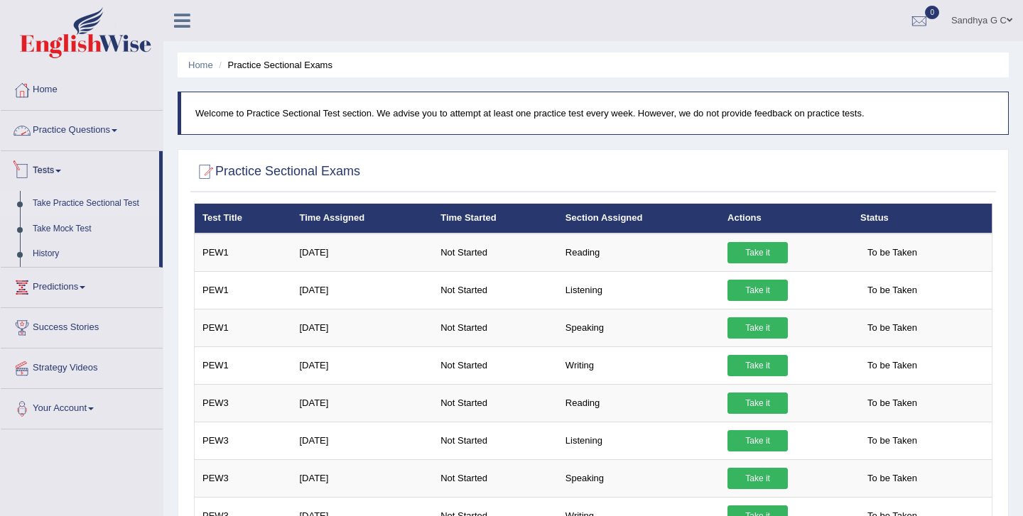
click at [126, 121] on link "Practice Questions" at bounding box center [82, 129] width 162 height 36
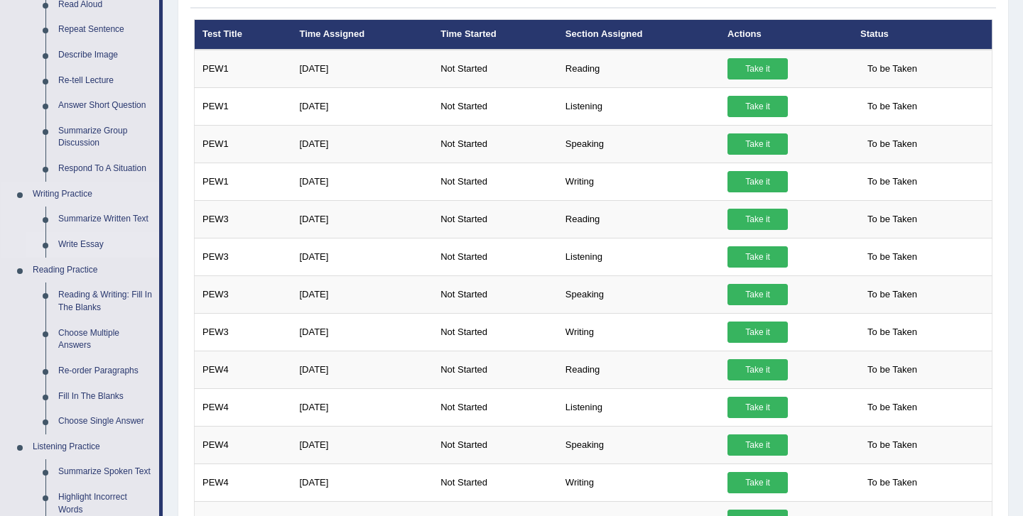
scroll to position [185, 0]
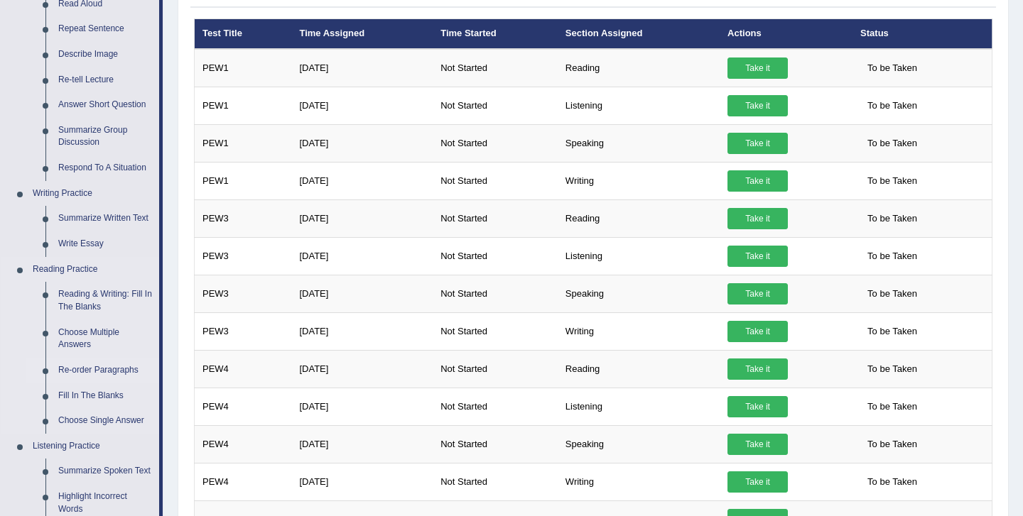
click at [89, 371] on link "Re-order Paragraphs" at bounding box center [105, 371] width 107 height 26
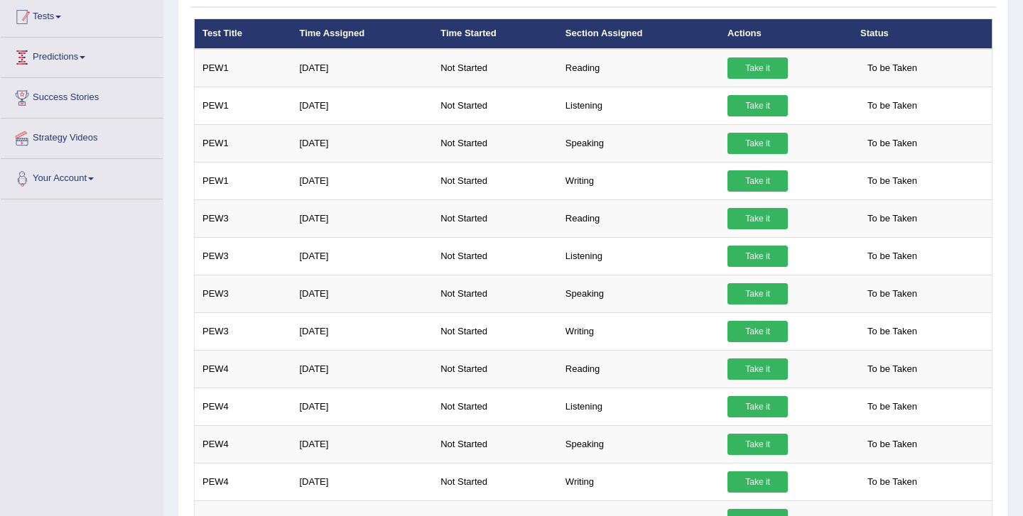
scroll to position [249, 0]
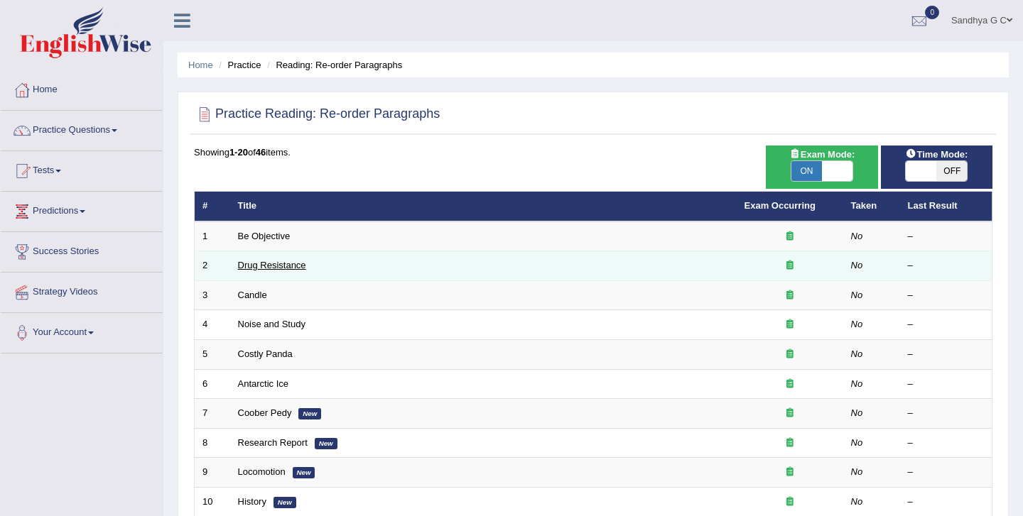
click at [278, 261] on link "Drug Resistance" at bounding box center [272, 265] width 68 height 11
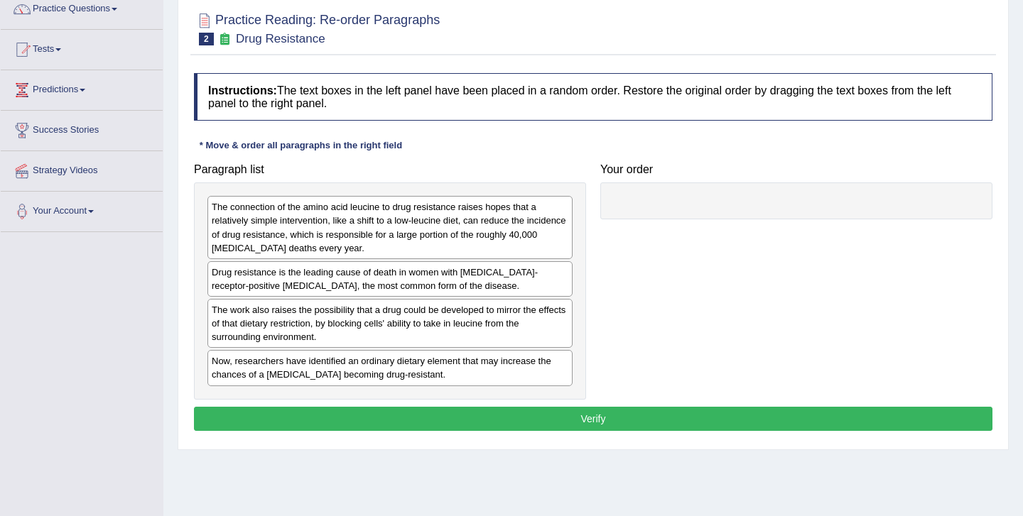
scroll to position [139, 0]
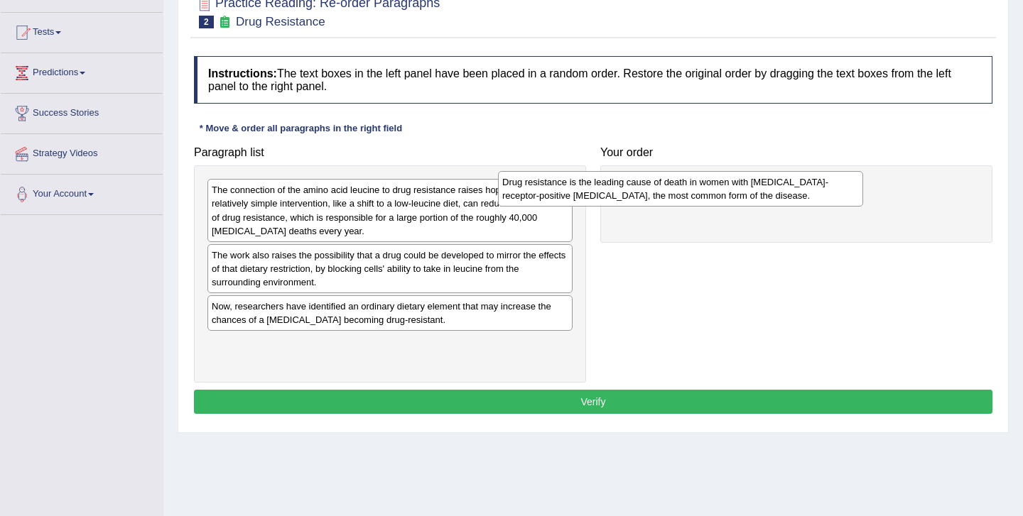
drag, startPoint x: 447, startPoint y: 270, endPoint x: 748, endPoint y: 185, distance: 312.1
click at [748, 185] on div "Drug resistance is the leading cause of death in women with [MEDICAL_DATA]-rece…" at bounding box center [680, 189] width 365 height 36
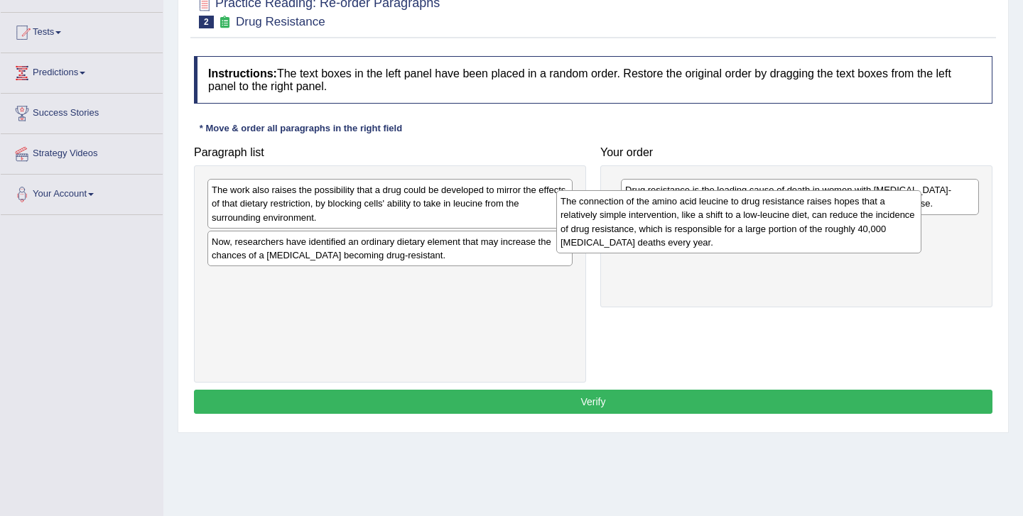
drag, startPoint x: 470, startPoint y: 238, endPoint x: 819, endPoint y: 249, distance: 348.9
click at [819, 249] on div "The connection of the amino acid leucine to drug resistance raises hopes that a…" at bounding box center [738, 221] width 365 height 63
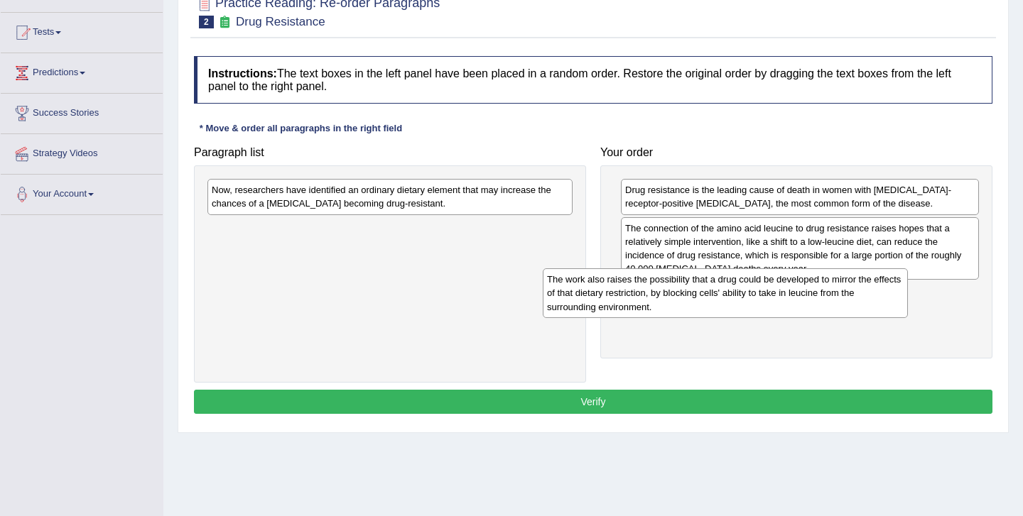
drag, startPoint x: 431, startPoint y: 209, endPoint x: 783, endPoint y: 291, distance: 361.1
click at [783, 291] on div "The work also raises the possibility that a drug could be developed to mirror t…" at bounding box center [725, 292] width 365 height 49
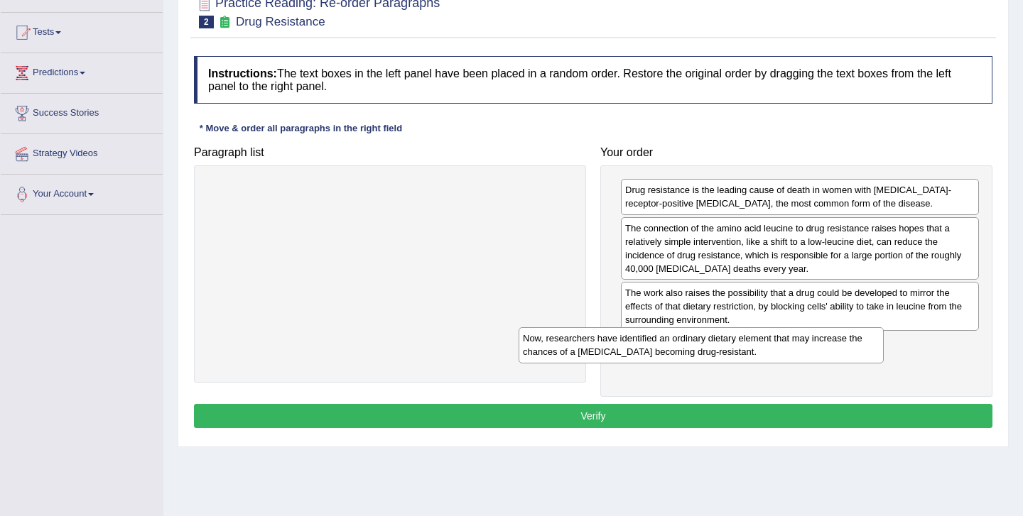
drag, startPoint x: 418, startPoint y: 188, endPoint x: 731, endPoint y: 337, distance: 346.6
click at [731, 337] on div "Now, researchers have identified an ordinary dietary element that may increase …" at bounding box center [700, 345] width 365 height 36
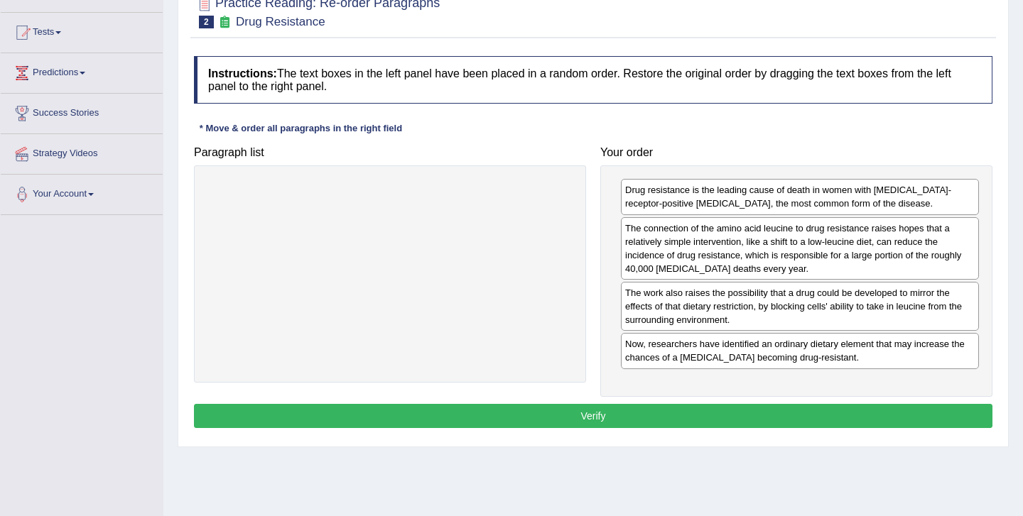
click at [623, 421] on button "Verify" at bounding box center [593, 416] width 798 height 24
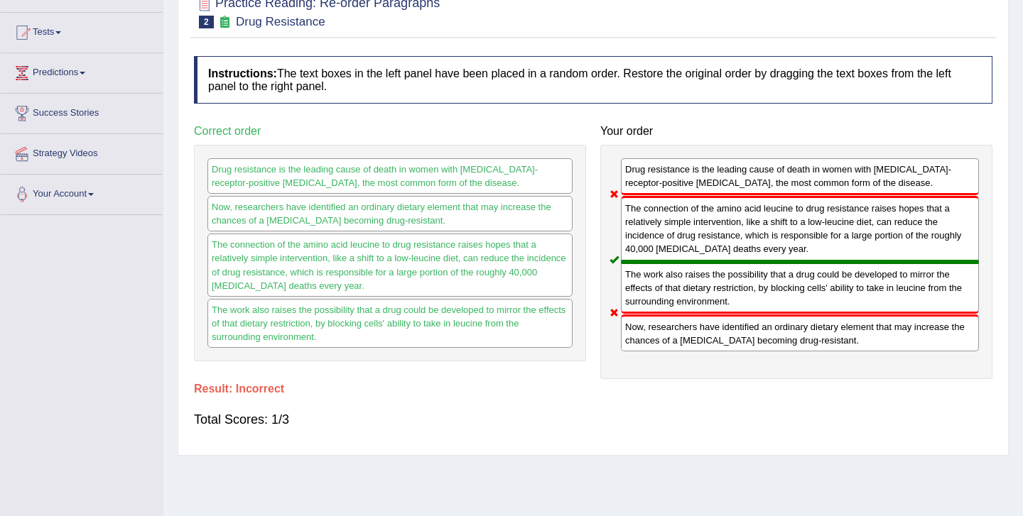
click at [621, 414] on div "Total Scores: 1/3" at bounding box center [593, 420] width 798 height 34
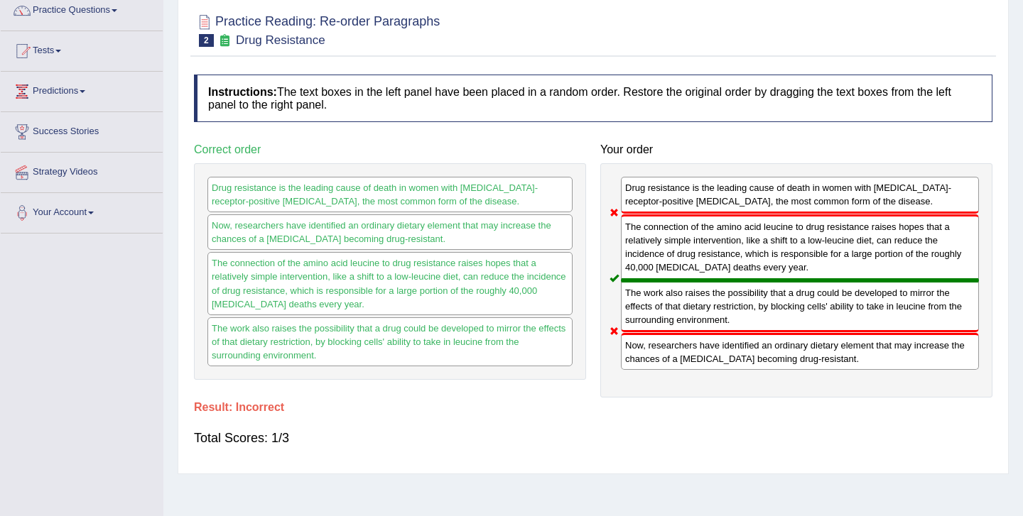
scroll to position [0, 0]
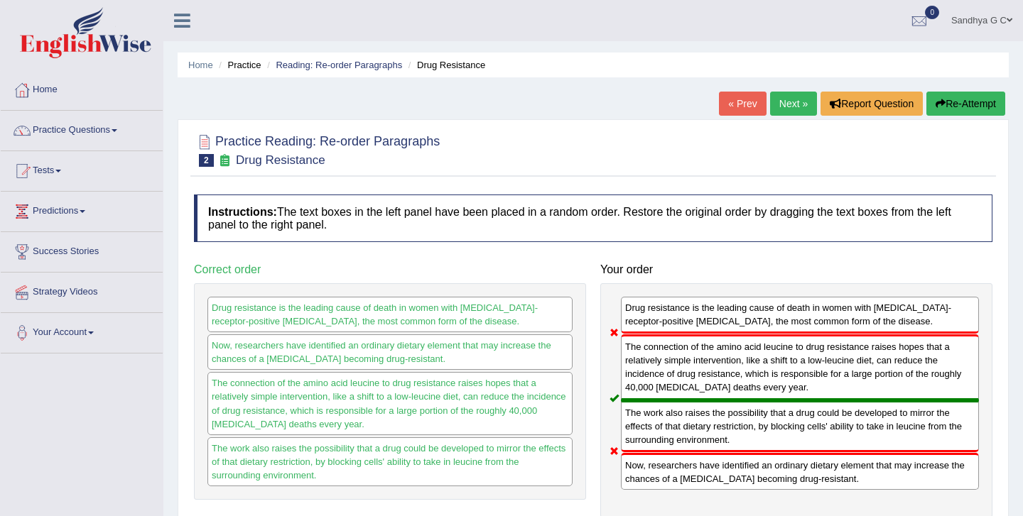
click at [743, 94] on link "« Prev" at bounding box center [742, 104] width 47 height 24
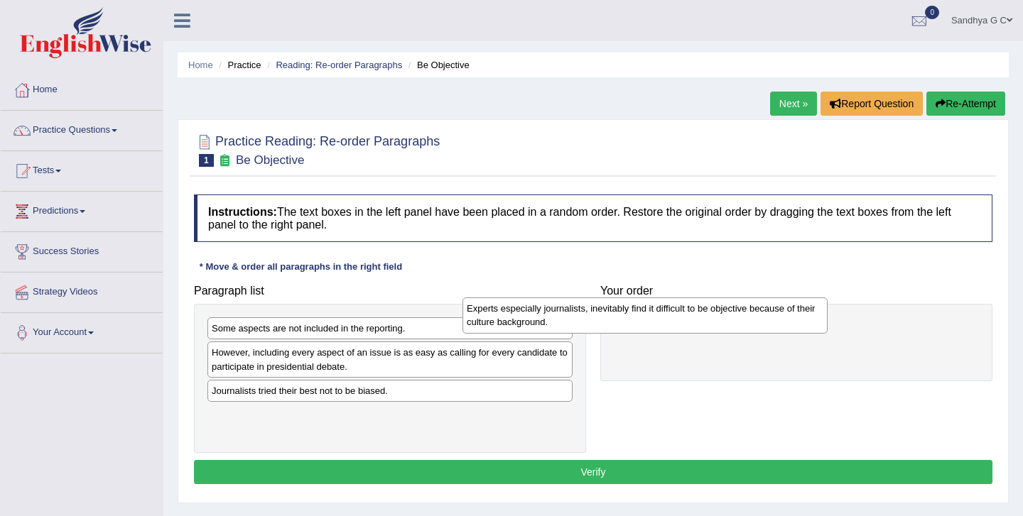
drag, startPoint x: 423, startPoint y: 345, endPoint x: 680, endPoint y: 323, distance: 258.1
click at [680, 323] on div "Experts especially journalists, inevitably find it difficult to be objective be…" at bounding box center [644, 316] width 365 height 36
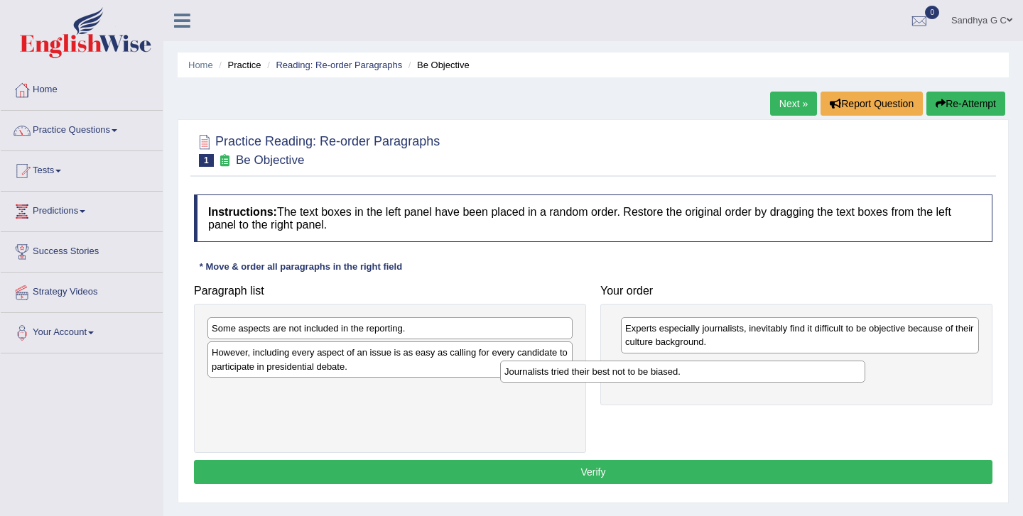
drag, startPoint x: 454, startPoint y: 393, endPoint x: 746, endPoint y: 374, distance: 293.3
click at [746, 374] on div "Journalists tried their best not to be biased." at bounding box center [682, 372] width 365 height 22
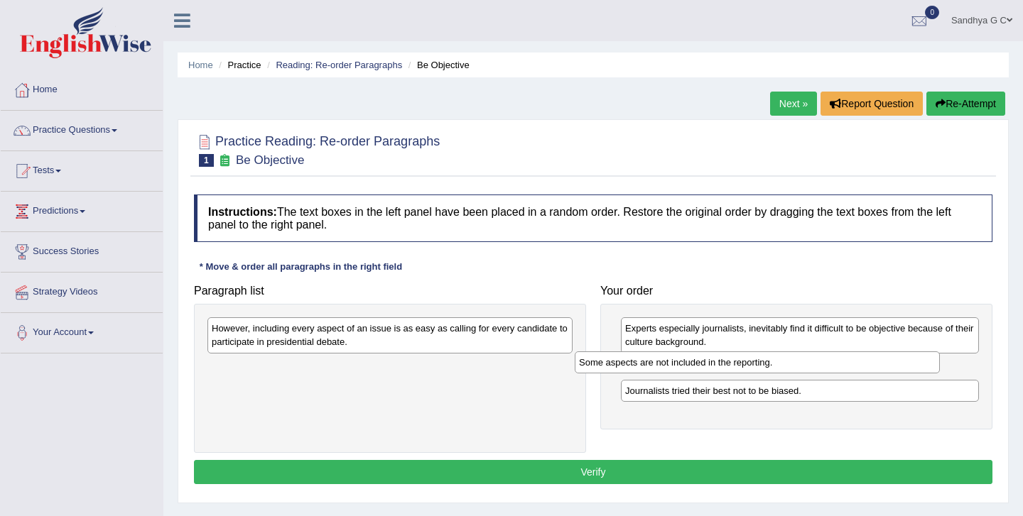
drag, startPoint x: 477, startPoint y: 330, endPoint x: 845, endPoint y: 363, distance: 368.7
click at [845, 363] on div "Some aspects are not included in the reporting." at bounding box center [757, 363] width 365 height 22
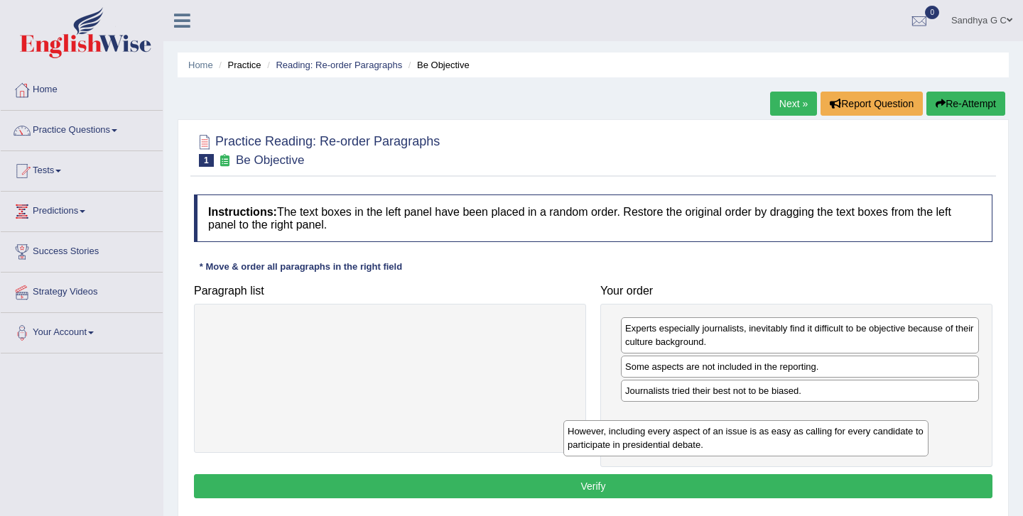
drag, startPoint x: 465, startPoint y: 332, endPoint x: 822, endPoint y: 428, distance: 370.6
click at [822, 428] on div "However, including every aspect of an issue is as easy as calling for every can…" at bounding box center [745, 438] width 365 height 36
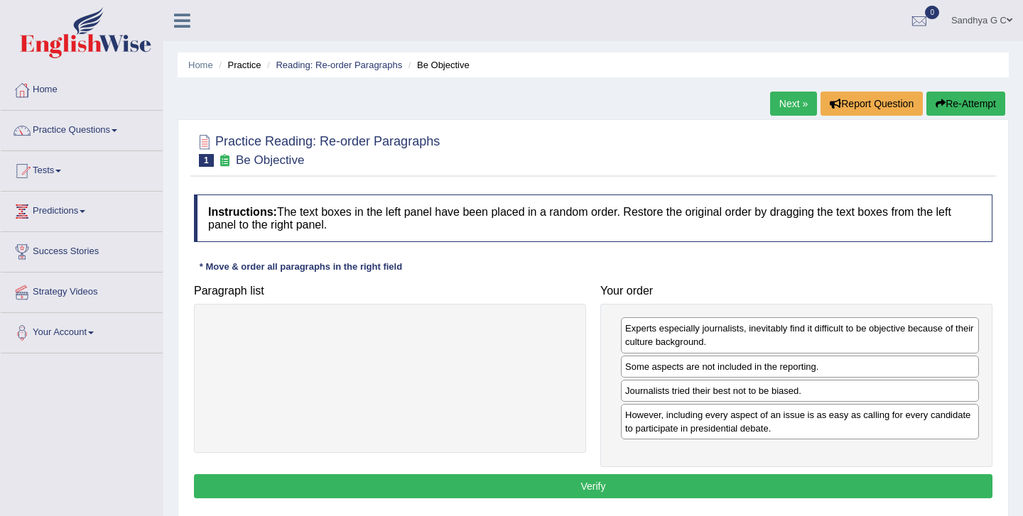
click at [705, 484] on button "Verify" at bounding box center [593, 486] width 798 height 24
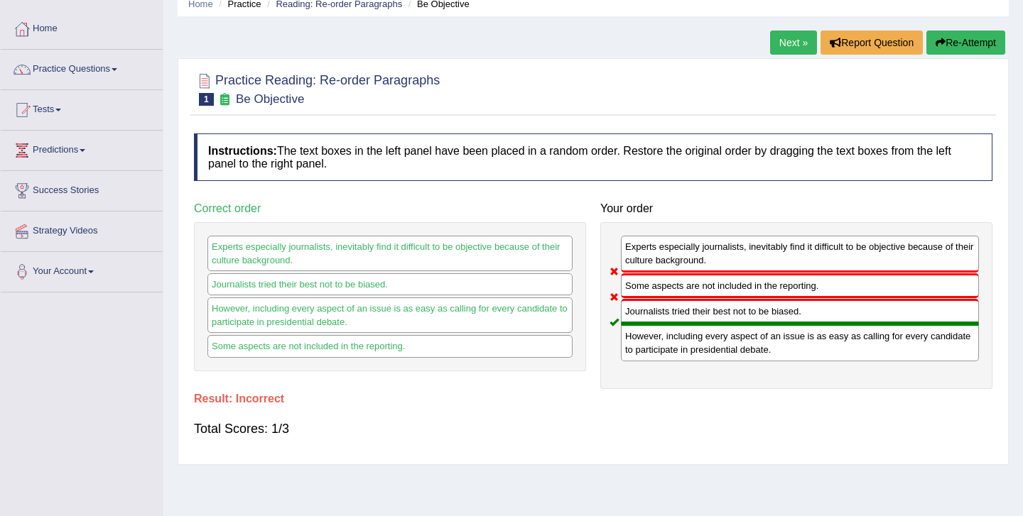
scroll to position [68, 0]
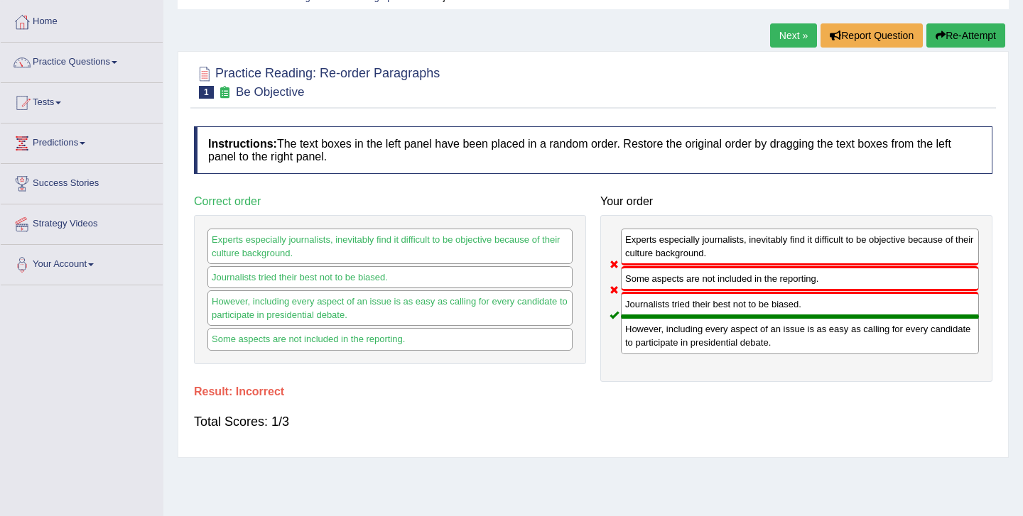
click at [246, 389] on h4 "Result:" at bounding box center [593, 392] width 798 height 13
click at [117, 63] on span at bounding box center [115, 62] width 6 height 3
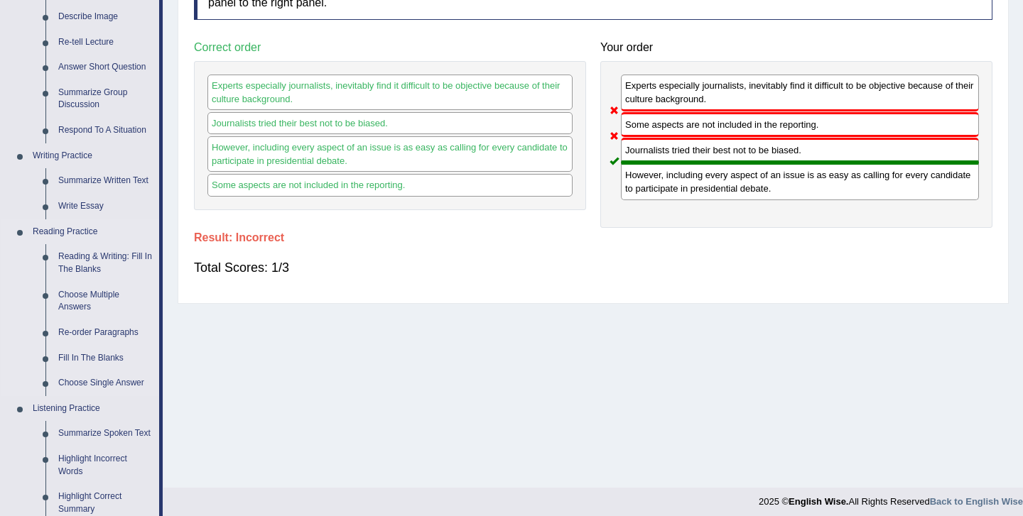
scroll to position [234, 0]
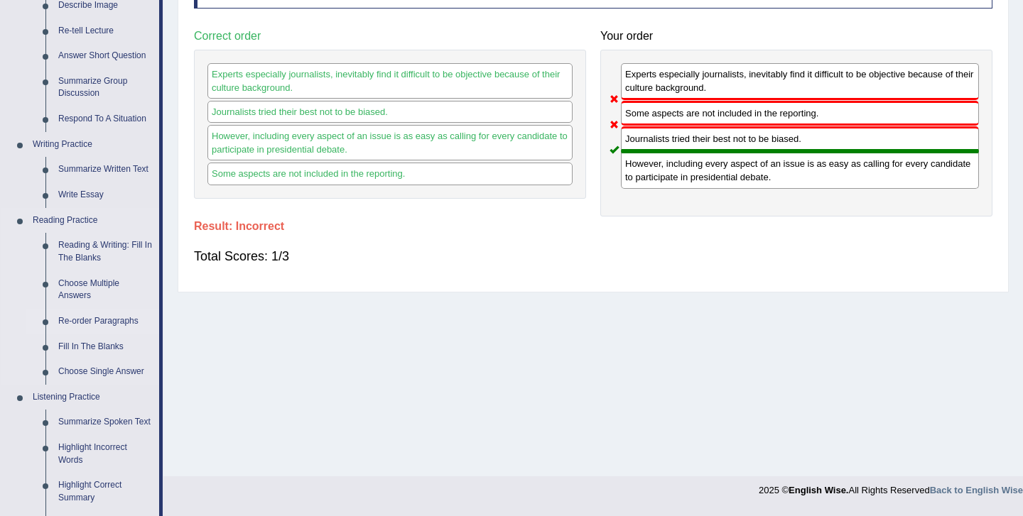
click at [126, 315] on link "Re-order Paragraphs" at bounding box center [105, 322] width 107 height 26
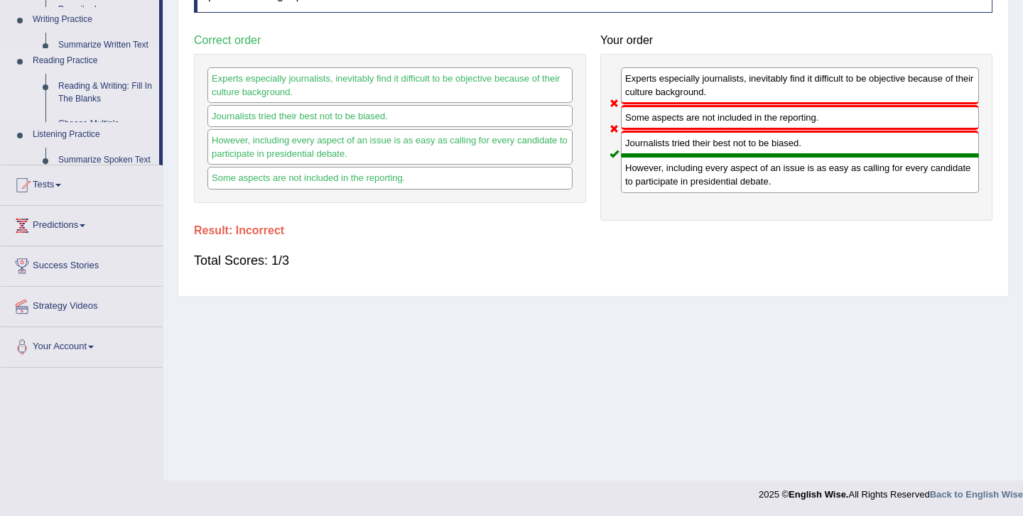
scroll to position [229, 0]
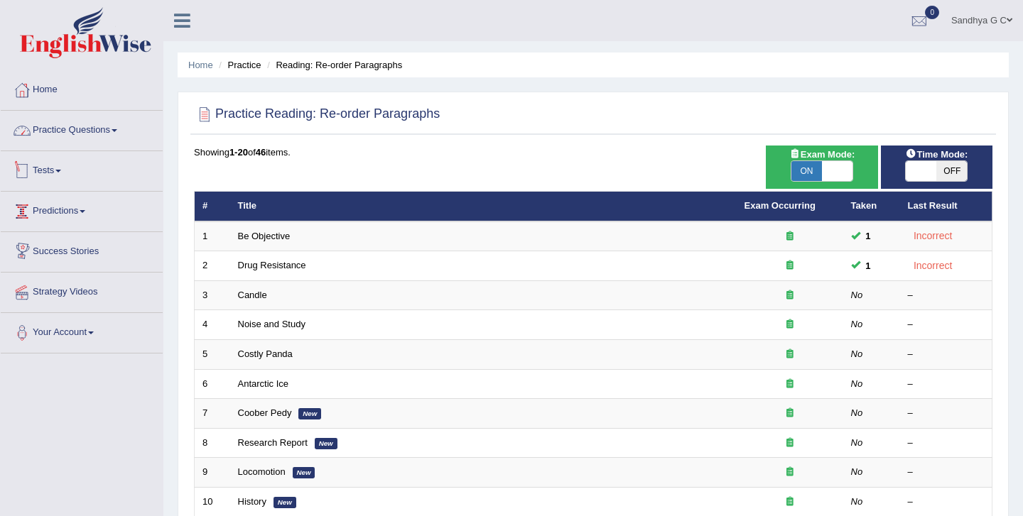
click at [104, 136] on link "Practice Questions" at bounding box center [82, 129] width 162 height 36
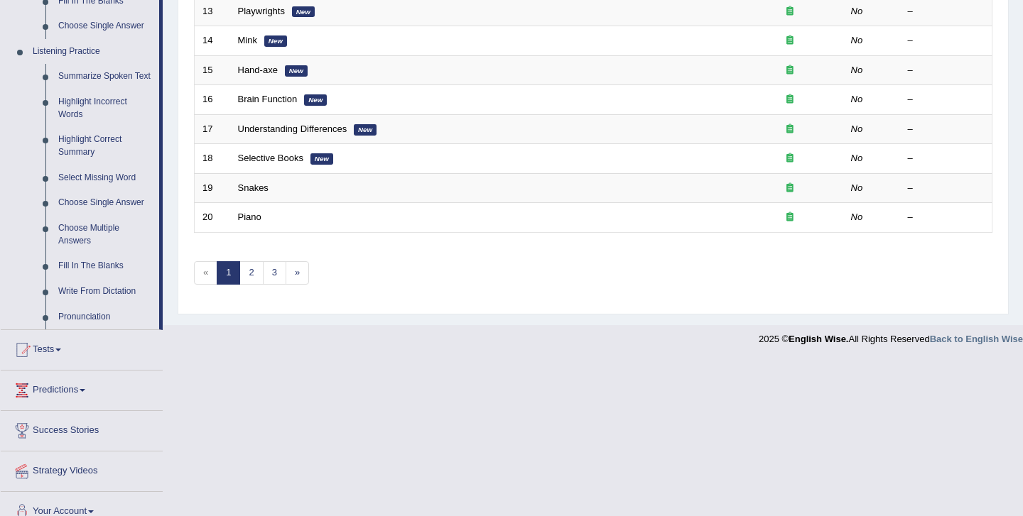
scroll to position [581, 0]
click at [109, 299] on link "Write From Dictation" at bounding box center [105, 291] width 107 height 26
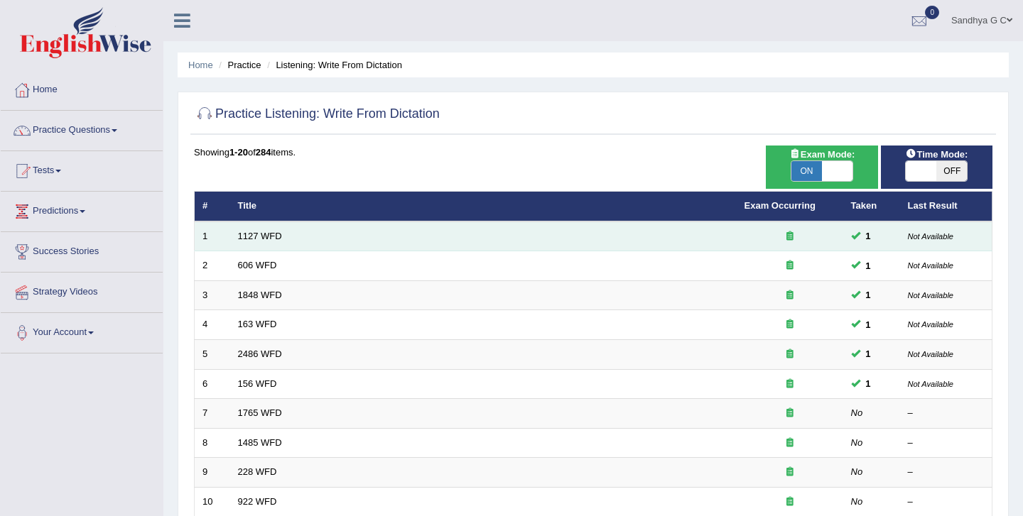
click at [952, 236] on small "Not Available" at bounding box center [930, 236] width 45 height 9
click at [926, 239] on small "Not Available" at bounding box center [930, 236] width 45 height 9
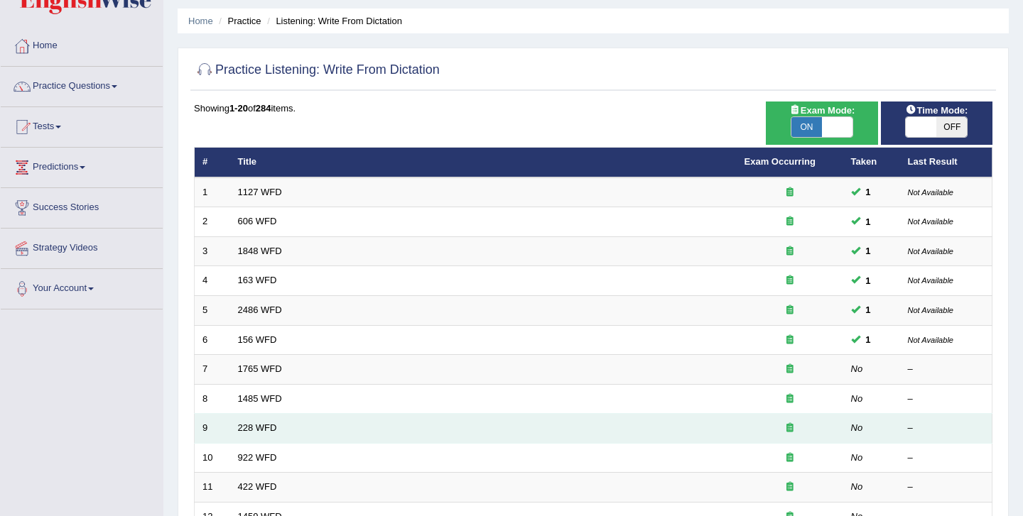
scroll to position [48, 0]
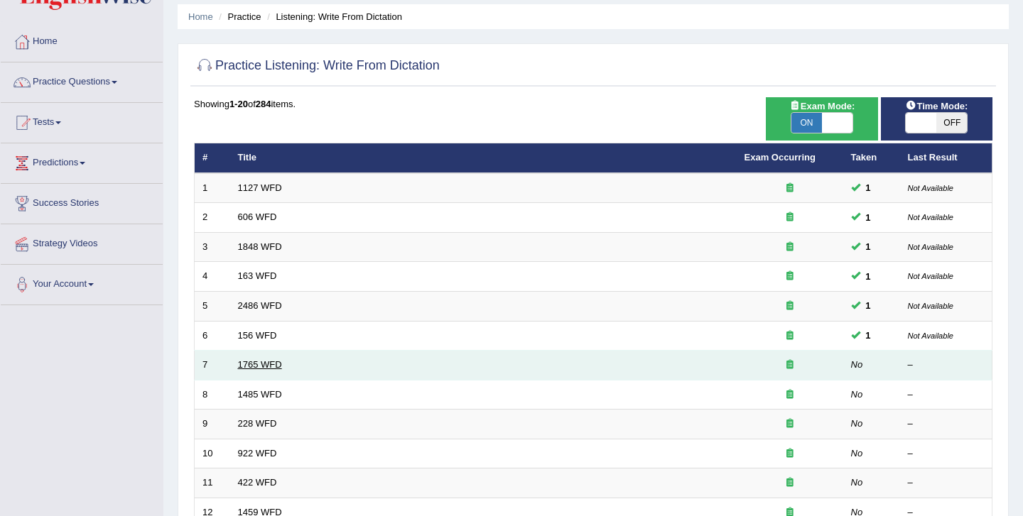
click at [239, 364] on link "1765 WFD" at bounding box center [260, 364] width 44 height 11
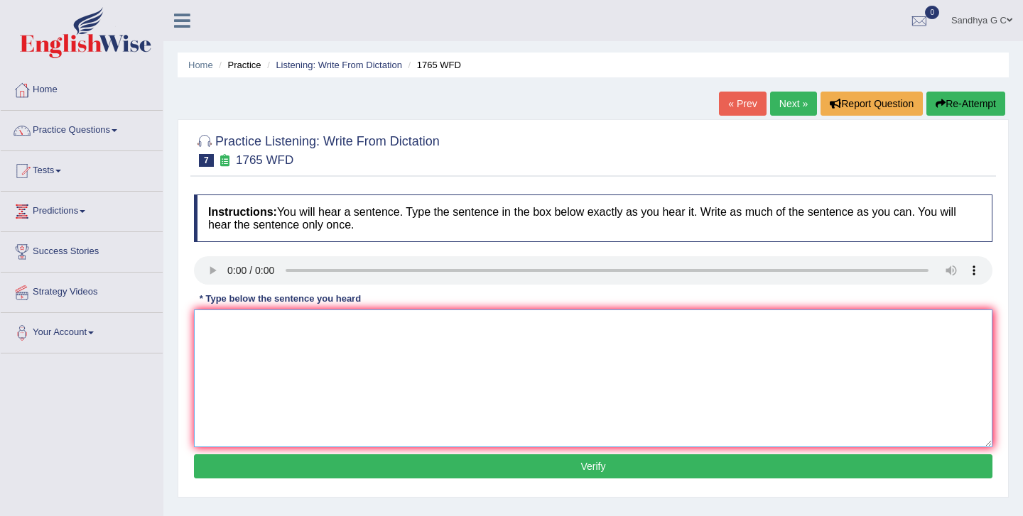
click at [224, 347] on textarea at bounding box center [593, 379] width 798 height 138
click at [202, 327] on textarea at bounding box center [593, 379] width 798 height 138
click at [407, 326] on textarea "Applications for sharing the accomodations" at bounding box center [593, 379] width 798 height 138
click at [272, 328] on textarea "Applications for sharing the accomodations must completed two months in advanced" at bounding box center [593, 379] width 798 height 138
click at [272, 328] on textarea "Applications form sharing the accomodations must completed two months in advanc…" at bounding box center [593, 379] width 798 height 138
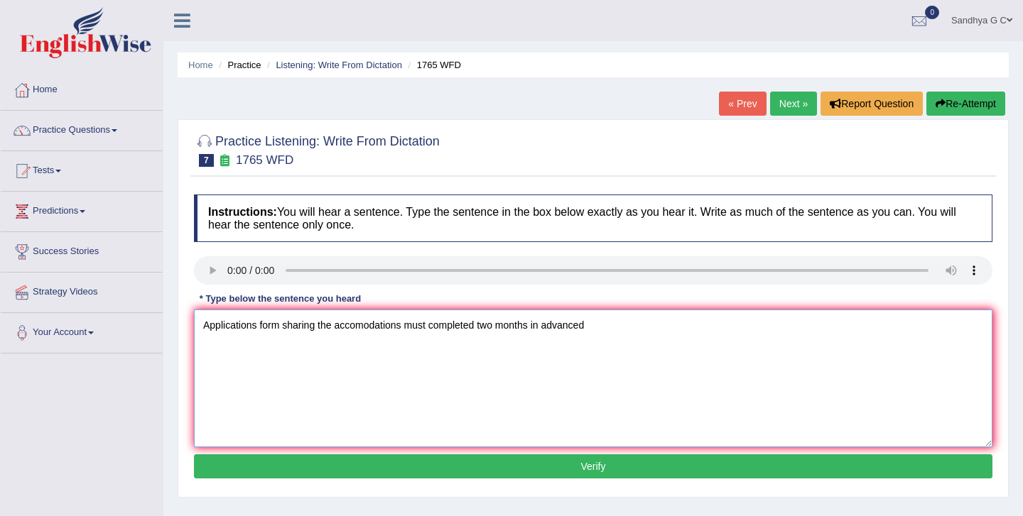
click at [281, 330] on textarea "Applications form sharing the accomodations must completed two months in advanc…" at bounding box center [593, 379] width 798 height 138
click at [617, 325] on textarea "Applications form for sharing the accomodations must completed two months in ad…" at bounding box center [593, 379] width 798 height 138
type textarea "Applications form for sharing the accomodations must completed two months in ad…"
click at [559, 457] on button "Verify" at bounding box center [593, 467] width 798 height 24
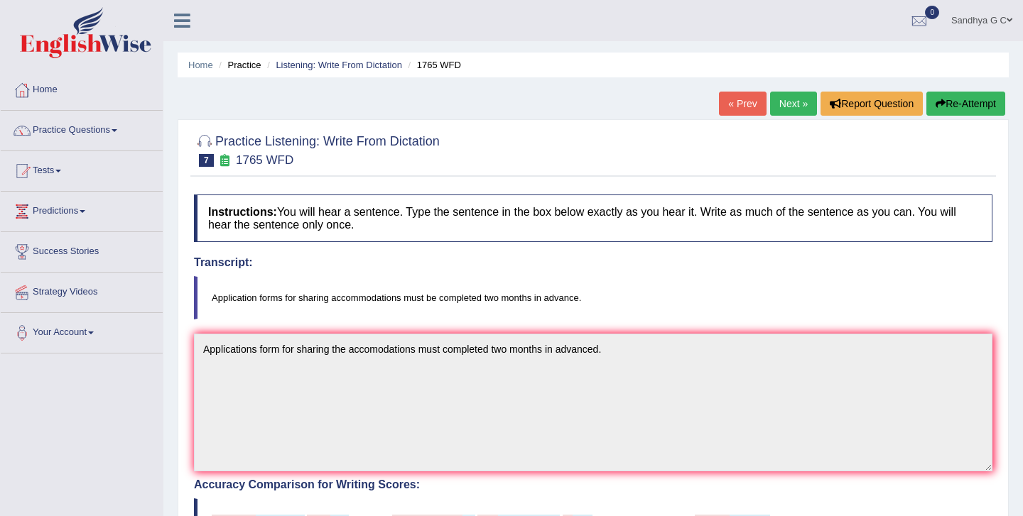
click at [784, 103] on link "Next »" at bounding box center [793, 104] width 47 height 24
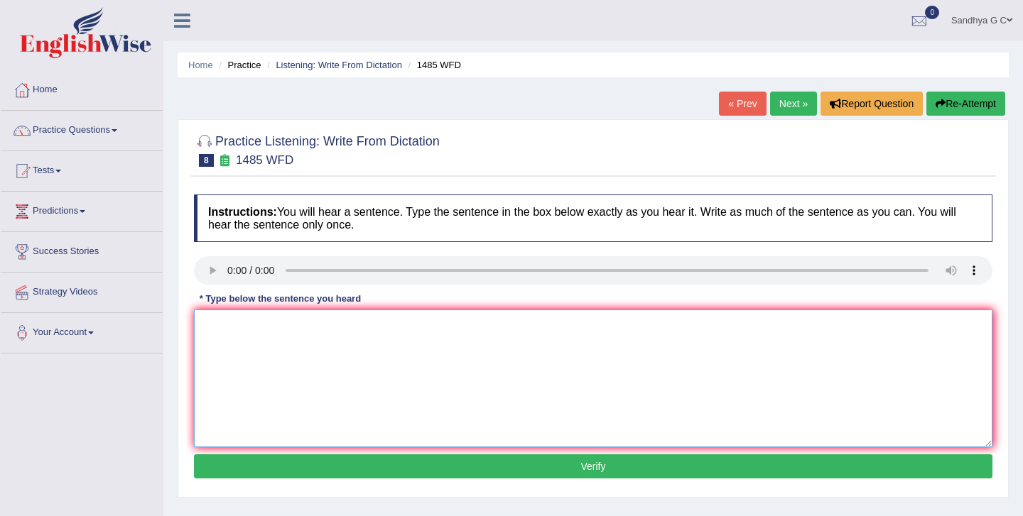
click at [218, 348] on textarea at bounding box center [593, 379] width 798 height 138
click at [221, 337] on textarea at bounding box center [593, 379] width 798 height 138
click at [273, 329] on textarea "Course work" at bounding box center [593, 379] width 798 height 138
click at [327, 324] on textarea "Course work gives student t" at bounding box center [593, 379] width 798 height 138
click at [334, 325] on textarea "Course work gives student t" at bounding box center [593, 379] width 798 height 138
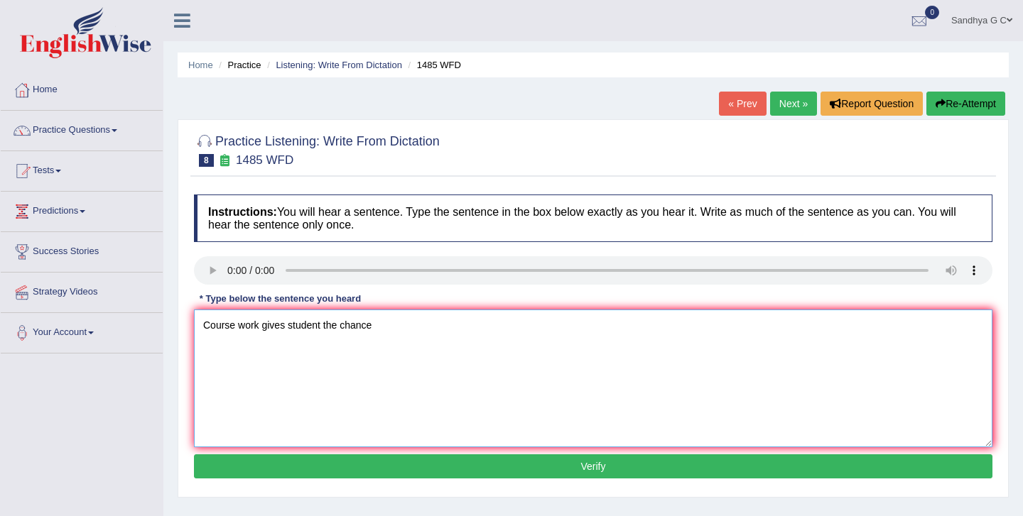
click at [377, 330] on textarea "Course work gives student the chance" at bounding box center [593, 379] width 798 height 138
click at [442, 328] on textarea "Course work gives student the chances throughouly" at bounding box center [593, 379] width 798 height 138
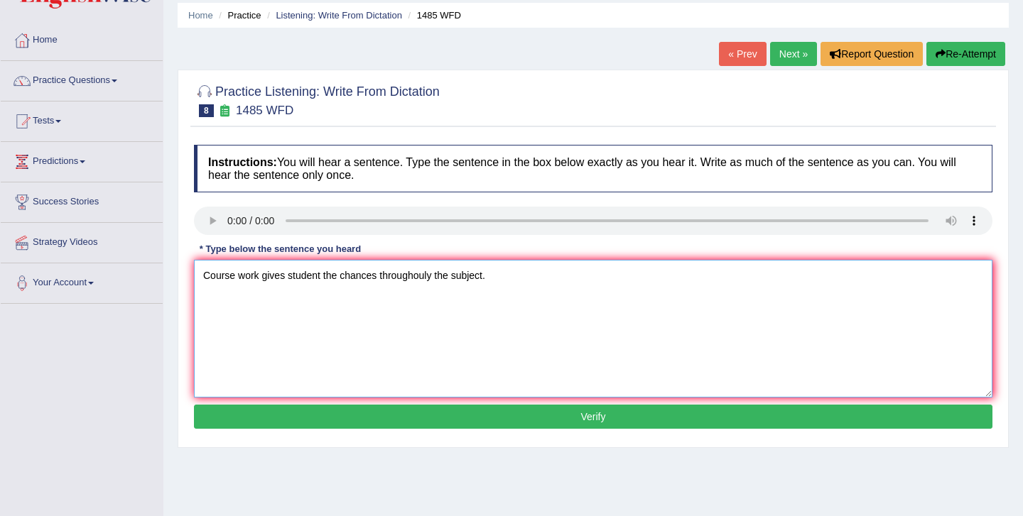
scroll to position [52, 0]
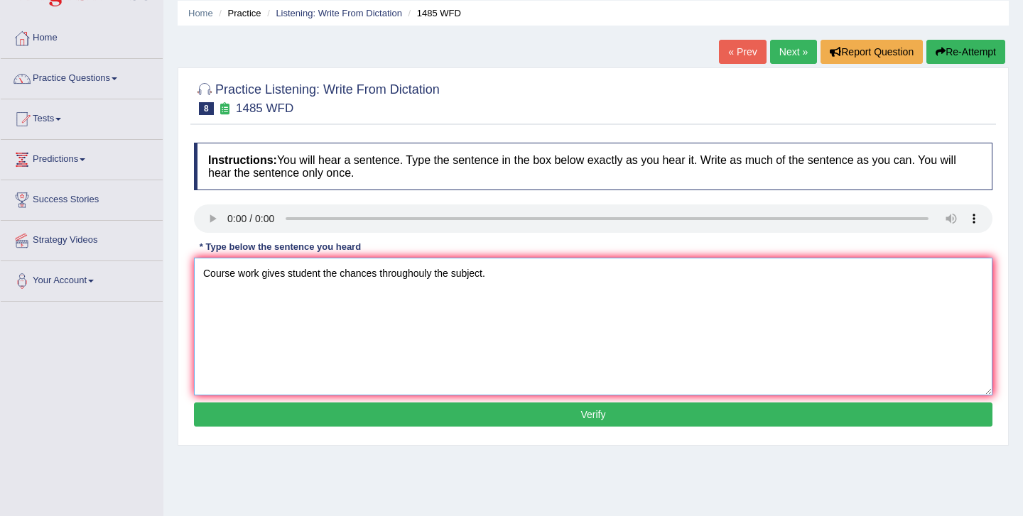
type textarea "Course work gives student the chances throughouly the subject."
click at [480, 411] on button "Verify" at bounding box center [593, 415] width 798 height 24
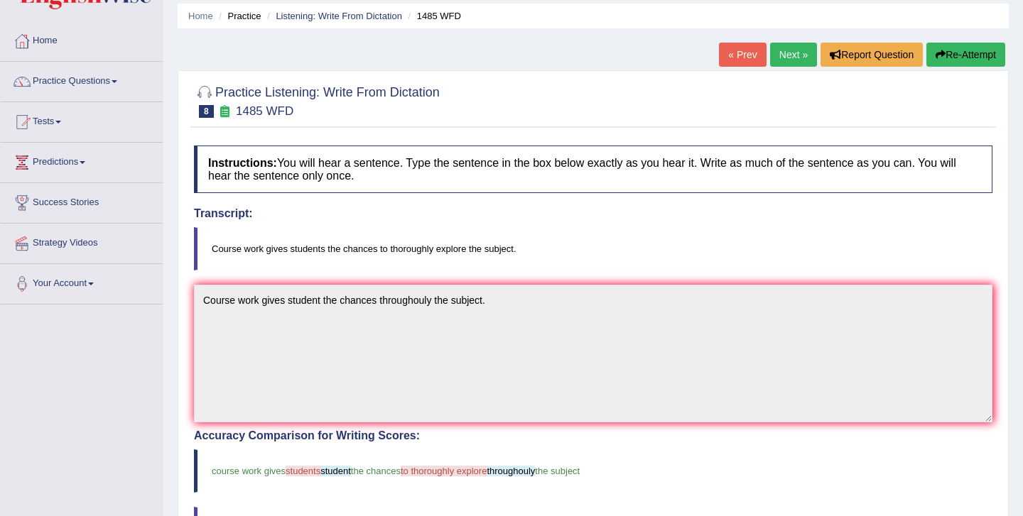
scroll to position [41, 0]
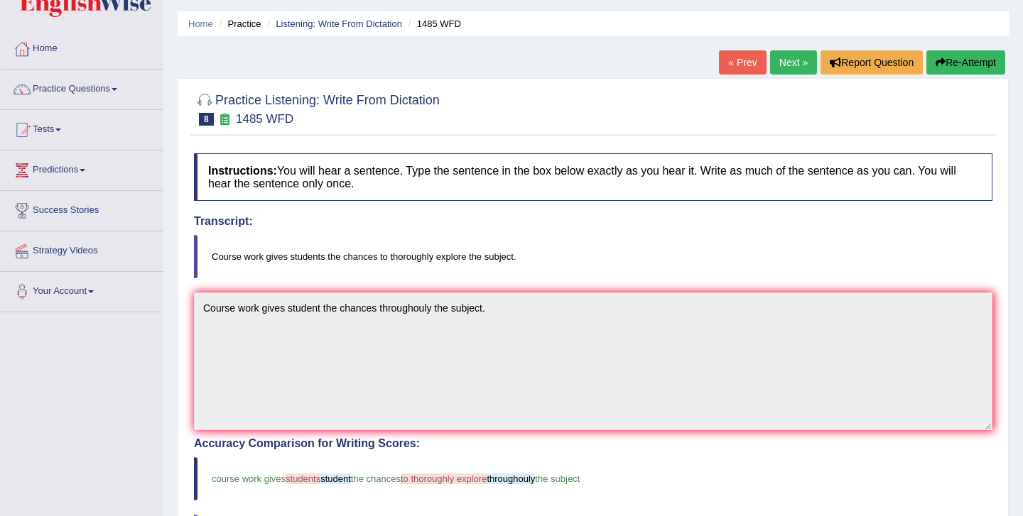
click at [781, 59] on link "Next »" at bounding box center [793, 62] width 47 height 24
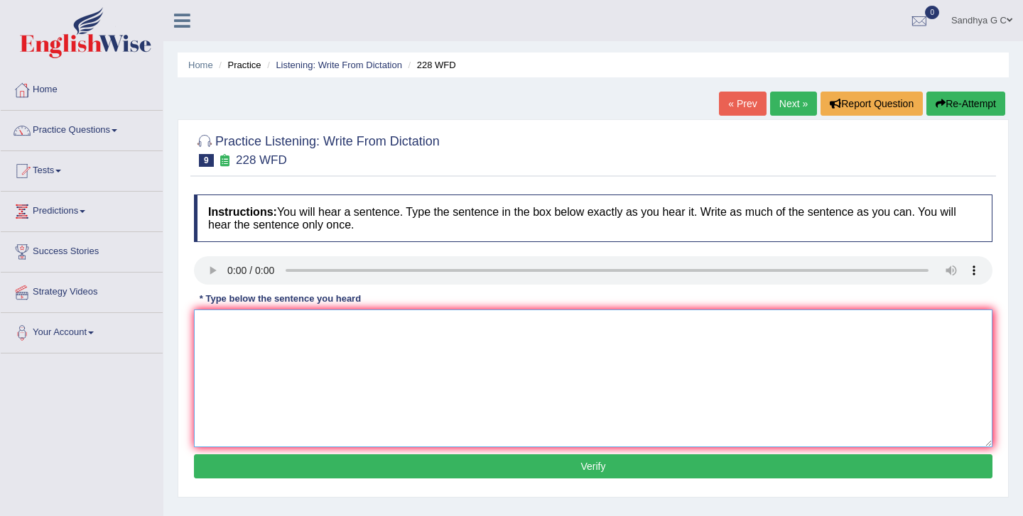
click at [441, 394] on textarea at bounding box center [593, 379] width 798 height 138
click at [220, 327] on textarea at bounding box center [593, 379] width 798 height 138
click at [309, 338] on textarea "Computer science" at bounding box center [593, 379] width 798 height 138
click at [327, 323] on textarea "Computer science has been popular degree of c" at bounding box center [593, 379] width 798 height 138
click at [421, 325] on textarea "Computer science has become a popular degree of c" at bounding box center [593, 379] width 798 height 138
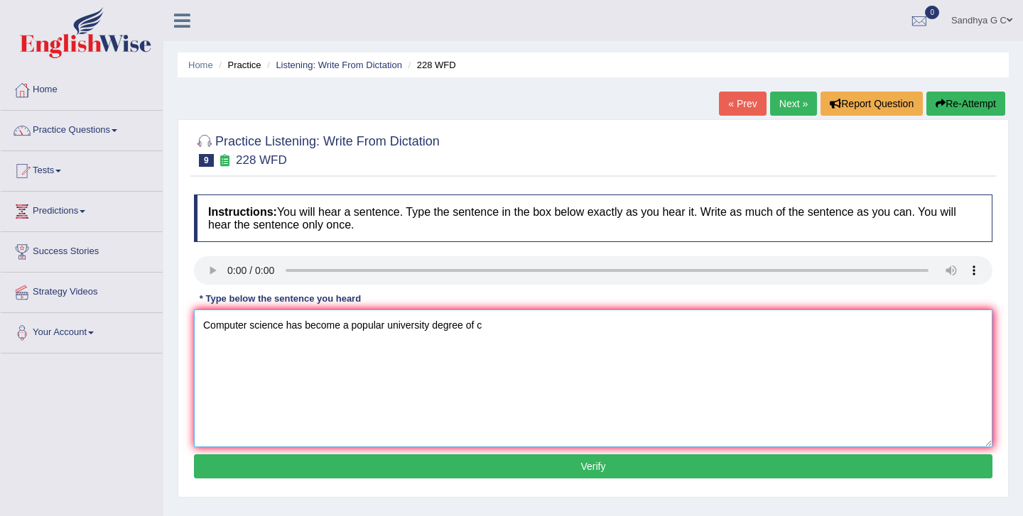
click at [496, 325] on textarea "Computer science has become a popular university degree of c" at bounding box center [593, 379] width 798 height 138
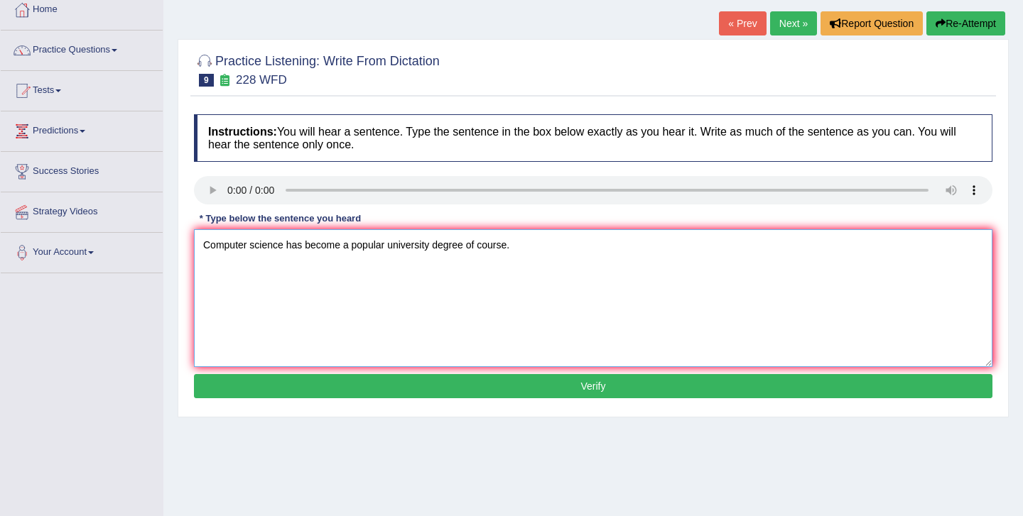
scroll to position [83, 0]
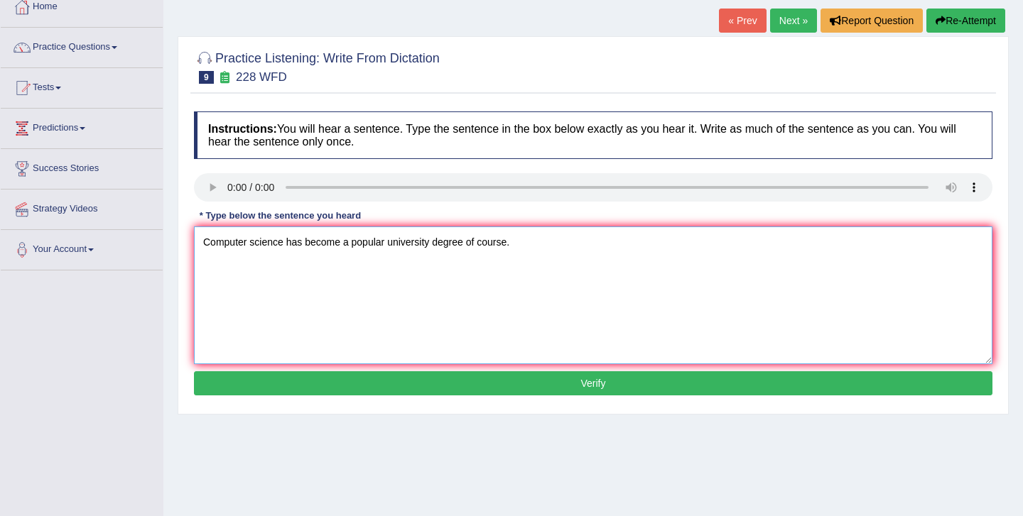
type textarea "Computer science has become a popular university degree of course."
click at [525, 387] on button "Verify" at bounding box center [593, 383] width 798 height 24
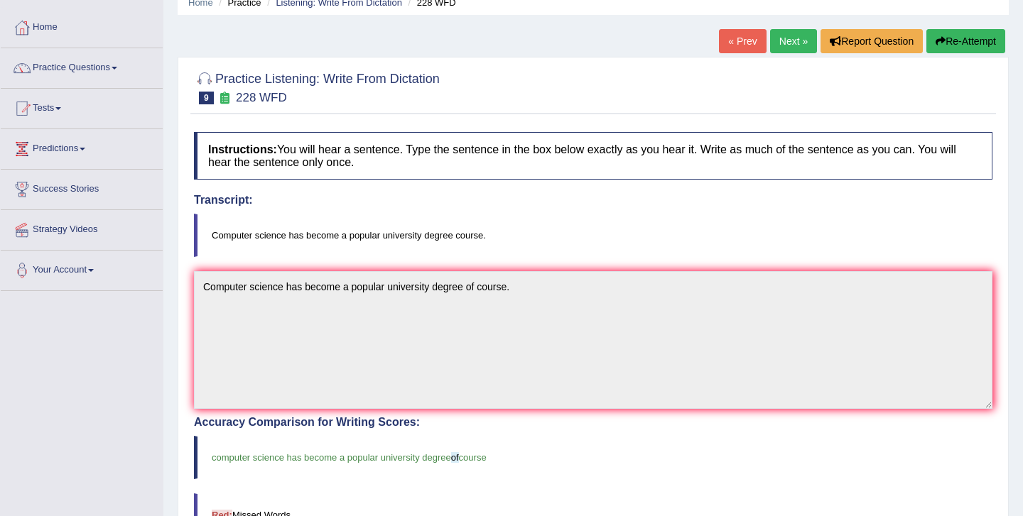
scroll to position [0, 0]
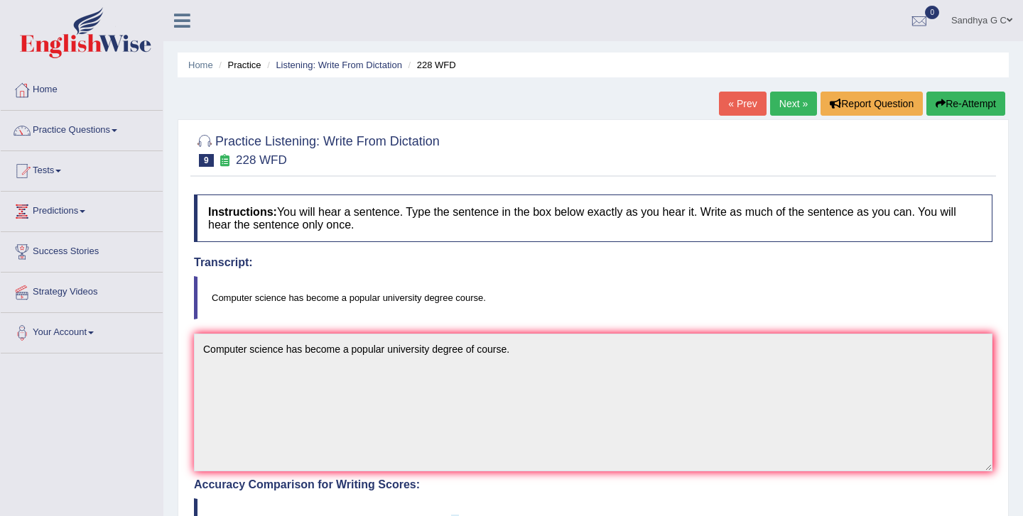
click at [781, 101] on link "Next »" at bounding box center [793, 104] width 47 height 24
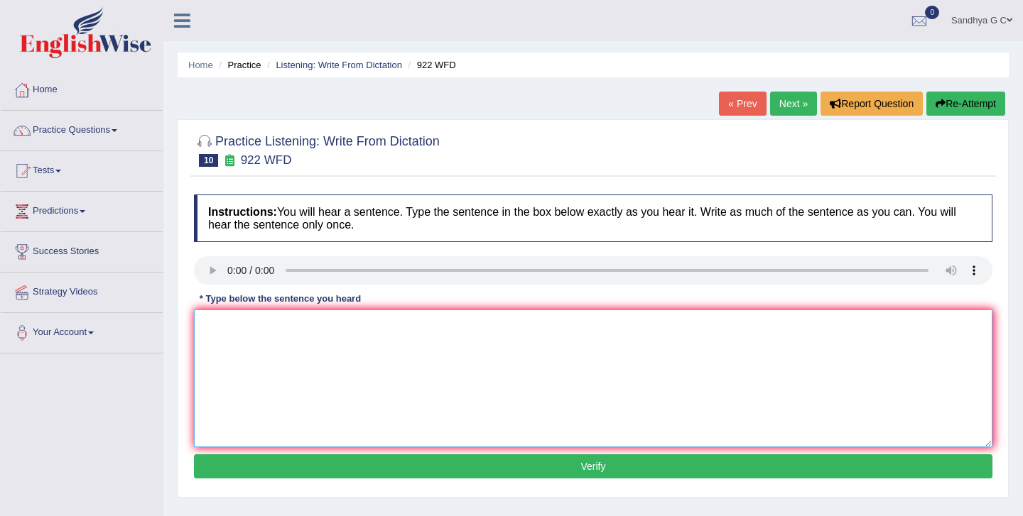
click at [376, 338] on textarea at bounding box center [593, 379] width 798 height 138
click at [212, 330] on textarea at bounding box center [593, 379] width 798 height 138
drag, startPoint x: 283, startPoint y: 327, endPoint x: 241, endPoint y: 325, distance: 41.3
click at [241, 325] on textarea "Students must be attending the" at bounding box center [593, 379] width 798 height 138
click at [317, 330] on textarea "Students attending the" at bounding box center [593, 379] width 798 height 138
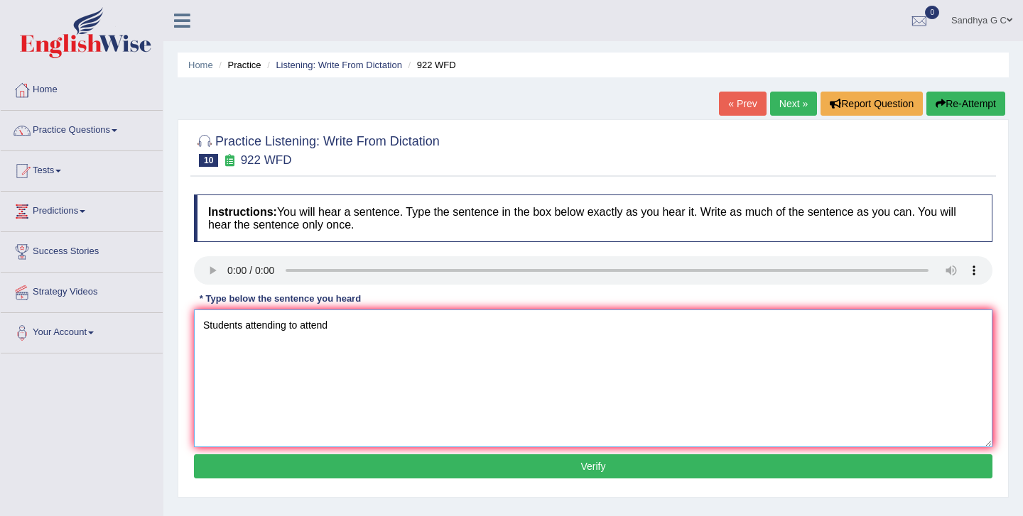
click at [339, 325] on textarea "Students attending to attend" at bounding box center [593, 379] width 798 height 138
click at [447, 329] on textarea "Students attending to attend the conference must re" at bounding box center [593, 379] width 798 height 138
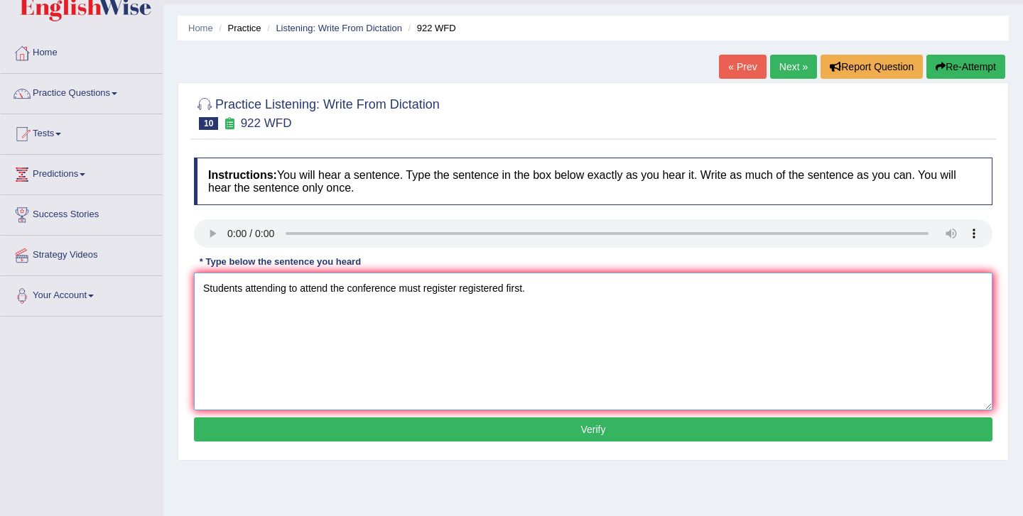
scroll to position [38, 0]
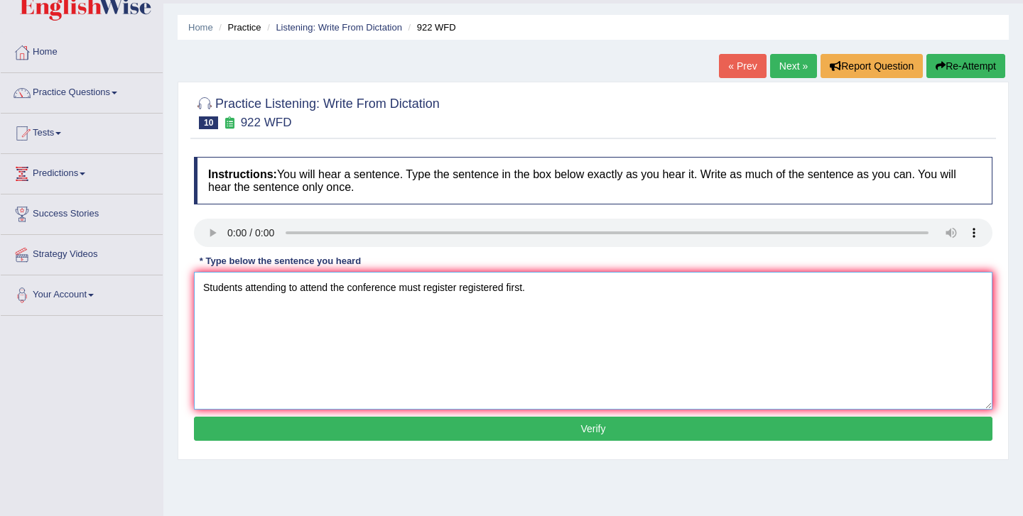
type textarea "Students attending to attend the conference must register registered first."
click at [459, 428] on button "Verify" at bounding box center [593, 429] width 798 height 24
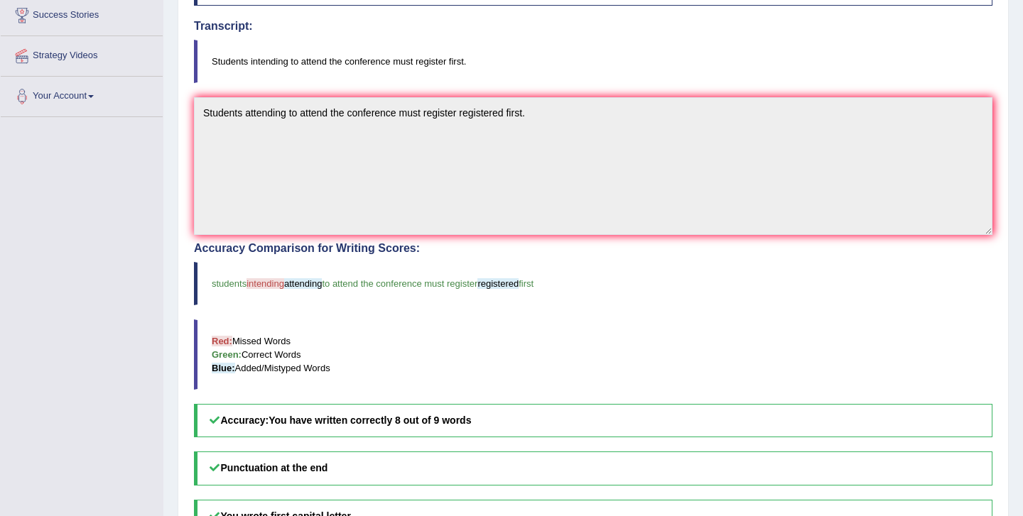
scroll to position [237, 0]
